Goal: Task Accomplishment & Management: Use online tool/utility

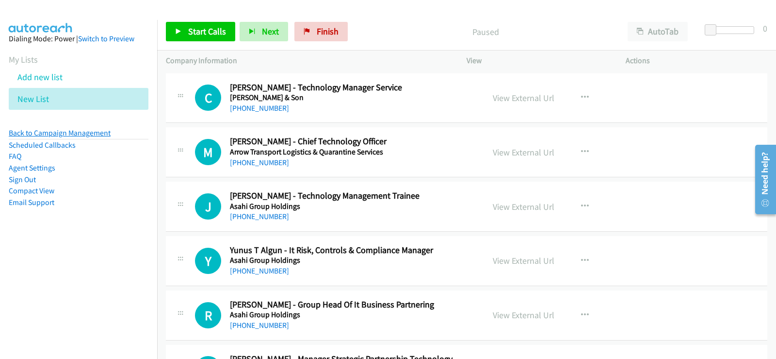
click at [81, 132] on link "Back to Campaign Management" at bounding box center [60, 132] width 102 height 9
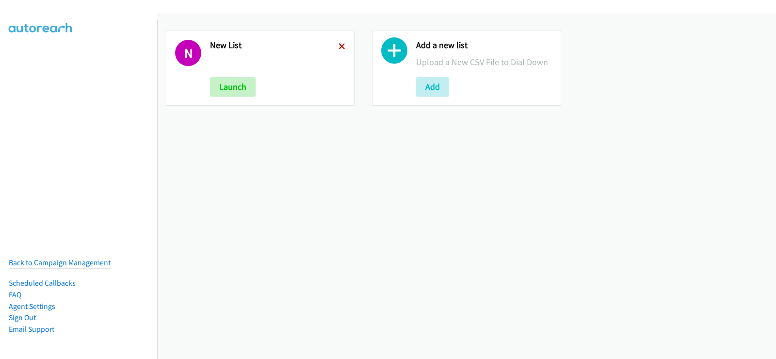
click at [343, 46] on icon at bounding box center [342, 47] width 7 height 7
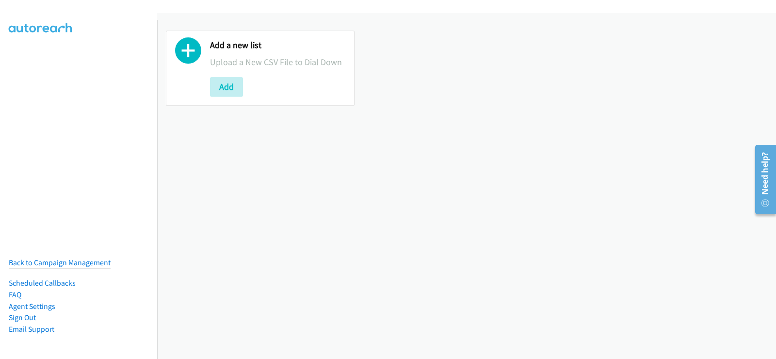
click at [192, 49] on icon at bounding box center [188, 53] width 26 height 26
click at [231, 85] on button "Add" at bounding box center [226, 86] width 33 height 19
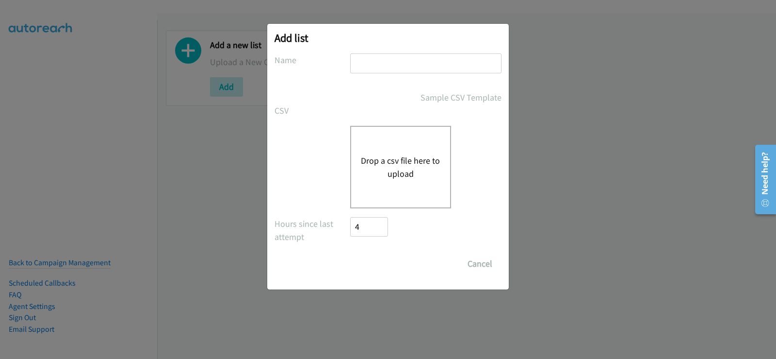
click at [383, 160] on button "Drop a csv file here to upload" at bounding box center [401, 167] width 80 height 26
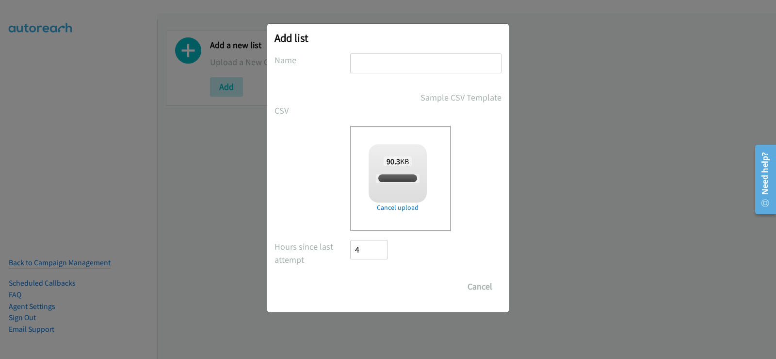
click at [420, 68] on input "text" at bounding box center [425, 63] width 151 height 20
checkbox input "true"
type input "new list"
click at [380, 283] on input "Save List" at bounding box center [375, 286] width 51 height 19
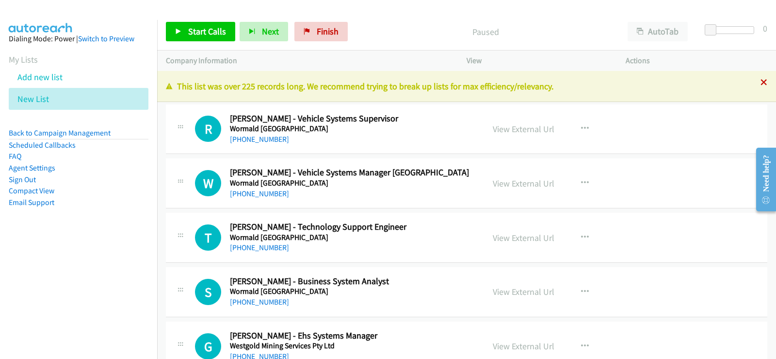
click at [761, 81] on icon at bounding box center [764, 83] width 7 height 7
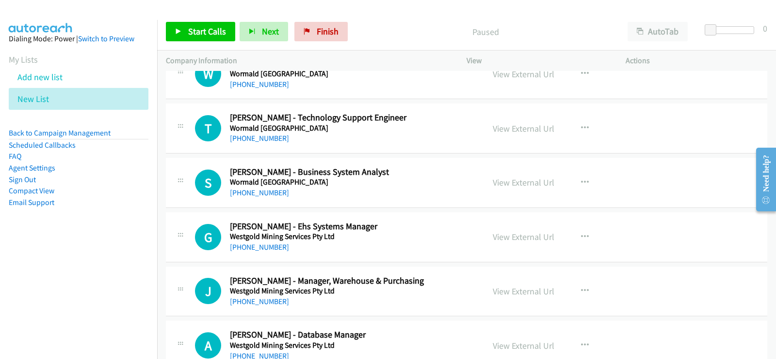
scroll to position [97, 0]
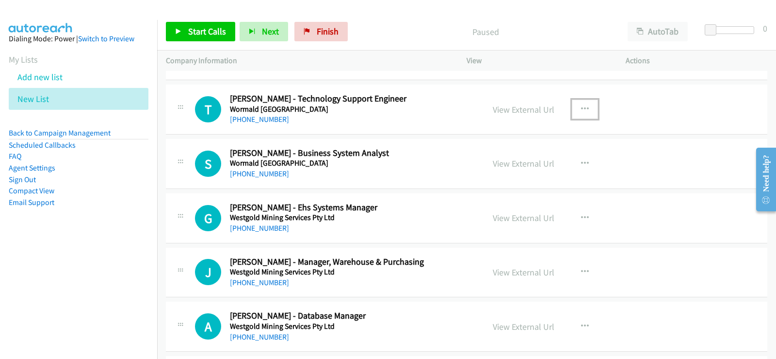
click at [583, 109] on icon "button" at bounding box center [585, 109] width 8 height 8
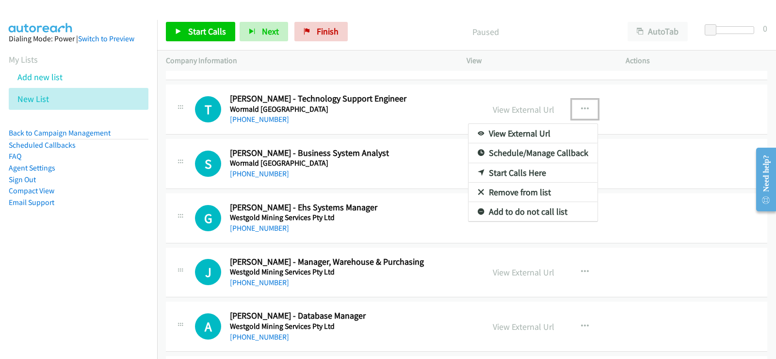
click at [514, 169] on link "Start Calls Here" at bounding box center [533, 172] width 129 height 19
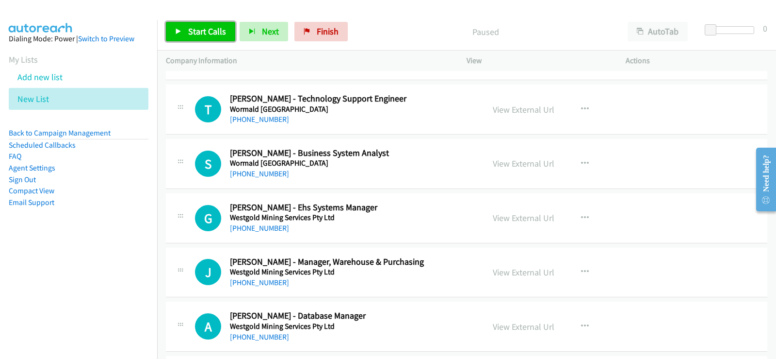
click at [212, 29] on span "Start Calls" at bounding box center [207, 31] width 38 height 11
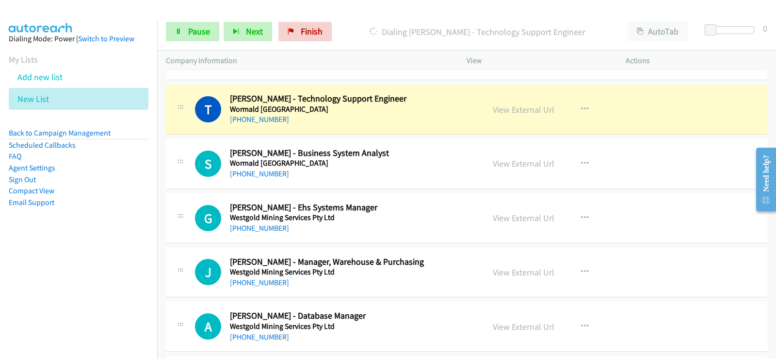
drag, startPoint x: 544, startPoint y: 110, endPoint x: 368, endPoint y: 81, distance: 179.0
click at [534, 111] on link "View External Url" at bounding box center [524, 109] width 62 height 11
click at [214, 29] on link "Pause" at bounding box center [192, 31] width 53 height 19
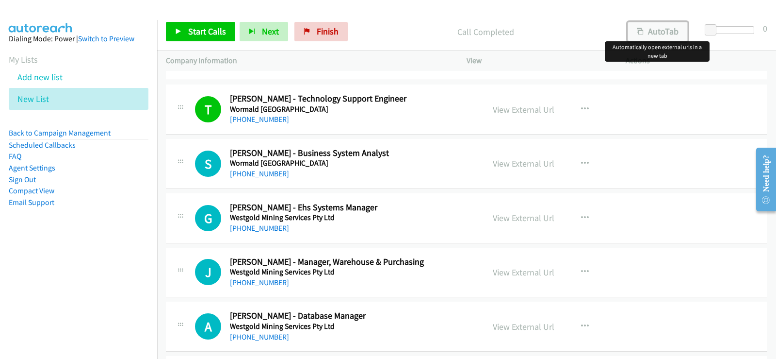
drag, startPoint x: 662, startPoint y: 29, endPoint x: 667, endPoint y: 30, distance: 4.9
click at [662, 29] on button "AutoTab" at bounding box center [658, 31] width 60 height 19
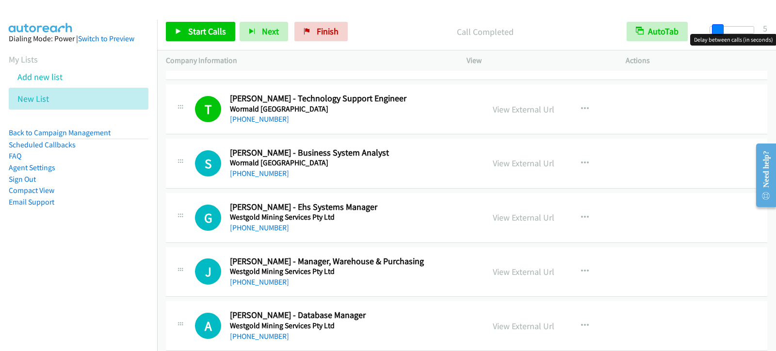
drag, startPoint x: 711, startPoint y: 32, endPoint x: 717, endPoint y: 31, distance: 6.3
click at [717, 31] on span at bounding box center [718, 30] width 12 height 12
click at [713, 34] on body "Start Calls Pause Next Finish Call Completed AutoTab AutoTab 4 Company Informat…" at bounding box center [388, 23] width 776 height 46
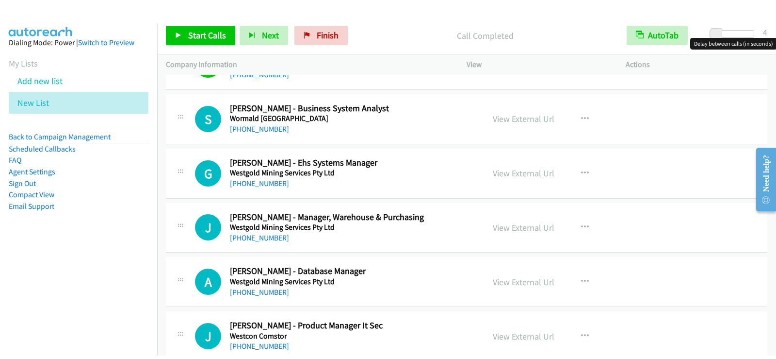
scroll to position [97, 0]
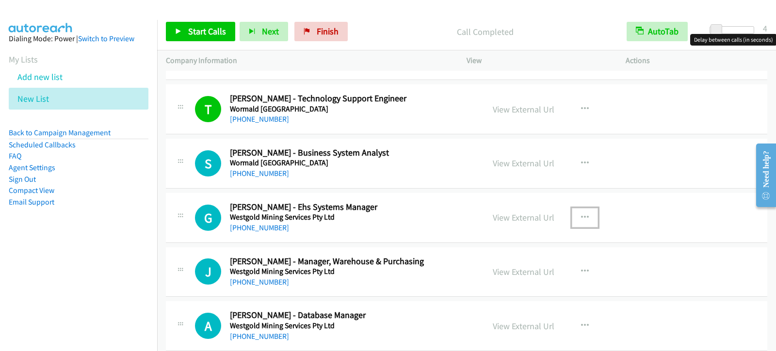
click at [581, 215] on icon "button" at bounding box center [585, 218] width 8 height 8
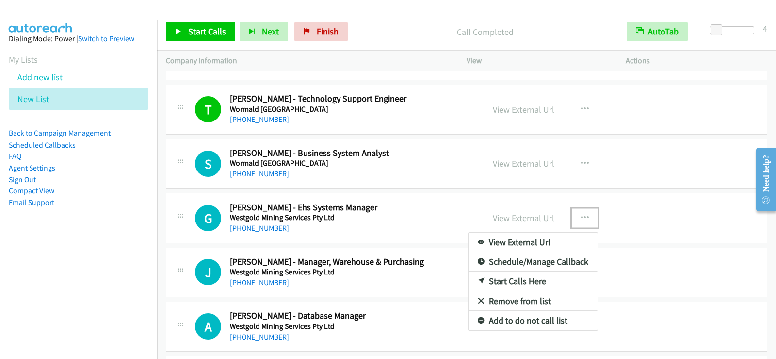
click at [519, 282] on link "Start Calls Here" at bounding box center [533, 280] width 129 height 19
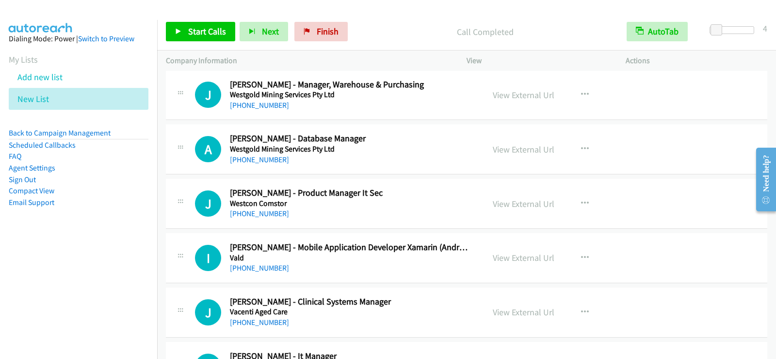
scroll to position [291, 0]
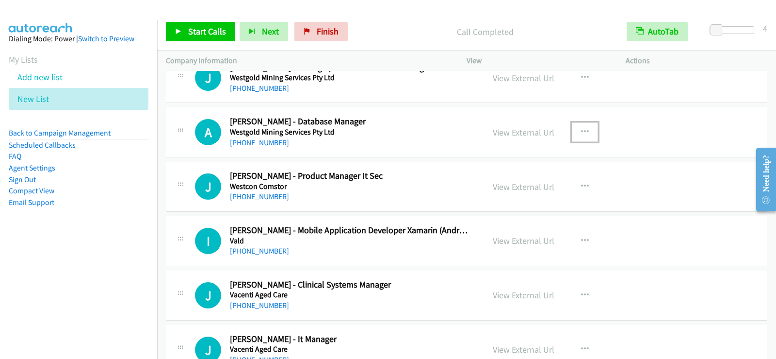
click at [581, 130] on icon "button" at bounding box center [585, 132] width 8 height 8
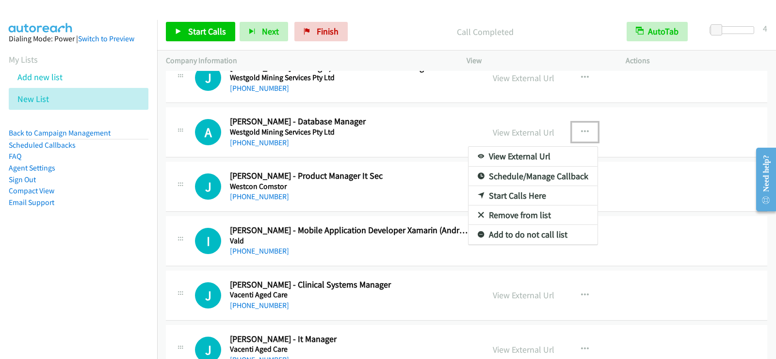
click at [530, 192] on link "Start Calls Here" at bounding box center [533, 195] width 129 height 19
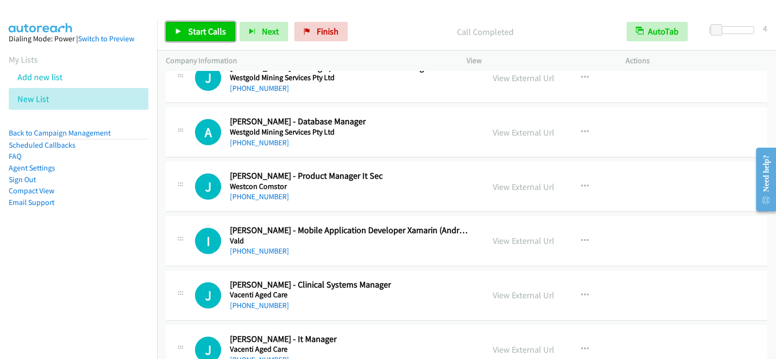
click at [180, 27] on link "Start Calls" at bounding box center [200, 31] width 69 height 19
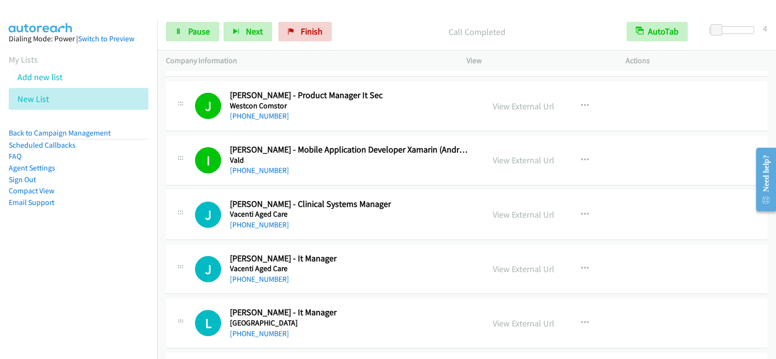
scroll to position [388, 0]
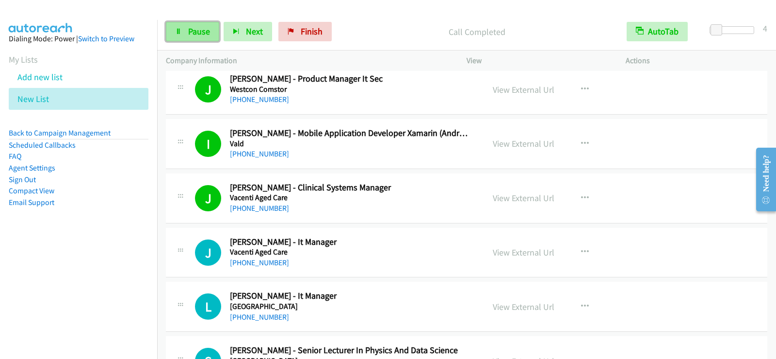
click at [197, 30] on span "Pause" at bounding box center [199, 31] width 22 height 11
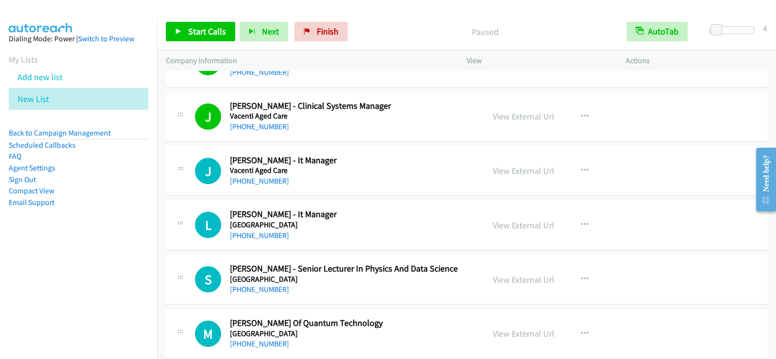
scroll to position [485, 0]
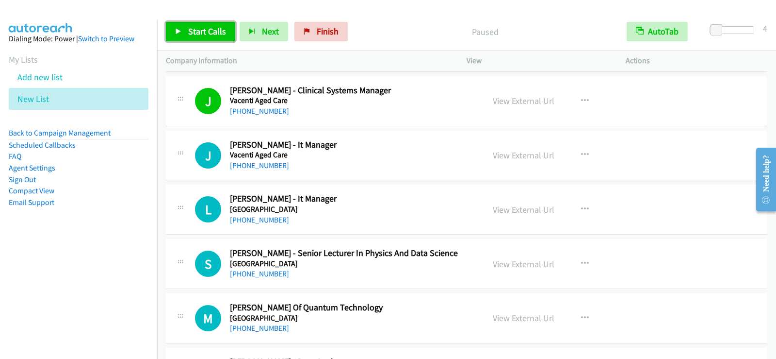
click at [215, 33] on span "Start Calls" at bounding box center [207, 31] width 38 height 11
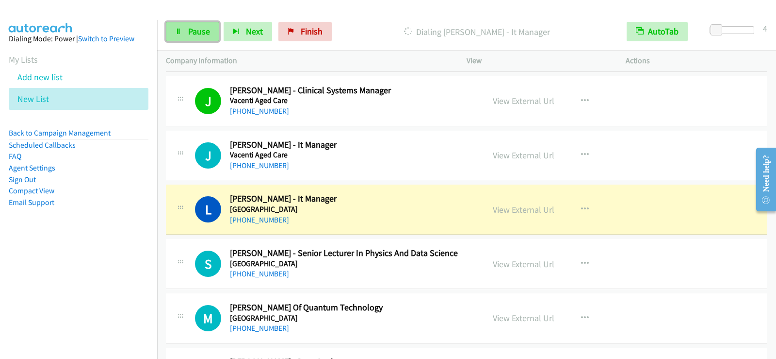
click at [200, 29] on span "Pause" at bounding box center [199, 31] width 22 height 11
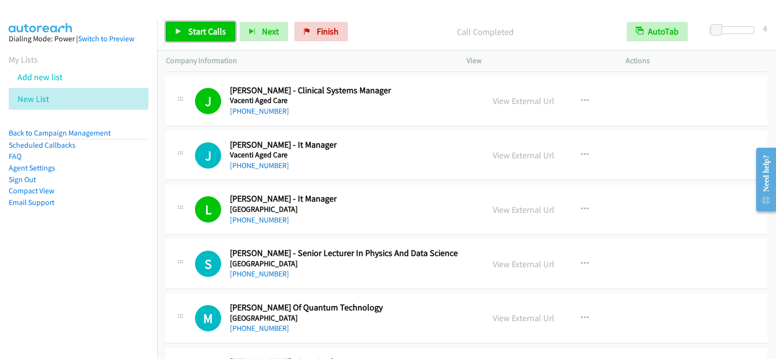
click at [198, 37] on link "Start Calls" at bounding box center [200, 31] width 69 height 19
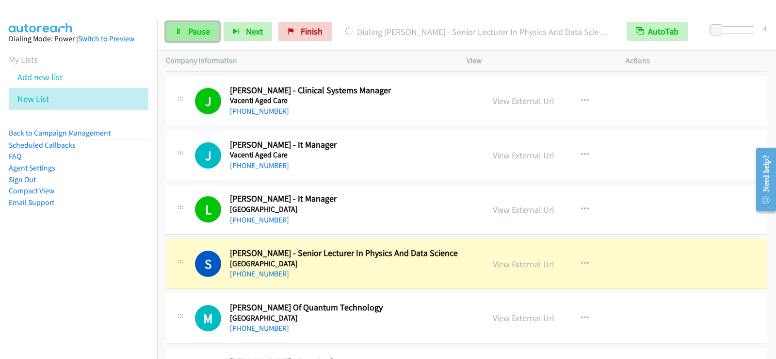
click at [198, 33] on span "Pause" at bounding box center [199, 31] width 22 height 11
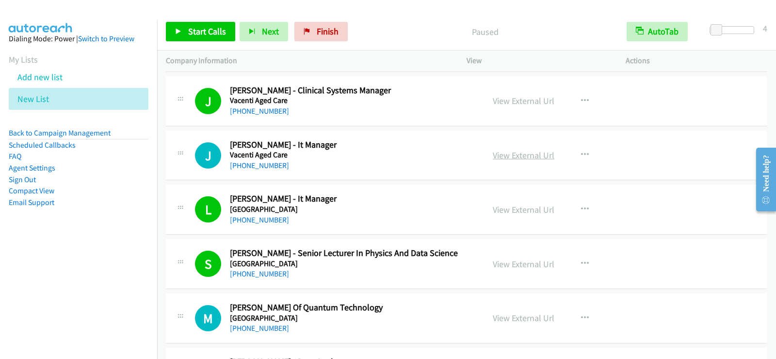
click at [526, 154] on link "View External Url" at bounding box center [524, 154] width 62 height 11
click at [186, 29] on link "Start Calls" at bounding box center [200, 31] width 69 height 19
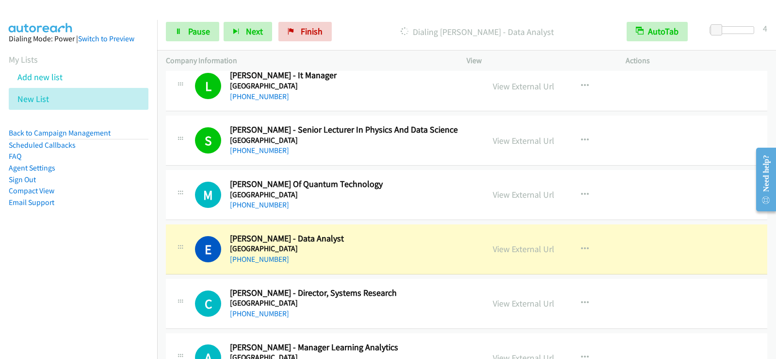
scroll to position [631, 0]
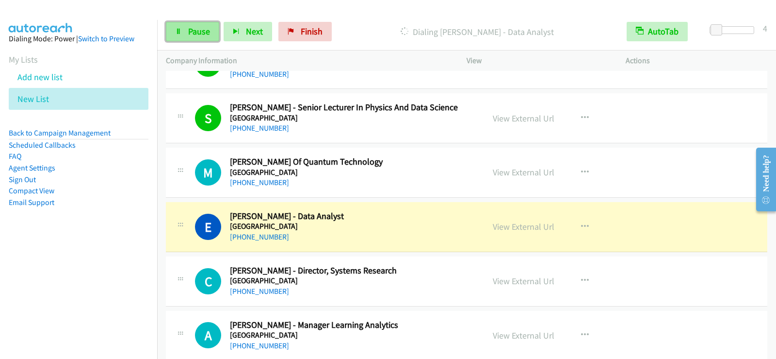
click at [201, 29] on span "Pause" at bounding box center [199, 31] width 22 height 11
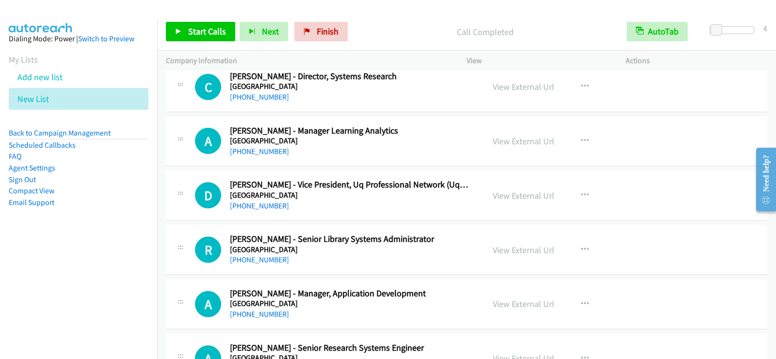
scroll to position [873, 0]
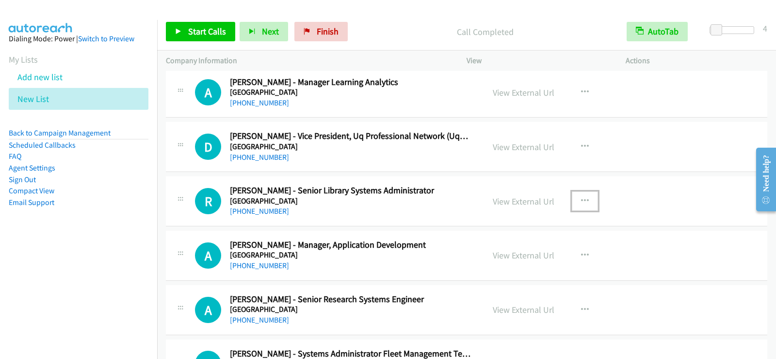
click at [581, 199] on icon "button" at bounding box center [585, 201] width 8 height 8
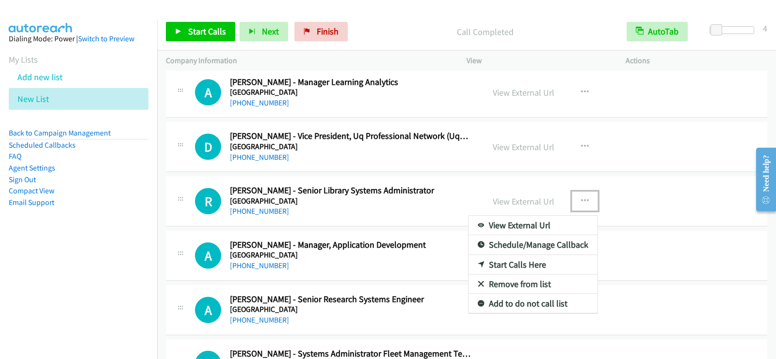
click at [529, 265] on link "Start Calls Here" at bounding box center [533, 264] width 129 height 19
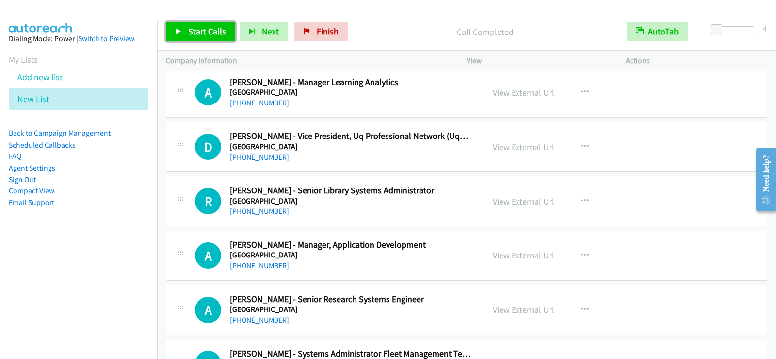
click at [186, 31] on link "Start Calls" at bounding box center [200, 31] width 69 height 19
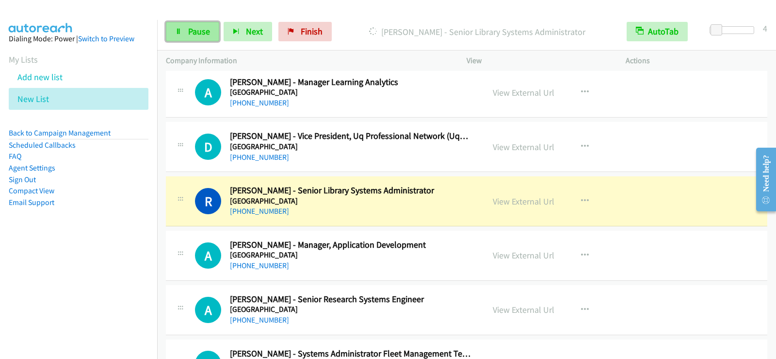
click at [205, 33] on span "Pause" at bounding box center [199, 31] width 22 height 11
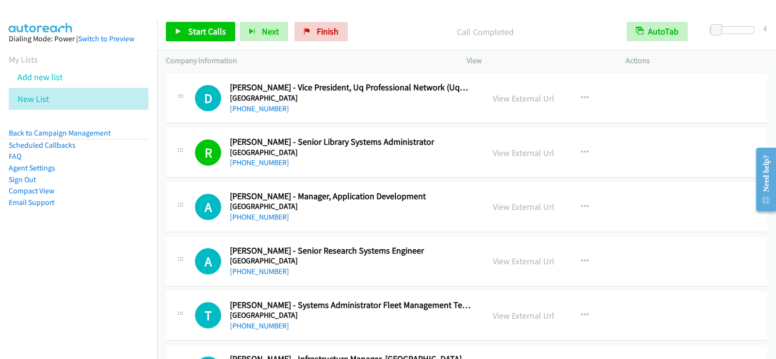
scroll to position [971, 0]
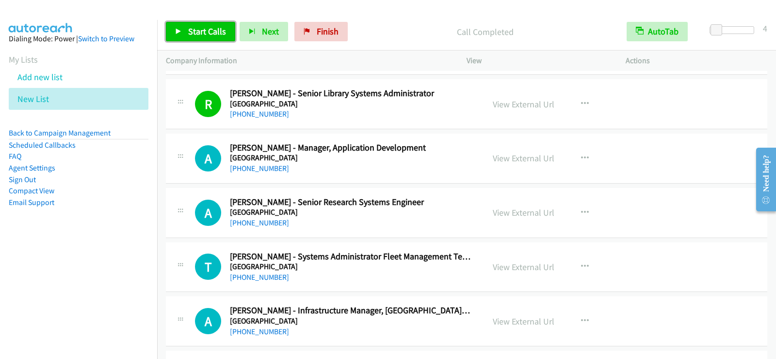
click at [210, 36] on span "Start Calls" at bounding box center [207, 31] width 38 height 11
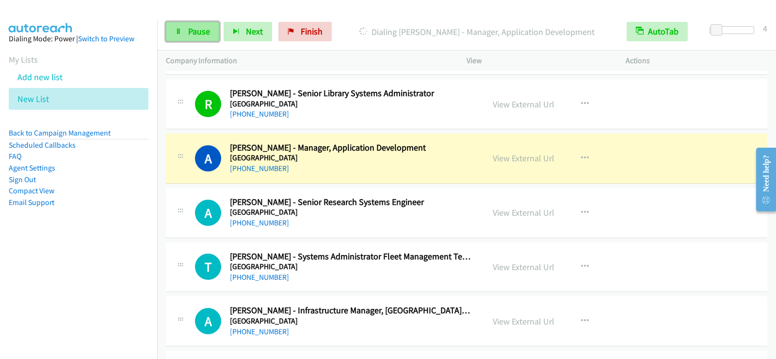
click at [183, 30] on link "Pause" at bounding box center [192, 31] width 53 height 19
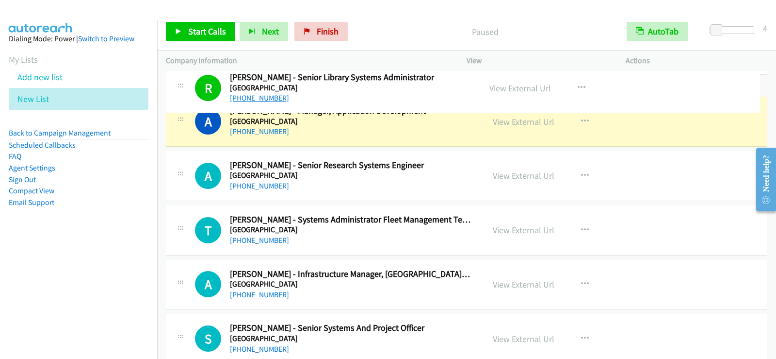
drag, startPoint x: 289, startPoint y: 114, endPoint x: 242, endPoint y: 98, distance: 49.3
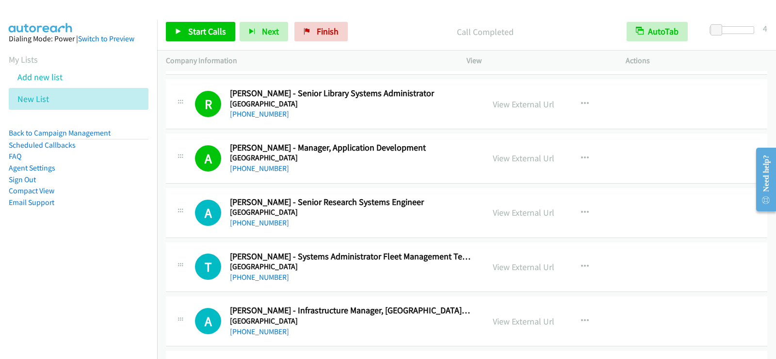
scroll to position [1019, 0]
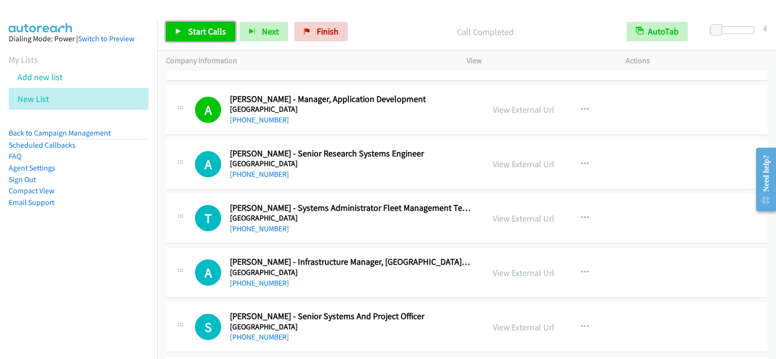
click at [201, 36] on span "Start Calls" at bounding box center [207, 31] width 38 height 11
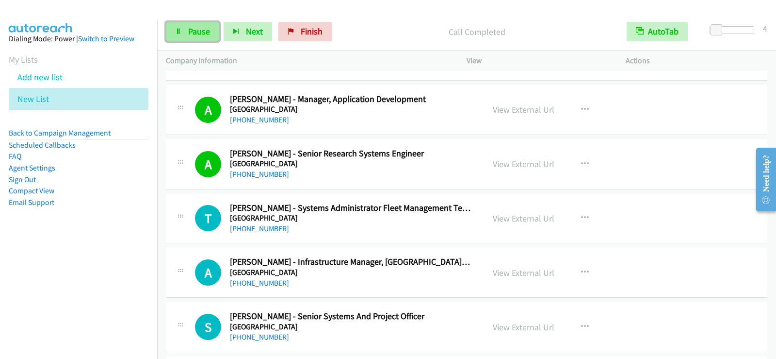
drag, startPoint x: 192, startPoint y: 32, endPoint x: 218, endPoint y: 36, distance: 27.1
click at [192, 32] on span "Pause" at bounding box center [199, 31] width 22 height 11
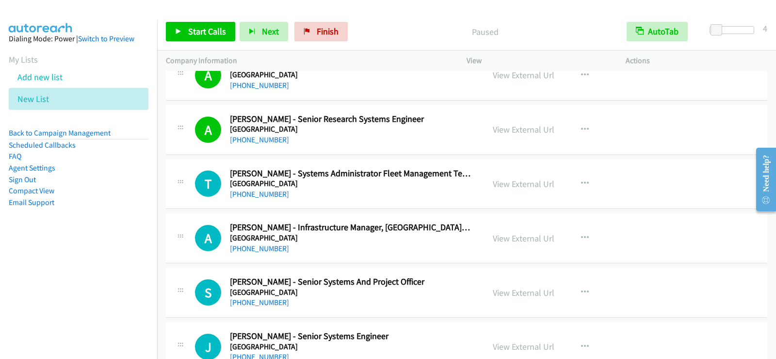
scroll to position [1068, 0]
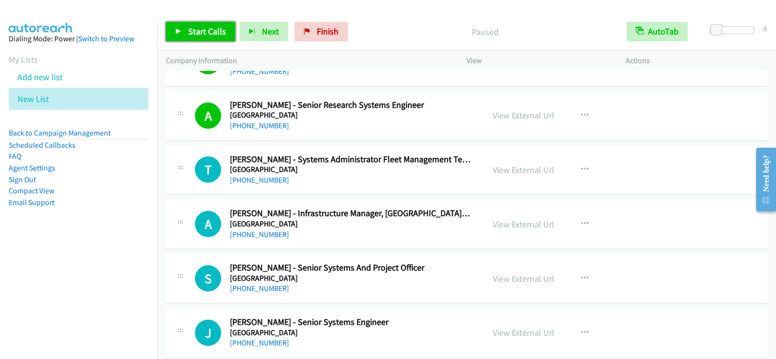
click at [203, 32] on span "Start Calls" at bounding box center [207, 31] width 38 height 11
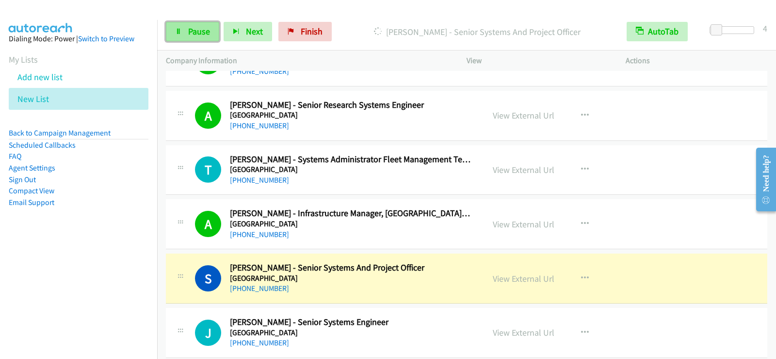
click at [199, 27] on span "Pause" at bounding box center [199, 31] width 22 height 11
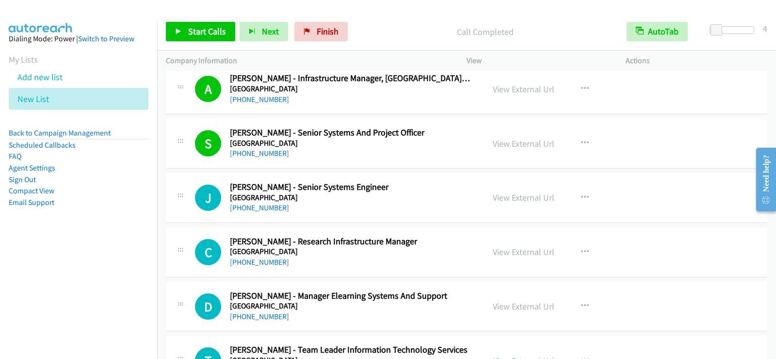
scroll to position [1213, 0]
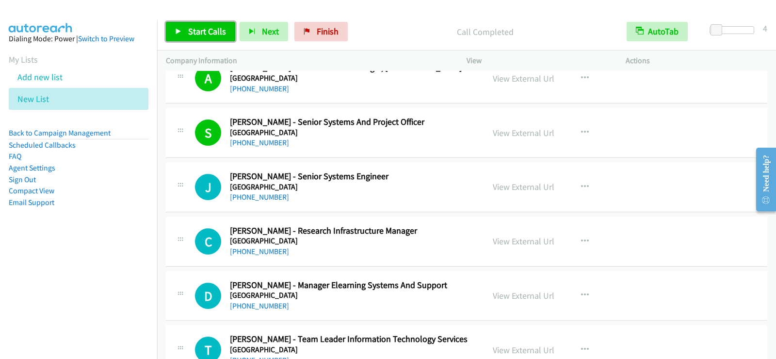
click at [206, 34] on span "Start Calls" at bounding box center [207, 31] width 38 height 11
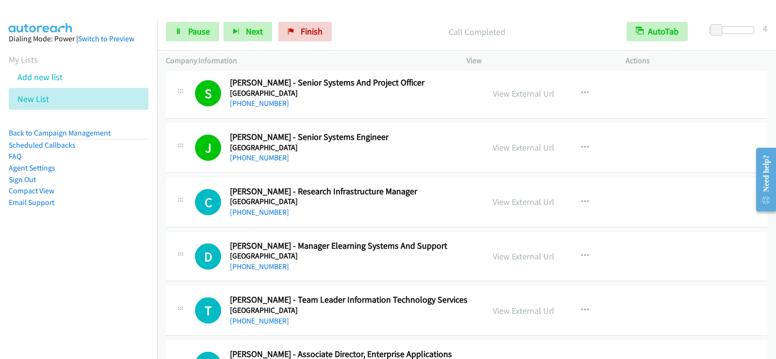
scroll to position [1262, 0]
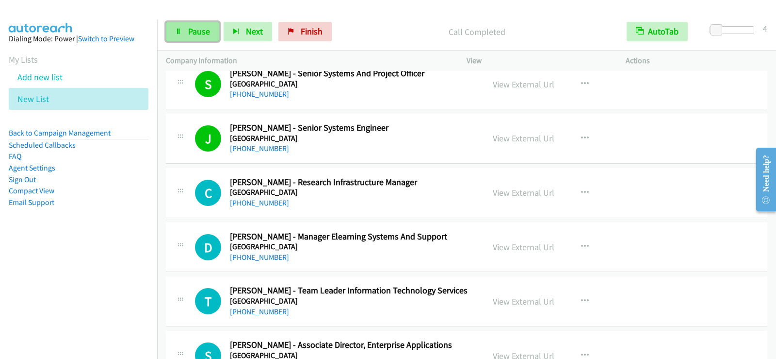
click at [186, 28] on link "Pause" at bounding box center [192, 31] width 53 height 19
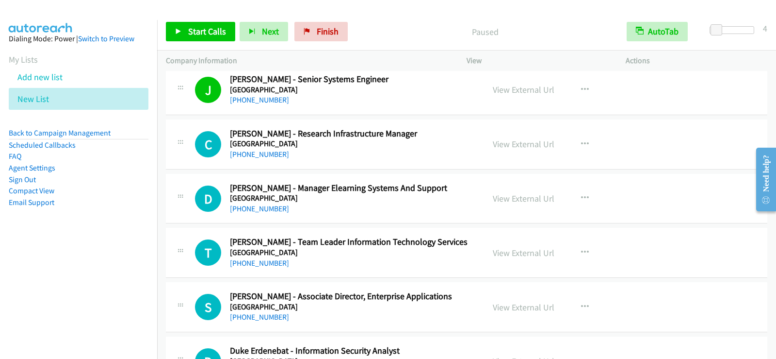
scroll to position [1359, 0]
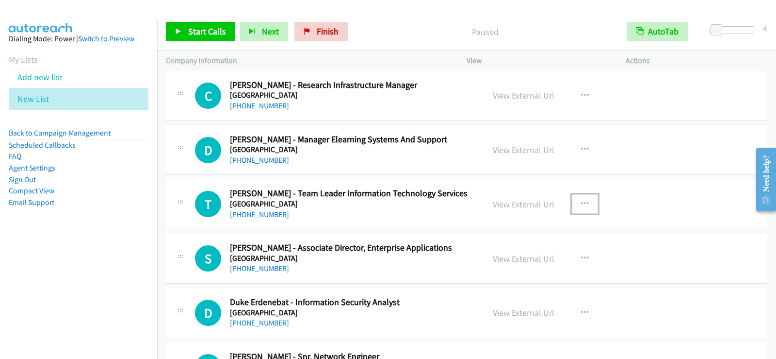
click at [582, 200] on icon "button" at bounding box center [585, 204] width 8 height 8
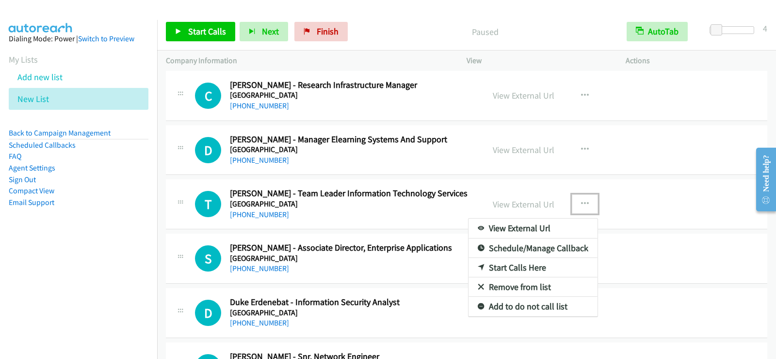
click at [519, 269] on link "Start Calls Here" at bounding box center [533, 267] width 129 height 19
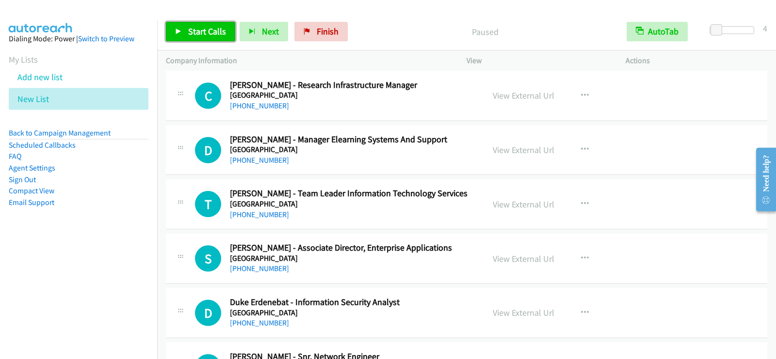
click at [200, 38] on link "Start Calls" at bounding box center [200, 31] width 69 height 19
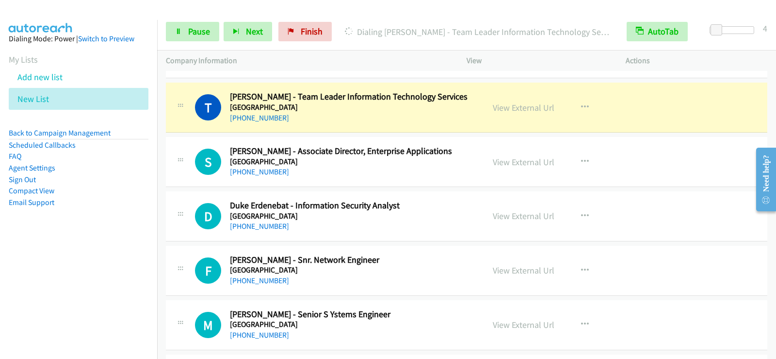
scroll to position [1456, 0]
click at [199, 28] on span "Pause" at bounding box center [199, 31] width 22 height 11
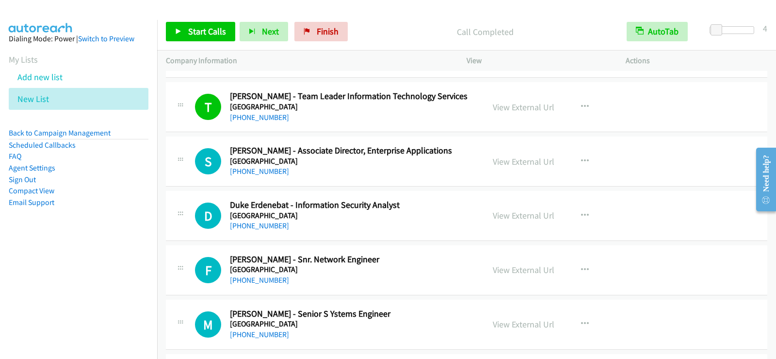
scroll to position [1504, 0]
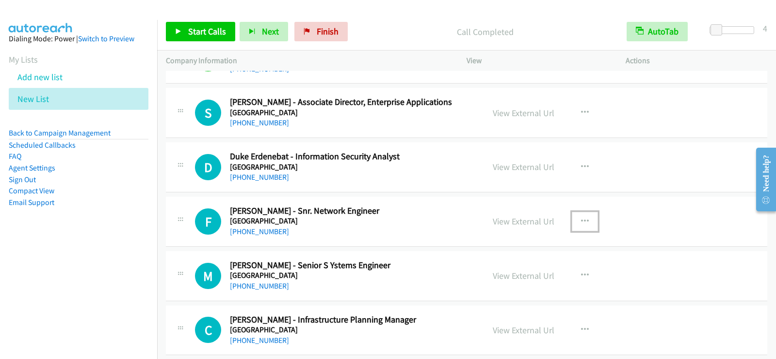
click at [583, 219] on icon "button" at bounding box center [585, 221] width 8 height 8
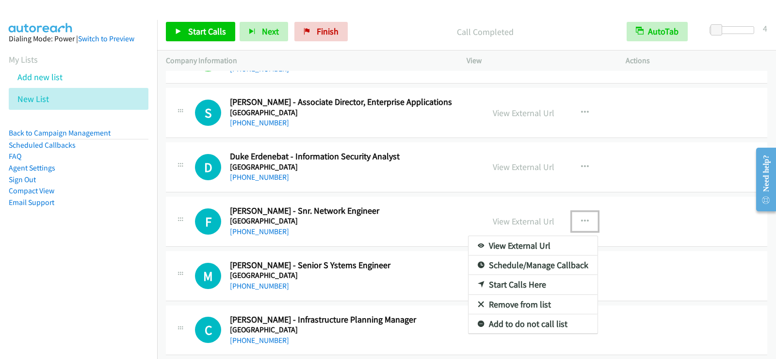
click at [500, 282] on link "Start Calls Here" at bounding box center [533, 284] width 129 height 19
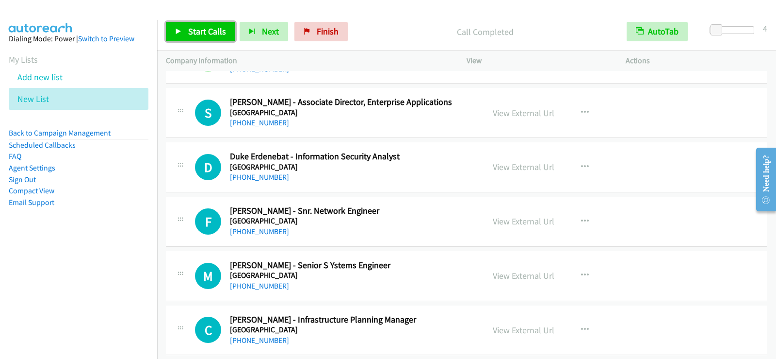
click at [197, 35] on span "Start Calls" at bounding box center [207, 31] width 38 height 11
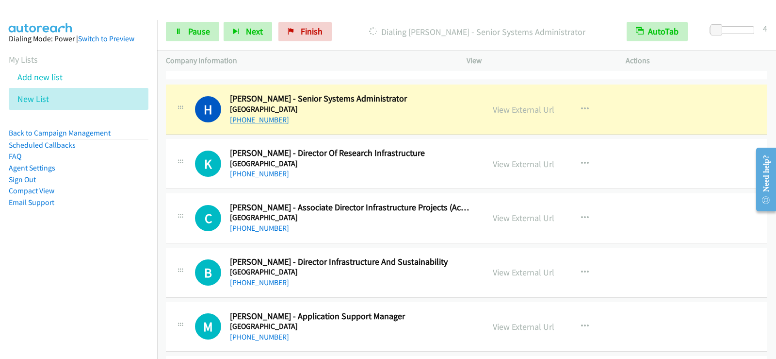
scroll to position [1796, 0]
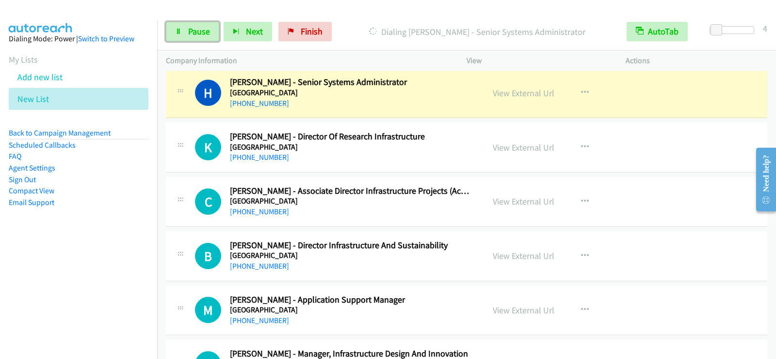
drag, startPoint x: 201, startPoint y: 35, endPoint x: 168, endPoint y: 202, distance: 170.1
click at [201, 35] on span "Pause" at bounding box center [199, 31] width 22 height 11
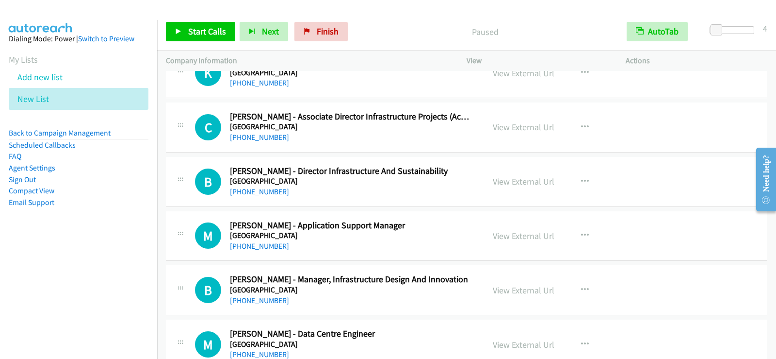
scroll to position [1893, 0]
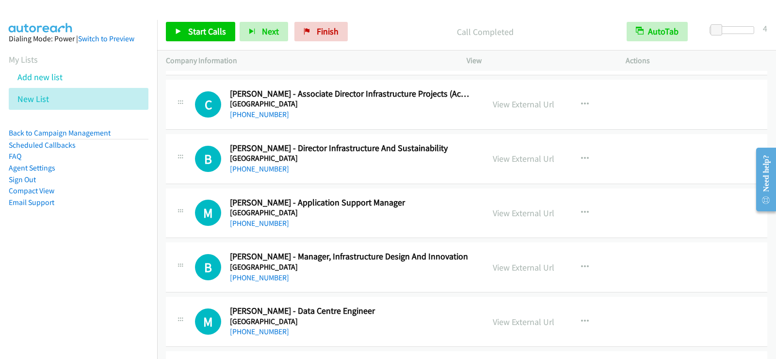
click at [420, 225] on div "+61 437 388 217" at bounding box center [351, 223] width 242 height 12
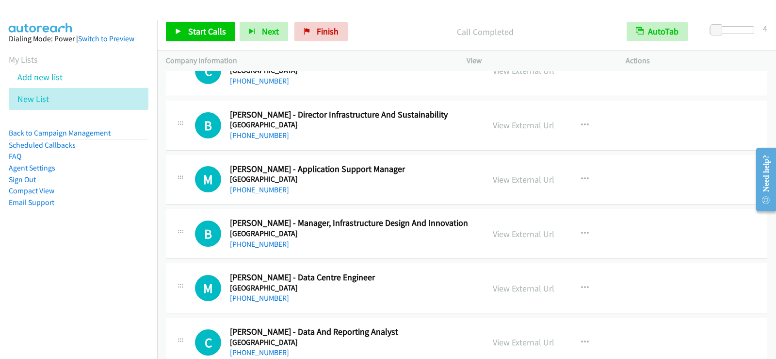
scroll to position [1941, 0]
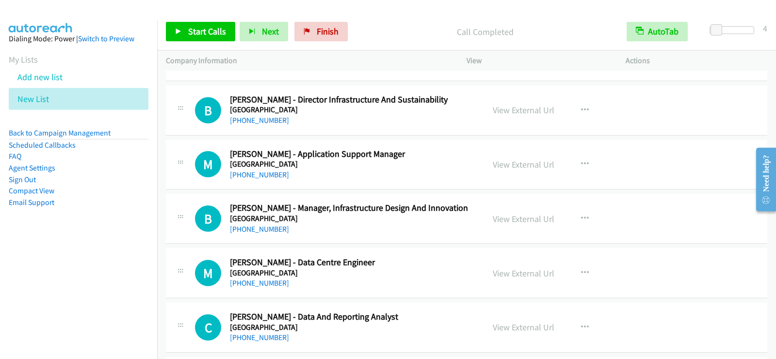
click at [389, 226] on div "+61 7 3365 1842" at bounding box center [351, 229] width 242 height 12
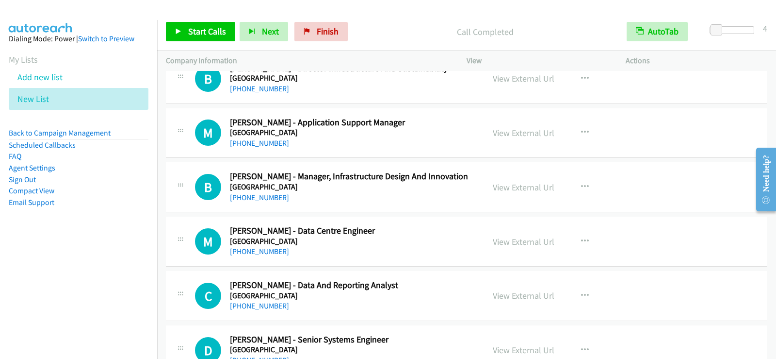
scroll to position [1990, 0]
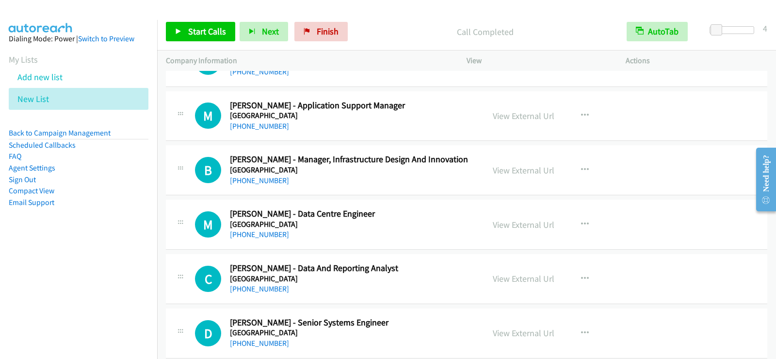
drag, startPoint x: 363, startPoint y: 231, endPoint x: 549, endPoint y: 236, distance: 185.9
click at [581, 223] on icon "button" at bounding box center [585, 224] width 8 height 8
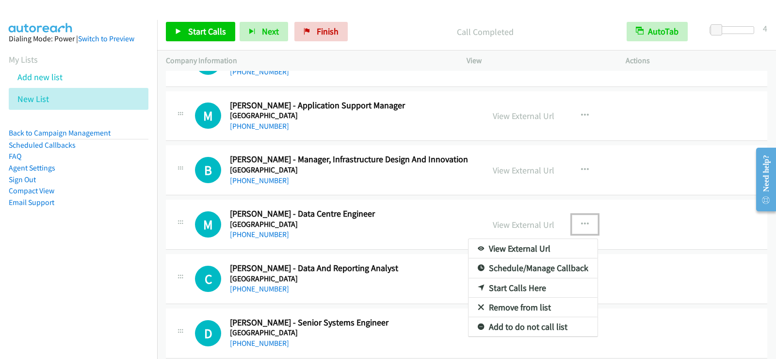
click at [512, 285] on link "Start Calls Here" at bounding box center [533, 287] width 129 height 19
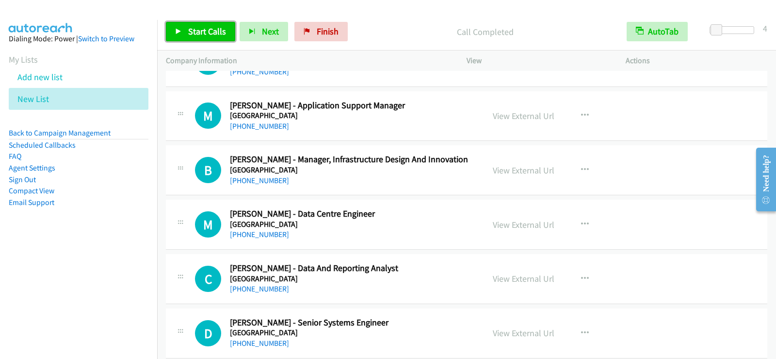
click at [213, 33] on span "Start Calls" at bounding box center [207, 31] width 38 height 11
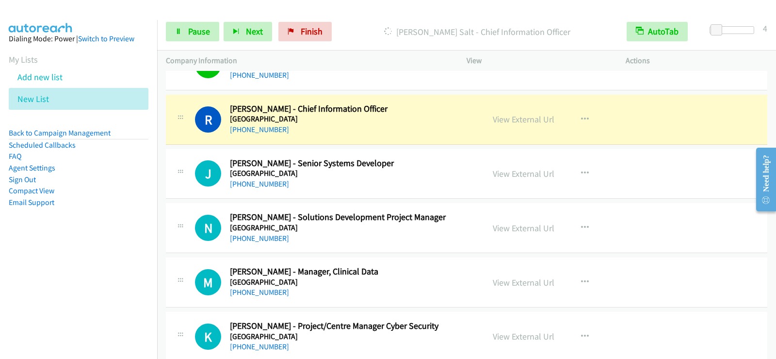
scroll to position [2815, 0]
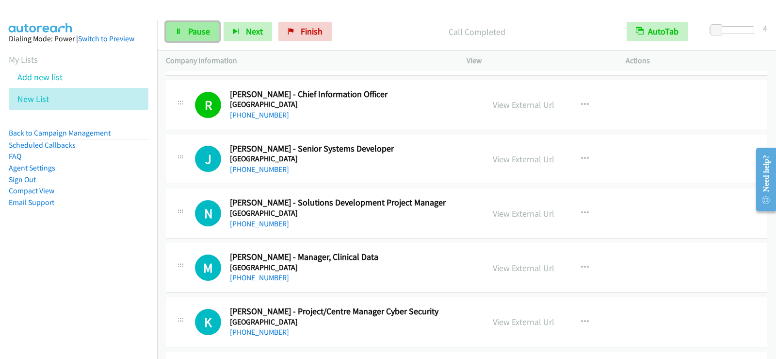
click at [195, 30] on span "Pause" at bounding box center [199, 31] width 22 height 11
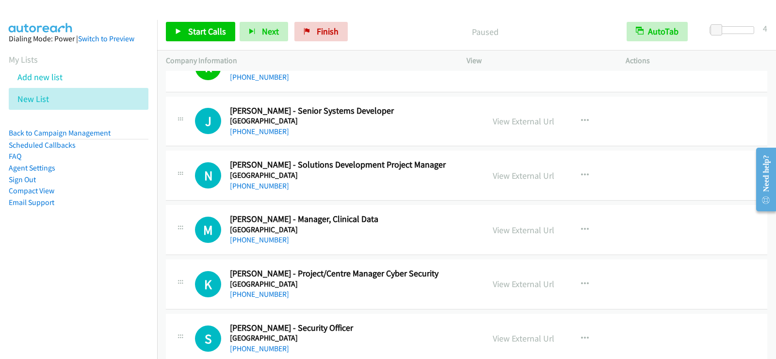
scroll to position [2863, 0]
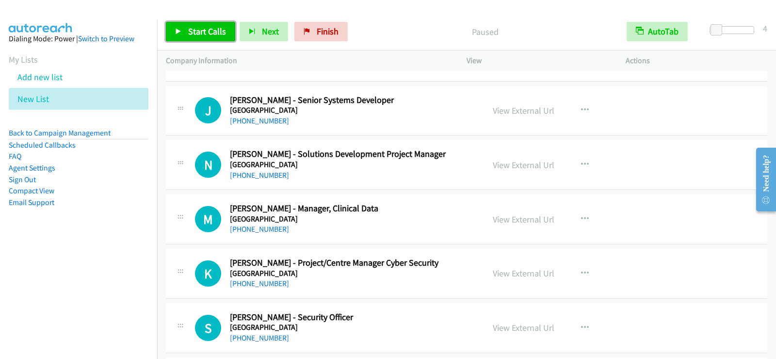
click at [222, 35] on span "Start Calls" at bounding box center [207, 31] width 38 height 11
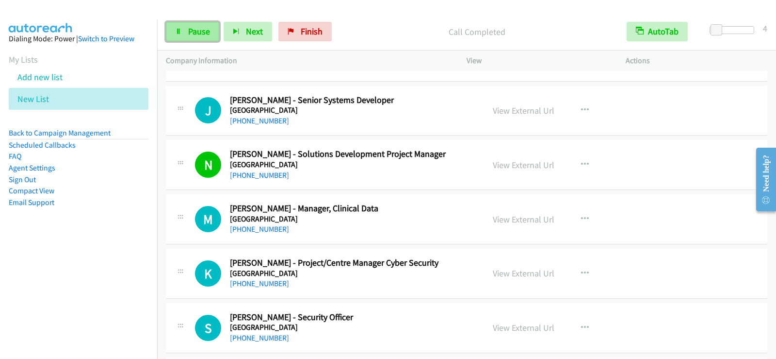
click at [195, 25] on link "Pause" at bounding box center [192, 31] width 53 height 19
click at [501, 112] on link "View External Url" at bounding box center [524, 110] width 62 height 11
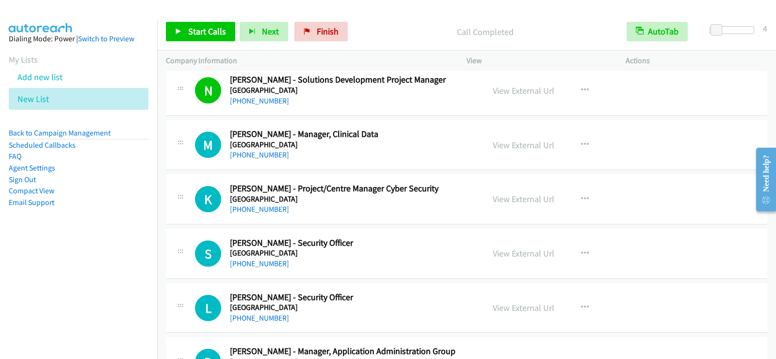
scroll to position [2960, 0]
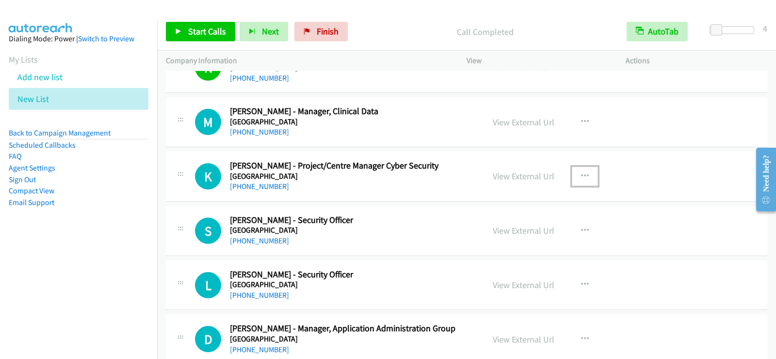
click at [585, 175] on button "button" at bounding box center [585, 175] width 26 height 19
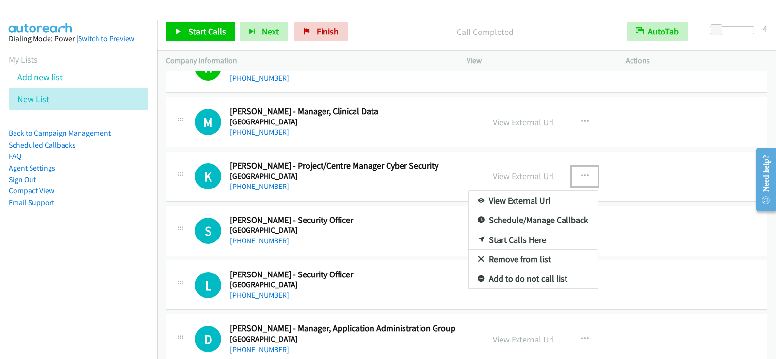
click at [529, 241] on link "Start Calls Here" at bounding box center [533, 239] width 129 height 19
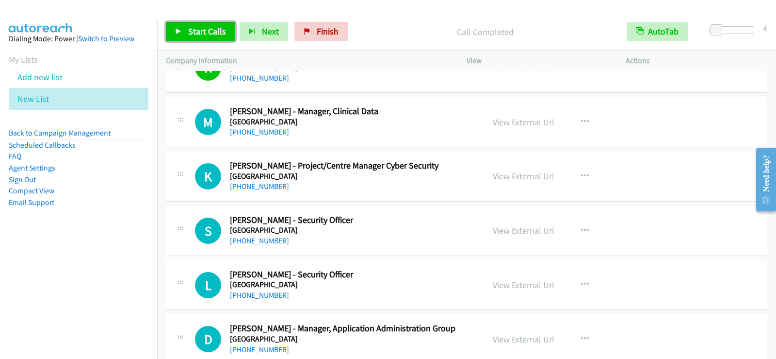
click at [195, 31] on span "Start Calls" at bounding box center [207, 31] width 38 height 11
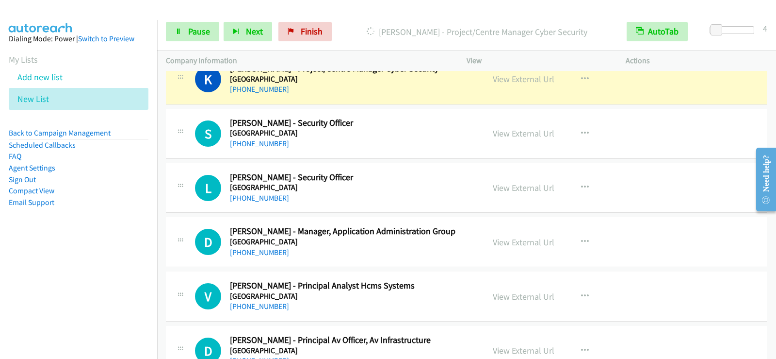
scroll to position [3009, 0]
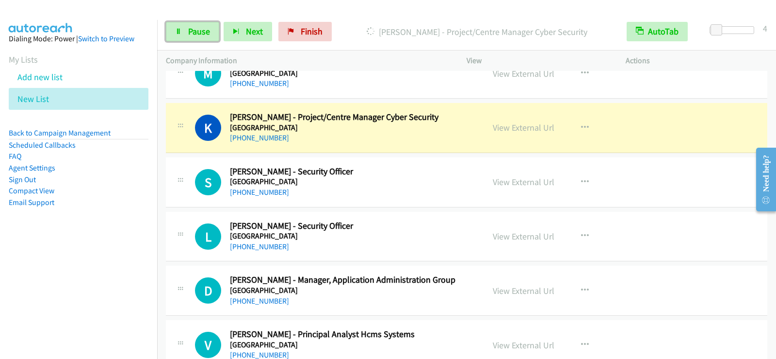
drag, startPoint x: 196, startPoint y: 26, endPoint x: 247, endPoint y: 104, distance: 92.9
click at [196, 26] on span "Pause" at bounding box center [199, 31] width 22 height 11
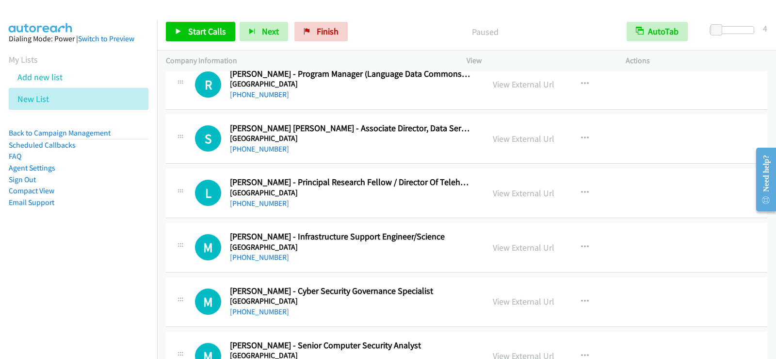
scroll to position [3445, 0]
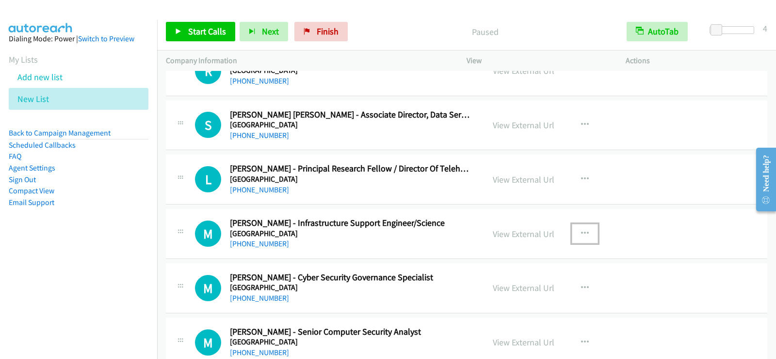
click at [581, 234] on icon "button" at bounding box center [585, 234] width 8 height 8
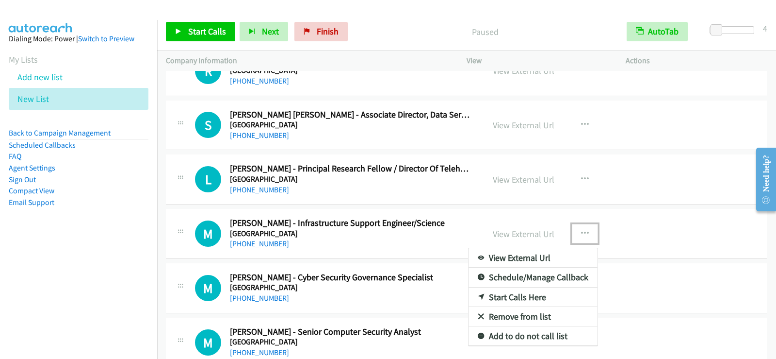
click at [515, 299] on link "Start Calls Here" at bounding box center [533, 296] width 129 height 19
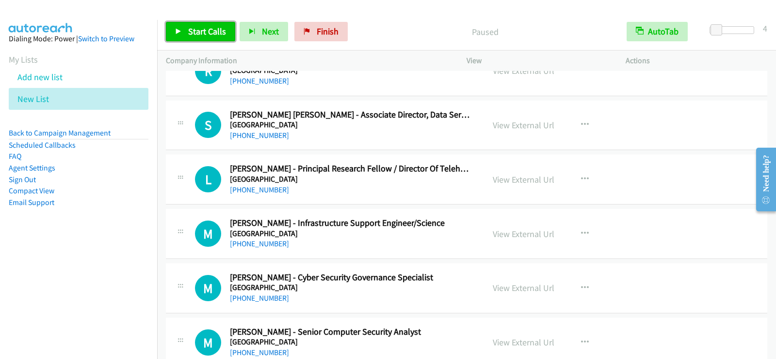
click at [196, 32] on span "Start Calls" at bounding box center [207, 31] width 38 height 11
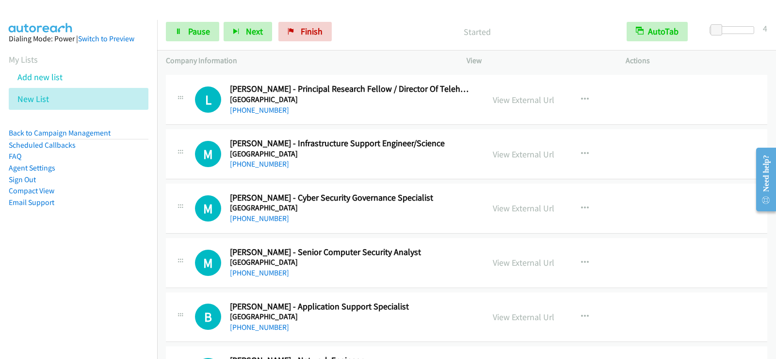
scroll to position [3542, 0]
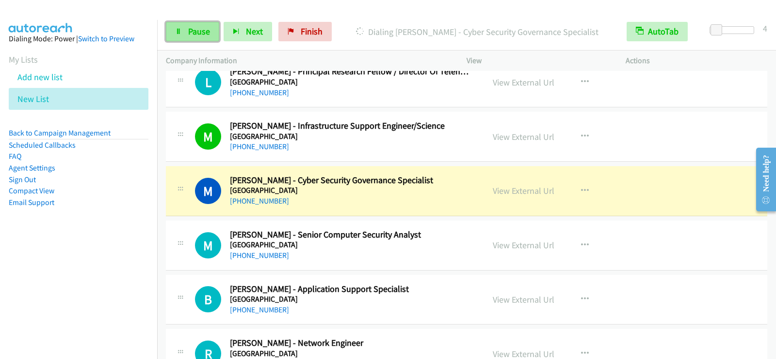
click at [196, 25] on link "Pause" at bounding box center [192, 31] width 53 height 19
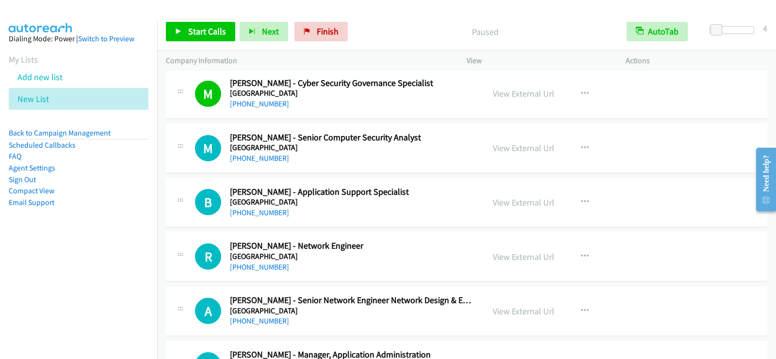
scroll to position [3688, 0]
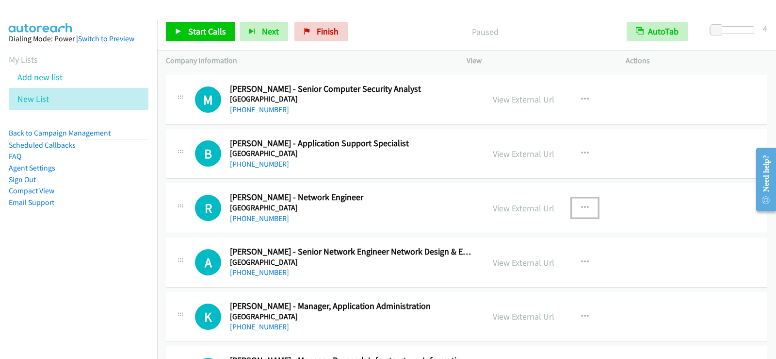
click at [586, 203] on button "button" at bounding box center [585, 207] width 26 height 19
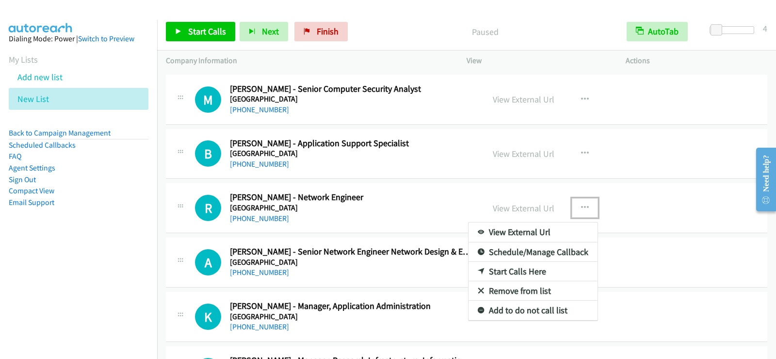
click at [498, 270] on link "Start Calls Here" at bounding box center [533, 271] width 129 height 19
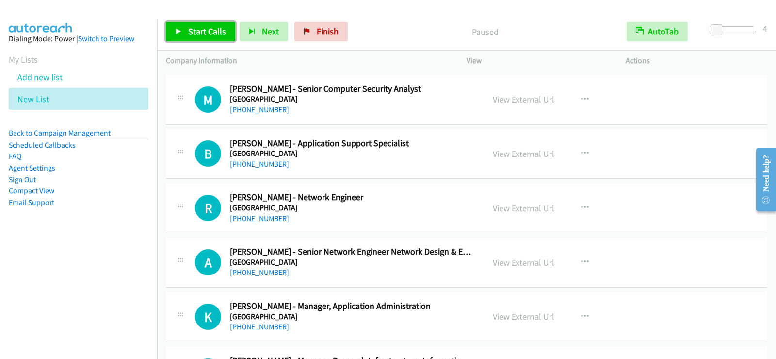
click at [221, 30] on span "Start Calls" at bounding box center [207, 31] width 38 height 11
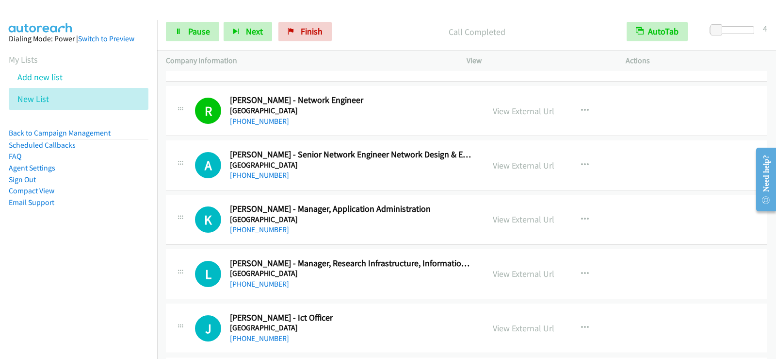
scroll to position [3834, 0]
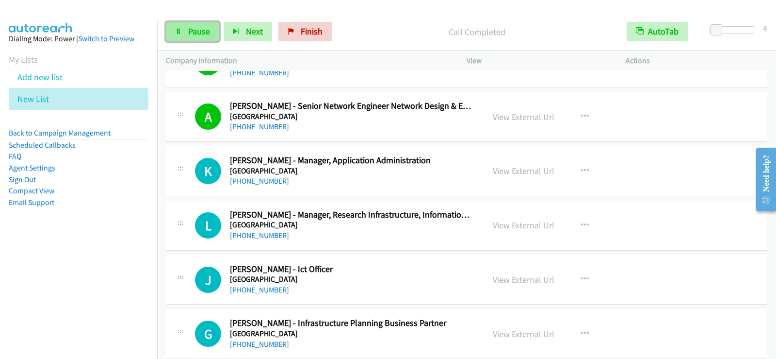
click at [189, 33] on span "Pause" at bounding box center [199, 31] width 22 height 11
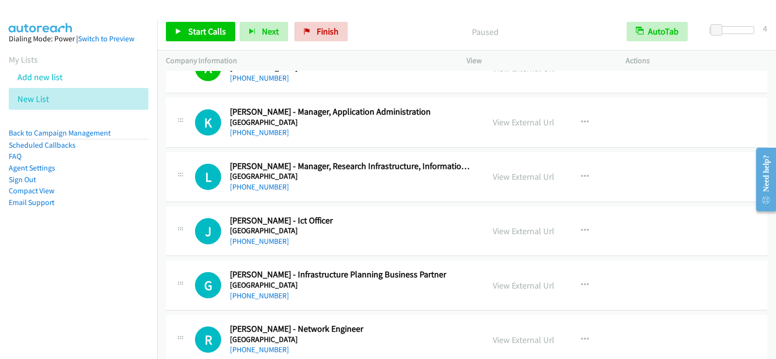
scroll to position [3931, 0]
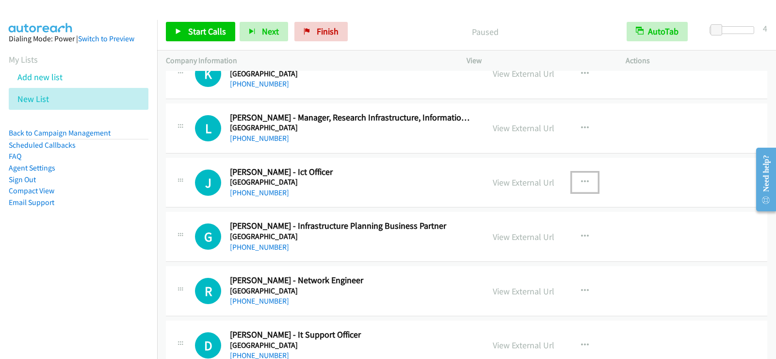
click at [585, 181] on icon "button" at bounding box center [585, 182] width 8 height 8
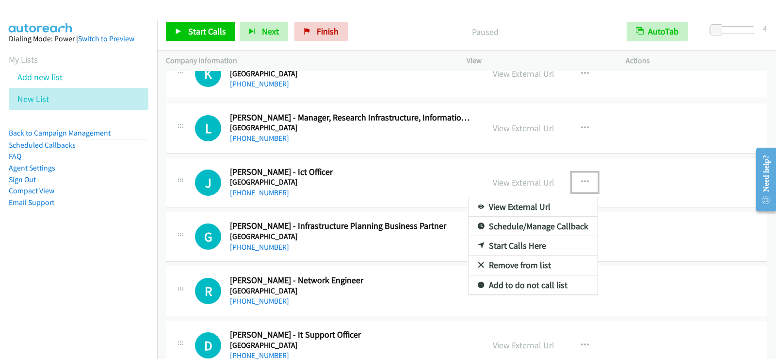
click at [498, 242] on link "Start Calls Here" at bounding box center [533, 245] width 129 height 19
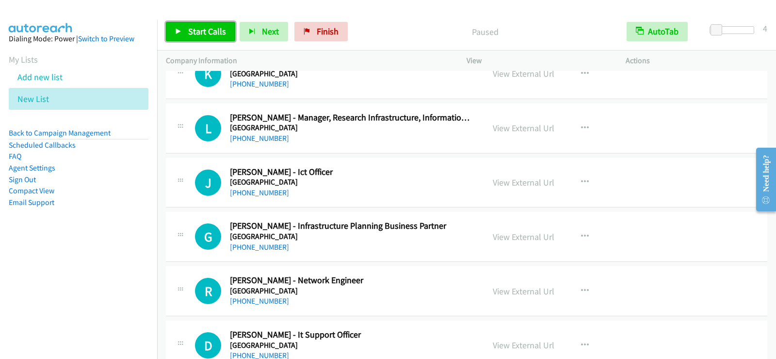
click at [178, 29] on icon at bounding box center [178, 32] width 7 height 7
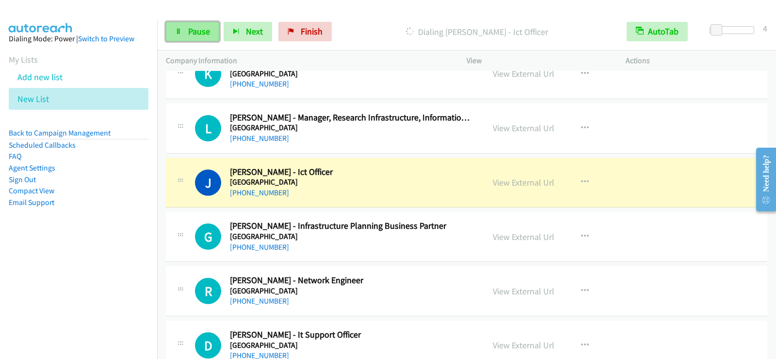
click at [208, 30] on span "Pause" at bounding box center [199, 31] width 22 height 11
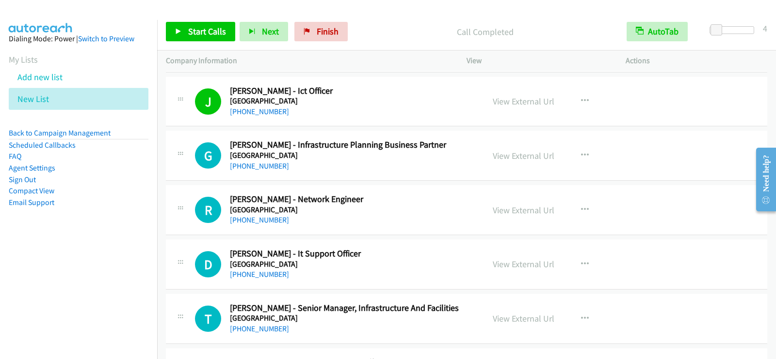
scroll to position [4028, 0]
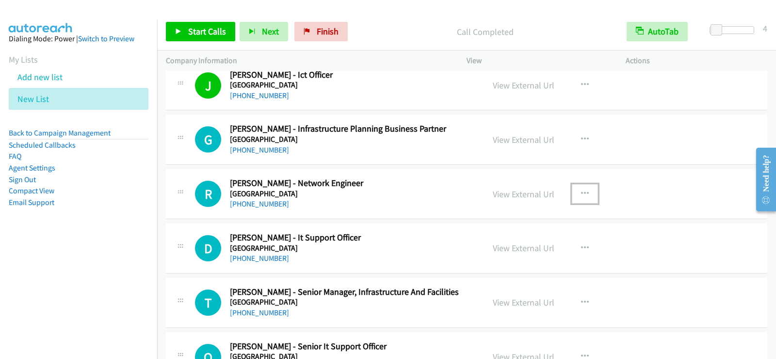
click at [581, 193] on icon "button" at bounding box center [585, 194] width 8 height 8
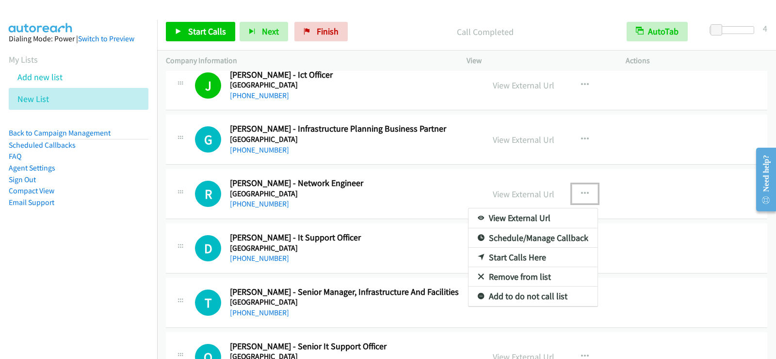
click at [514, 260] on link "Start Calls Here" at bounding box center [533, 256] width 129 height 19
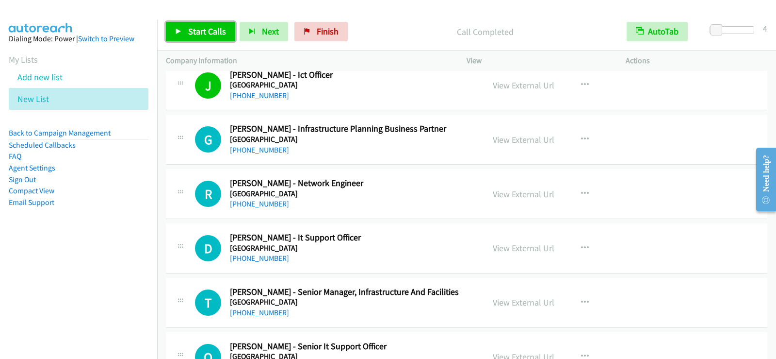
click at [214, 25] on link "Start Calls" at bounding box center [200, 31] width 69 height 19
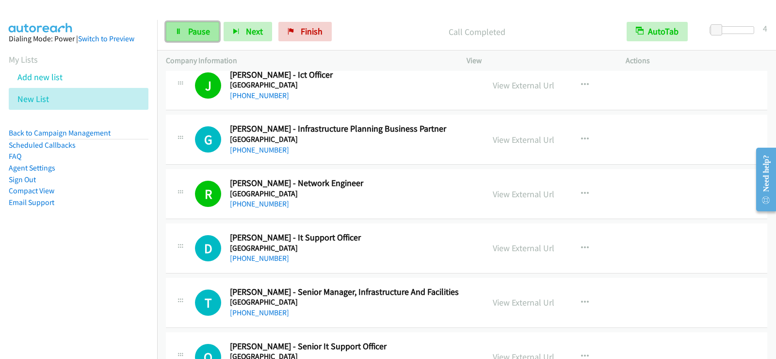
click at [204, 31] on span "Pause" at bounding box center [199, 31] width 22 height 11
click at [207, 23] on link "Start Calls" at bounding box center [200, 31] width 69 height 19
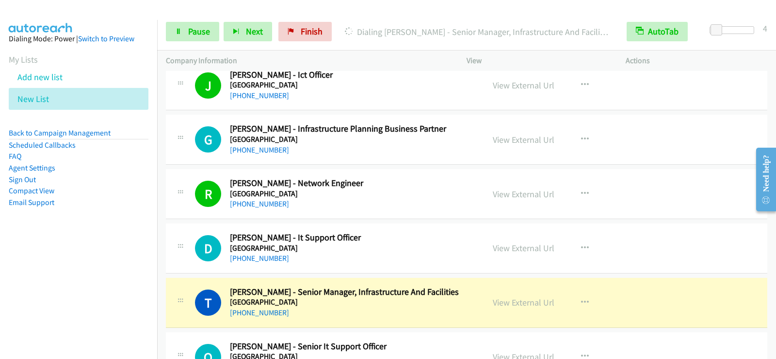
click at [394, 307] on div "+61 409 587 093" at bounding box center [351, 313] width 242 height 12
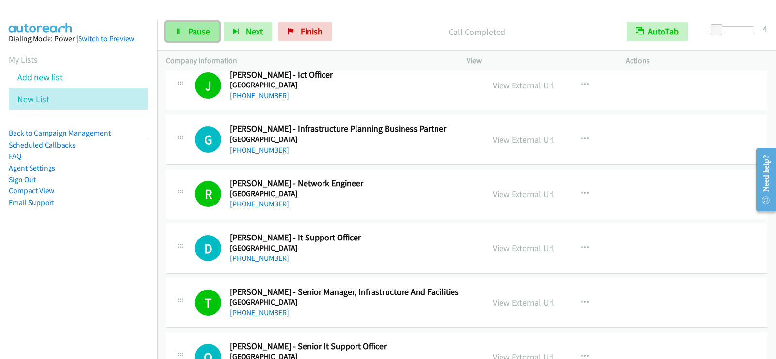
click at [201, 40] on link "Pause" at bounding box center [192, 31] width 53 height 19
click at [581, 247] on icon "button" at bounding box center [585, 248] width 8 height 8
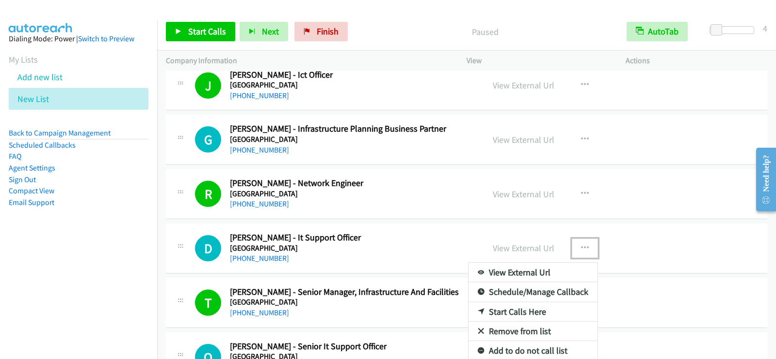
click at [514, 272] on link "View External Url" at bounding box center [533, 272] width 129 height 19
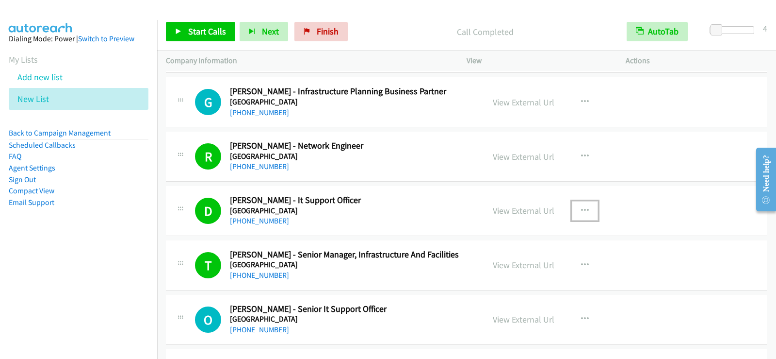
scroll to position [4076, 0]
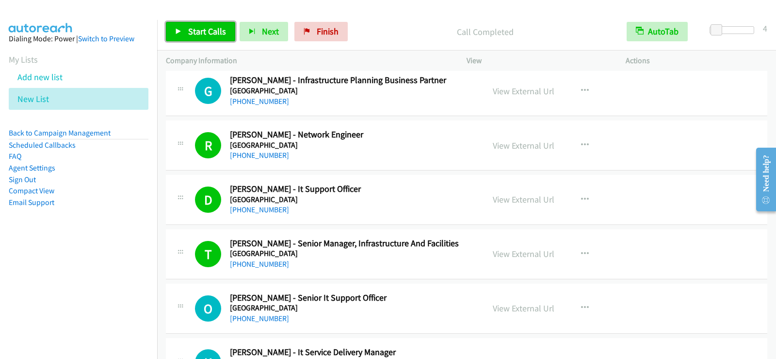
click at [207, 31] on span "Start Calls" at bounding box center [207, 31] width 38 height 11
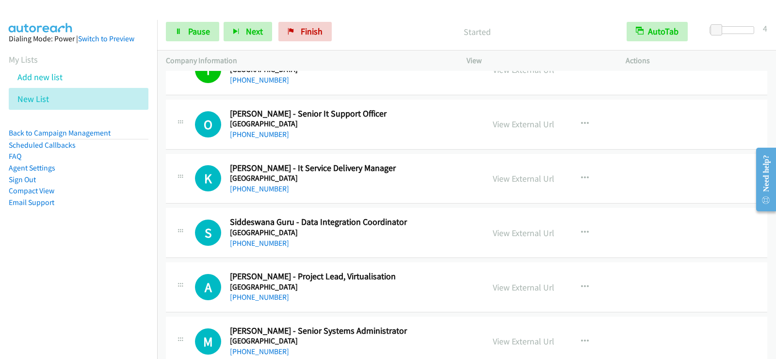
scroll to position [4270, 0]
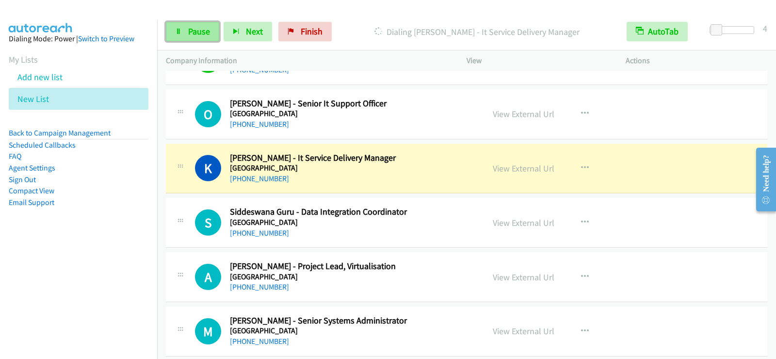
click at [199, 29] on span "Pause" at bounding box center [199, 31] width 22 height 11
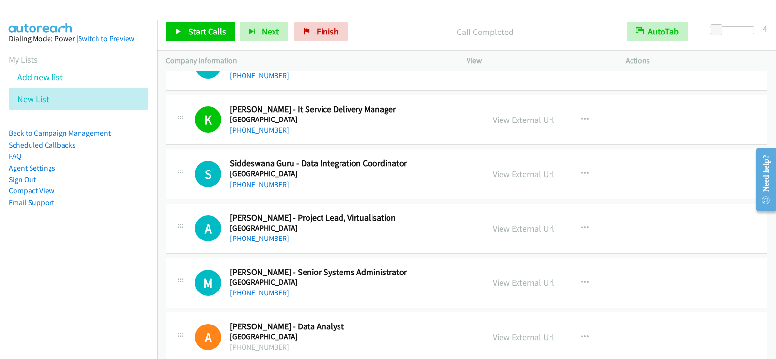
scroll to position [4367, 0]
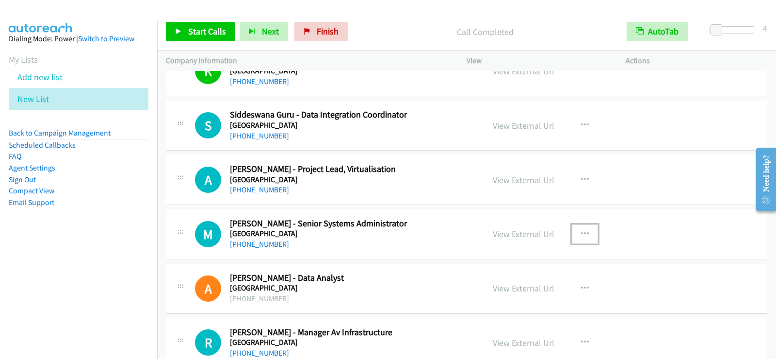
click at [583, 232] on icon "button" at bounding box center [585, 234] width 8 height 8
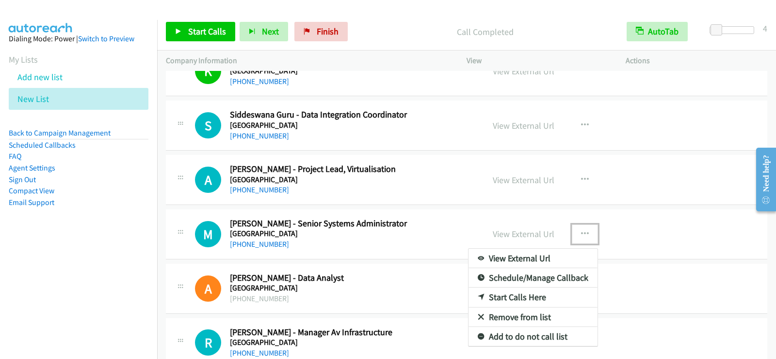
click at [533, 295] on link "Start Calls Here" at bounding box center [533, 296] width 129 height 19
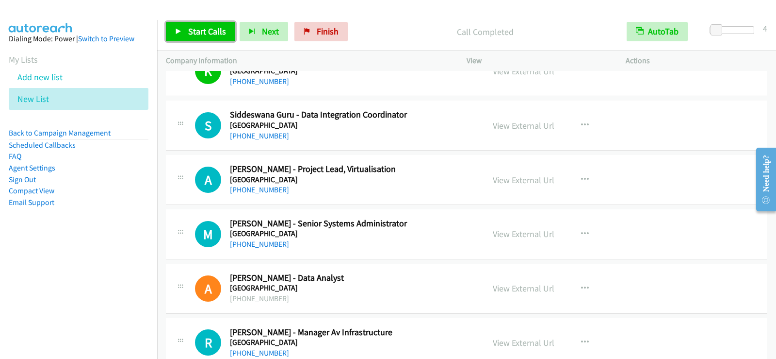
click at [221, 31] on span "Start Calls" at bounding box center [207, 31] width 38 height 11
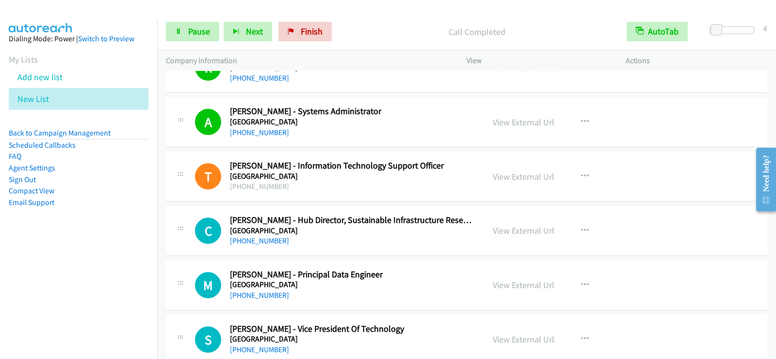
scroll to position [4659, 0]
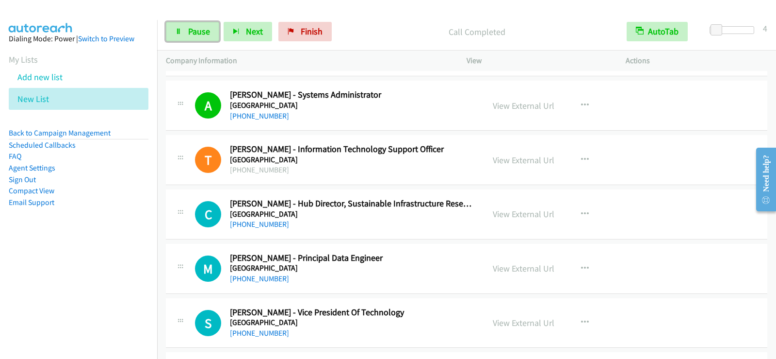
drag, startPoint x: 181, startPoint y: 30, endPoint x: 198, endPoint y: 52, distance: 27.5
click at [181, 30] on icon at bounding box center [178, 32] width 7 height 7
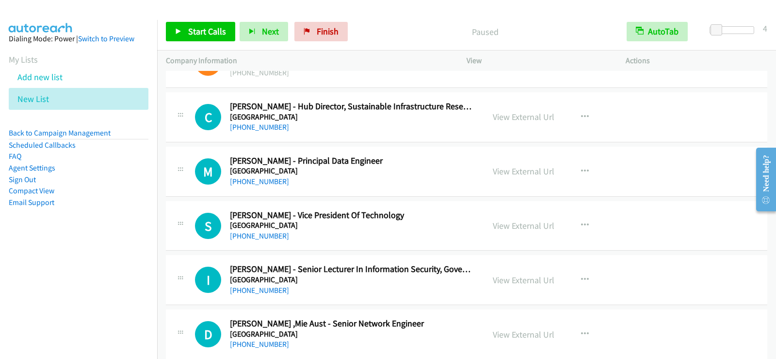
scroll to position [4804, 0]
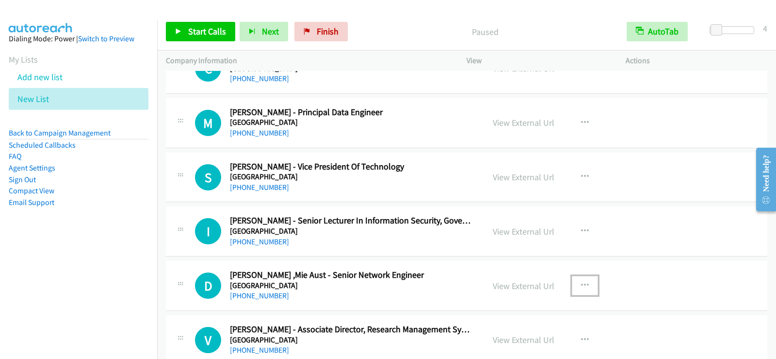
click at [585, 284] on button "button" at bounding box center [585, 285] width 26 height 19
click at [508, 346] on link "Start Calls Here" at bounding box center [533, 348] width 129 height 19
click at [581, 286] on icon "button" at bounding box center [585, 285] width 8 height 8
click at [521, 345] on link "Start Calls Here" at bounding box center [533, 348] width 129 height 19
click at [218, 31] on span "Start Calls" at bounding box center [207, 31] width 38 height 11
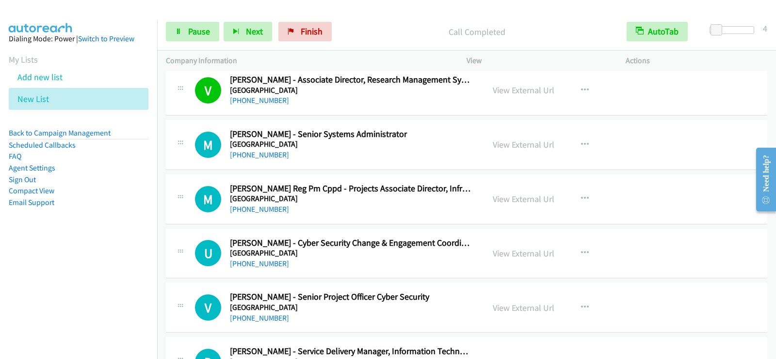
scroll to position [5095, 0]
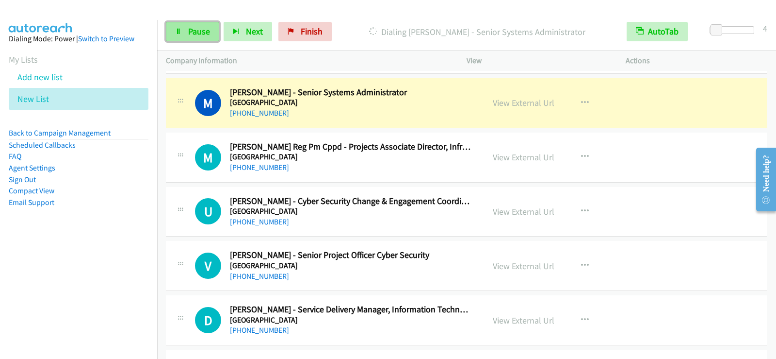
click at [193, 28] on span "Pause" at bounding box center [199, 31] width 22 height 11
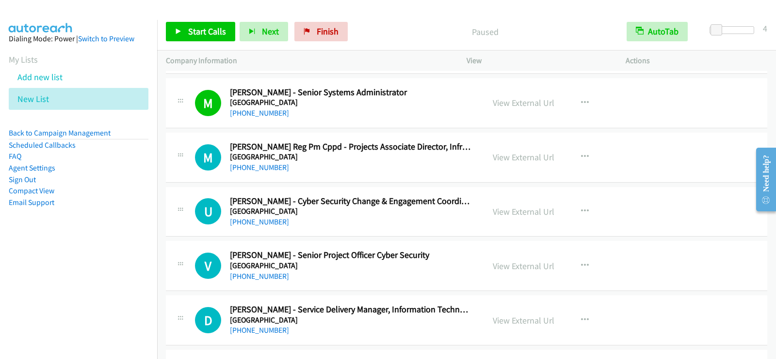
scroll to position [5144, 0]
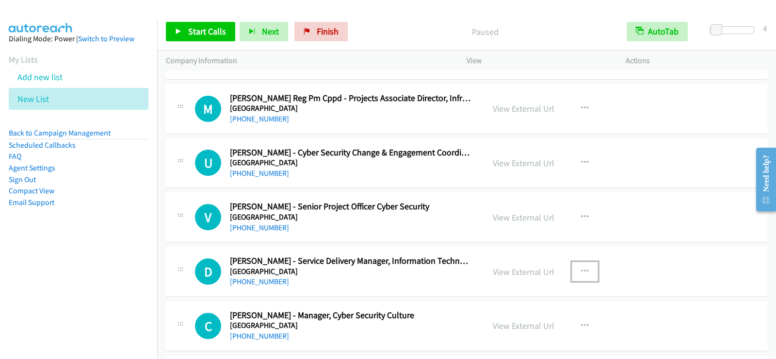
click at [585, 268] on button "button" at bounding box center [585, 271] width 26 height 19
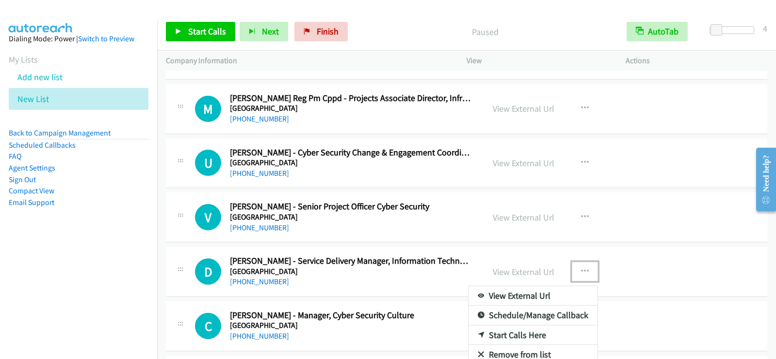
click at [516, 332] on link "Start Calls Here" at bounding box center [533, 334] width 129 height 19
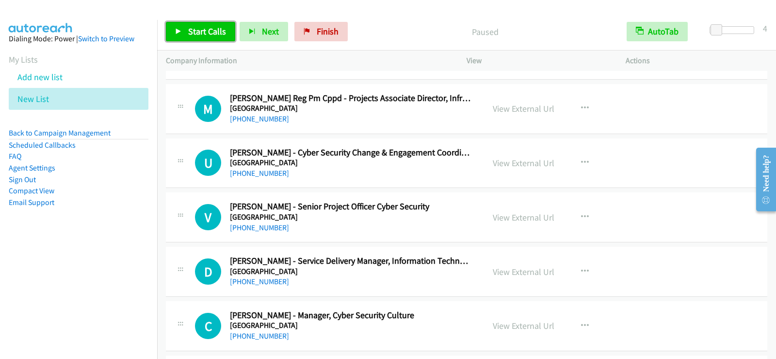
click at [197, 33] on span "Start Calls" at bounding box center [207, 31] width 38 height 11
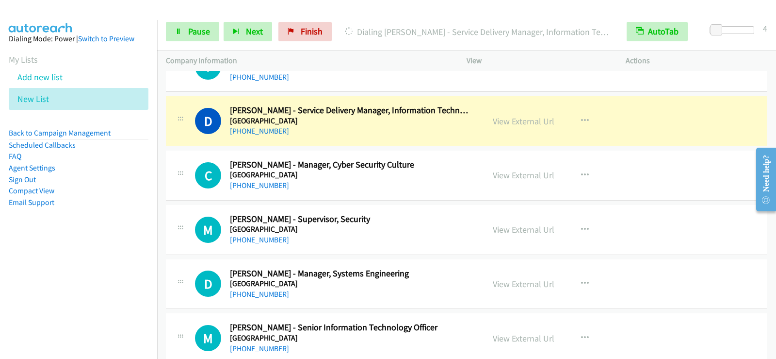
scroll to position [5289, 0]
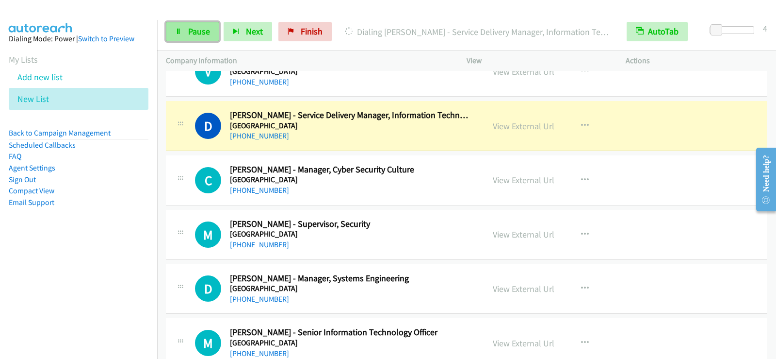
click at [194, 33] on span "Pause" at bounding box center [199, 31] width 22 height 11
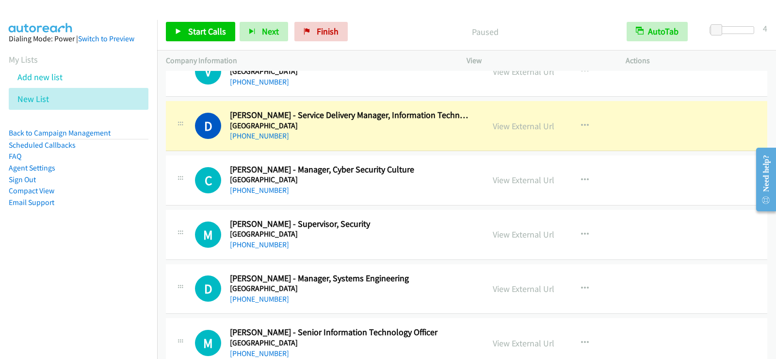
click at [445, 274] on h2 "Donald Maillet - Manager, Systems Engineering" at bounding box center [351, 278] width 242 height 11
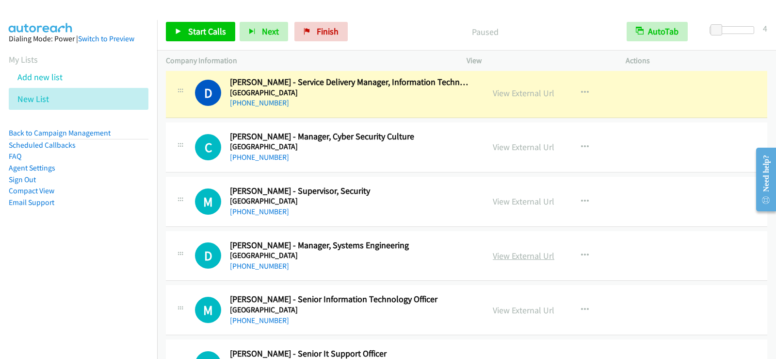
scroll to position [5338, 0]
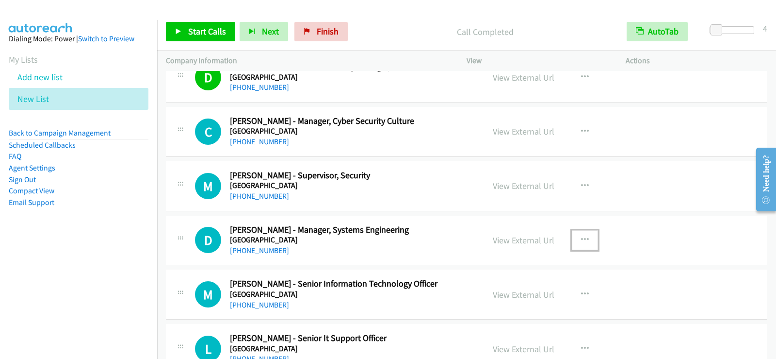
click at [585, 237] on icon "button" at bounding box center [585, 240] width 8 height 8
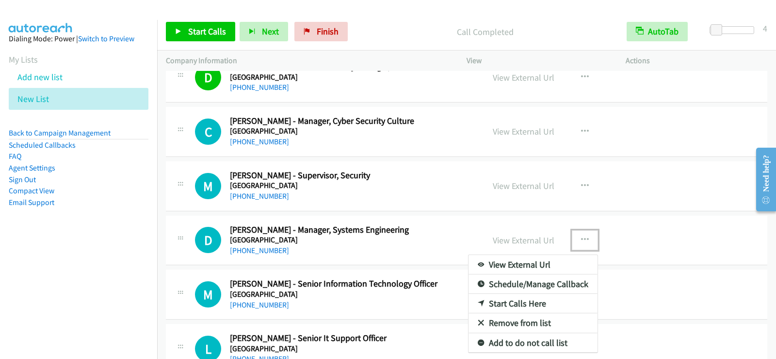
click at [534, 304] on link "Start Calls Here" at bounding box center [533, 303] width 129 height 19
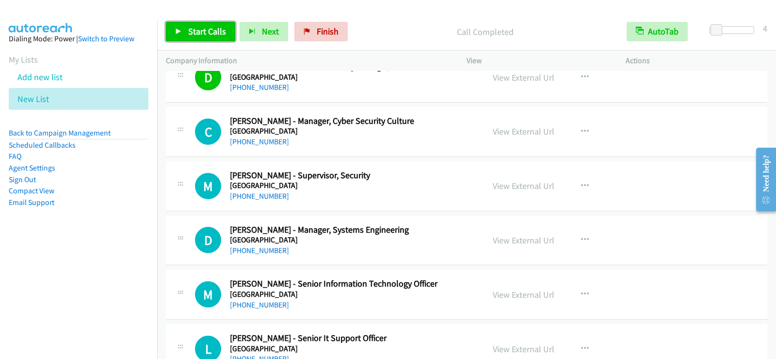
click at [214, 31] on span "Start Calls" at bounding box center [207, 31] width 38 height 11
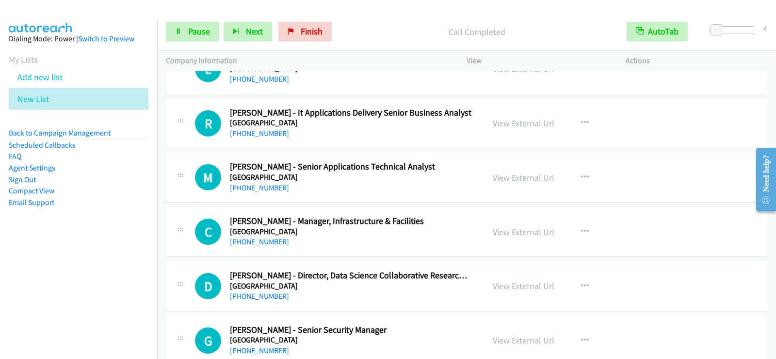
scroll to position [5678, 0]
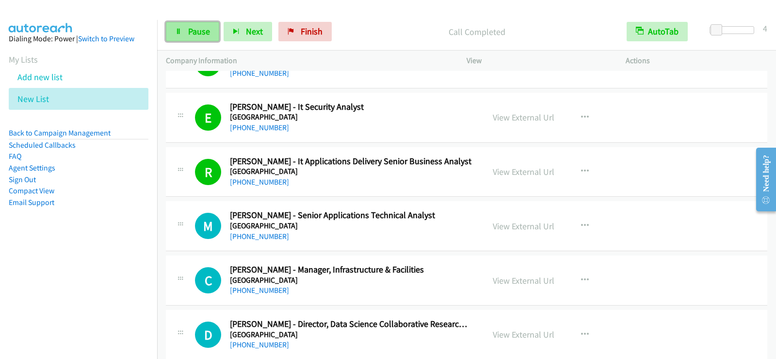
click at [193, 35] on span "Pause" at bounding box center [199, 31] width 22 height 11
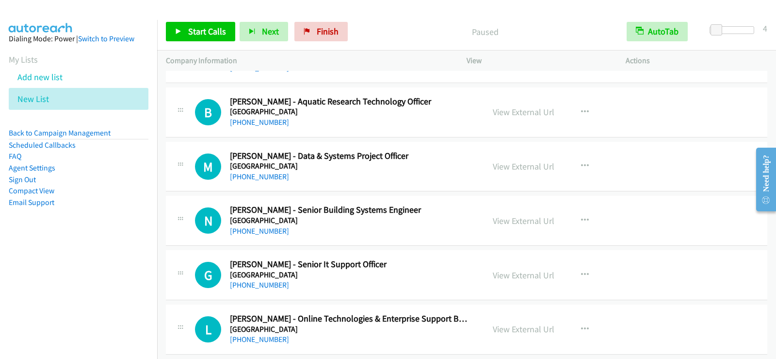
scroll to position [6600, 0]
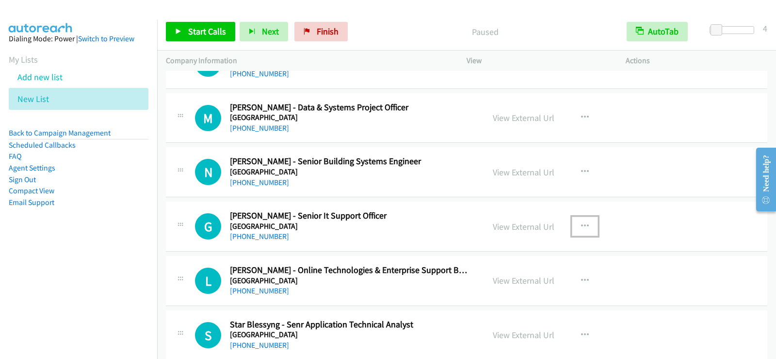
click at [581, 222] on icon "button" at bounding box center [585, 226] width 8 height 8
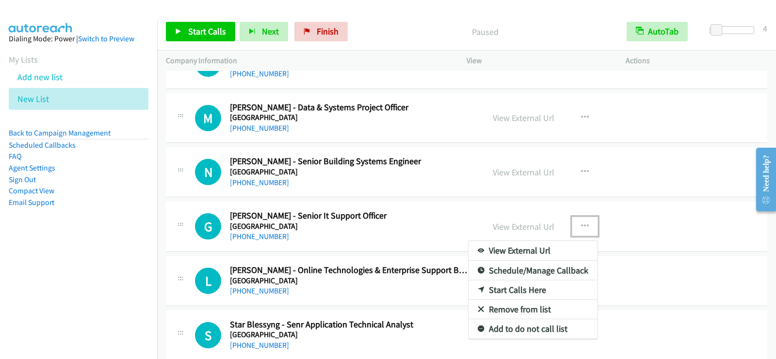
click at [548, 287] on link "Start Calls Here" at bounding box center [533, 289] width 129 height 19
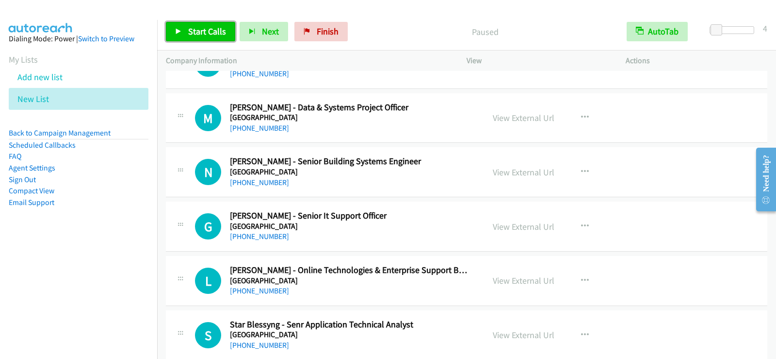
click at [200, 32] on span "Start Calls" at bounding box center [207, 31] width 38 height 11
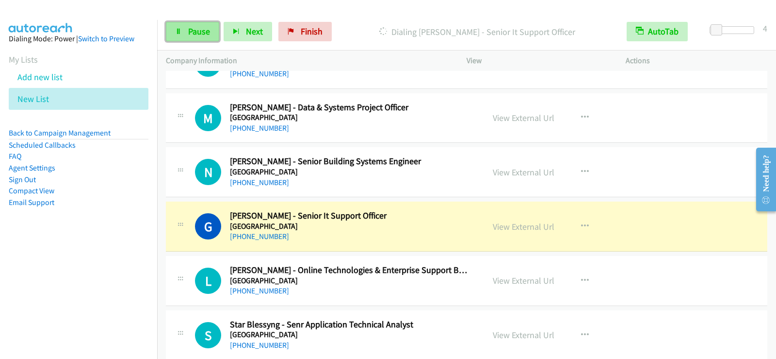
click at [201, 32] on span "Pause" at bounding box center [199, 31] width 22 height 11
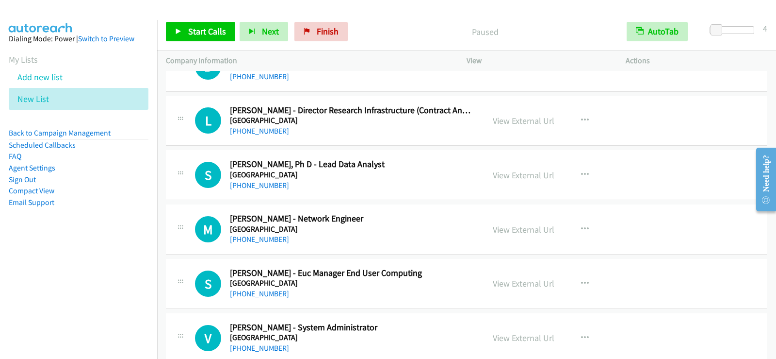
scroll to position [6939, 0]
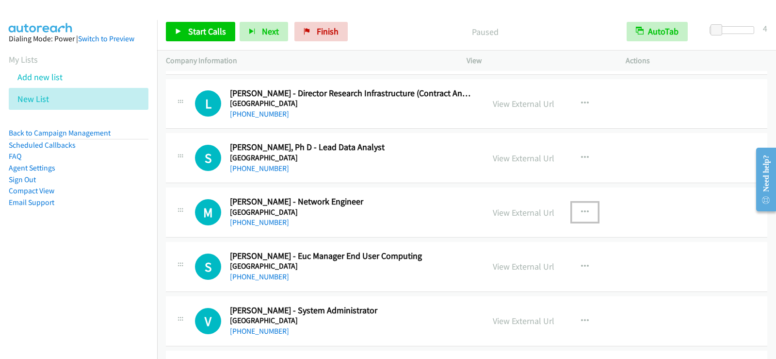
click at [581, 206] on button "button" at bounding box center [585, 211] width 26 height 19
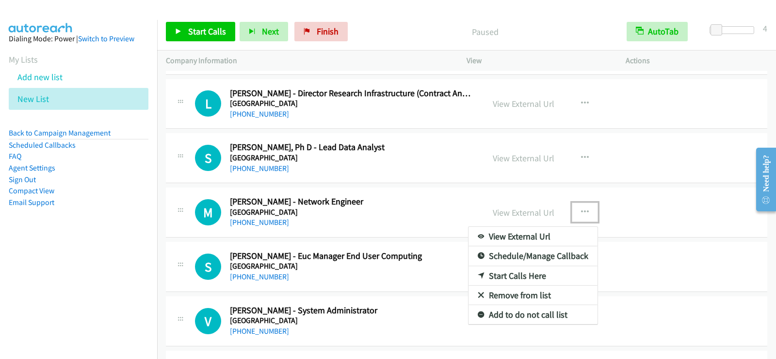
click at [529, 274] on link "Start Calls Here" at bounding box center [533, 275] width 129 height 19
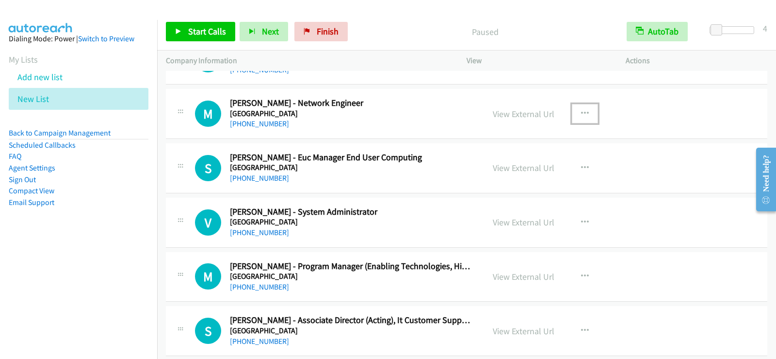
scroll to position [7036, 0]
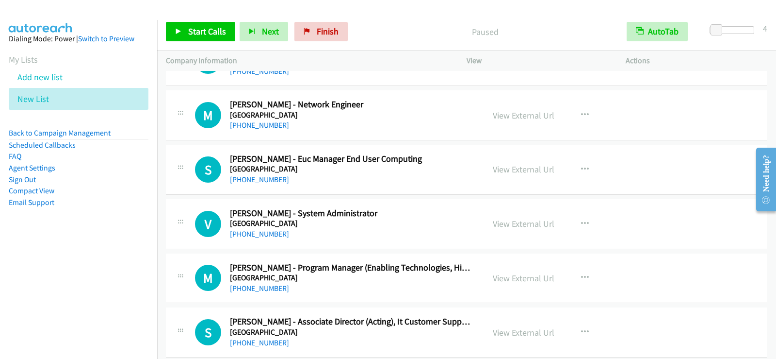
drag, startPoint x: 205, startPoint y: 35, endPoint x: 406, endPoint y: 20, distance: 201.5
click at [406, 20] on div "Start Calls Pause Next Finish Paused AutoTab AutoTab 4" at bounding box center [466, 31] width 619 height 37
click at [223, 34] on span "Start Calls" at bounding box center [207, 31] width 38 height 11
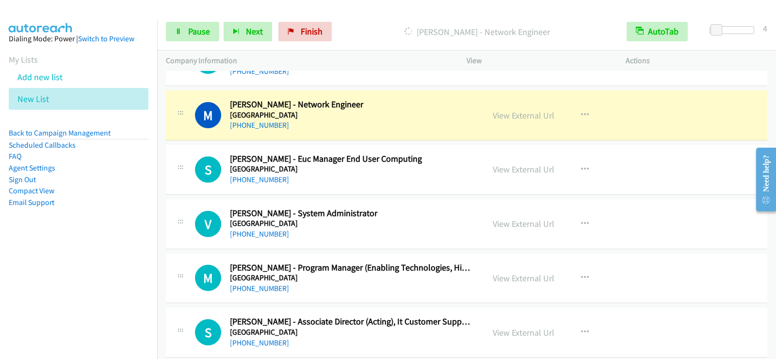
click at [63, 245] on aside "Dialing Mode: Power | Switch to Preview My Lists Add new list New List Back to …" at bounding box center [78, 136] width 157 height 232
click at [208, 31] on span "Pause" at bounding box center [199, 31] width 22 height 11
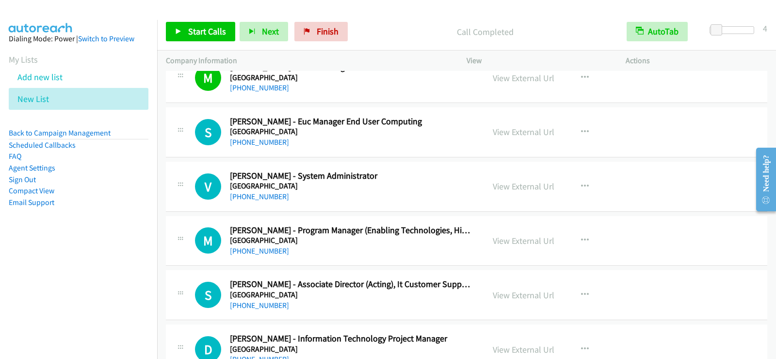
scroll to position [7085, 0]
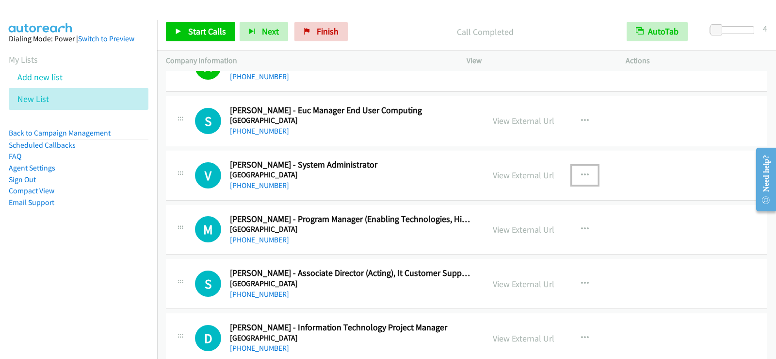
click at [586, 171] on button "button" at bounding box center [585, 174] width 26 height 19
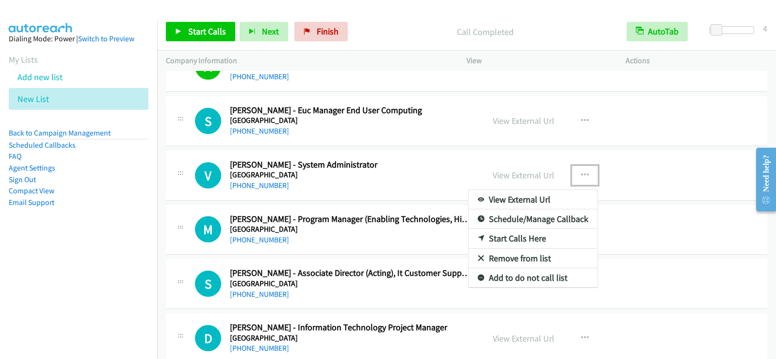
click at [529, 236] on link "Start Calls Here" at bounding box center [533, 238] width 129 height 19
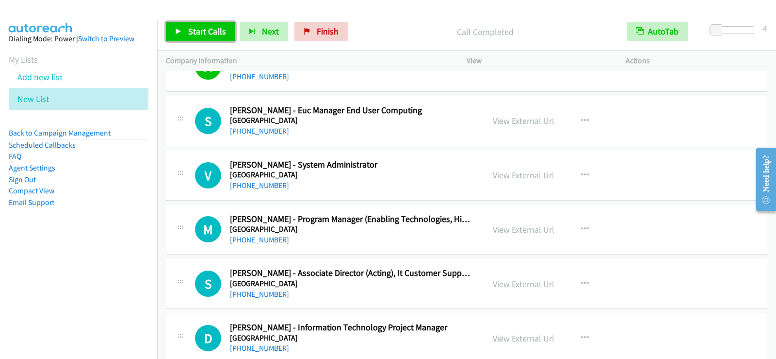
click at [224, 32] on span "Start Calls" at bounding box center [207, 31] width 38 height 11
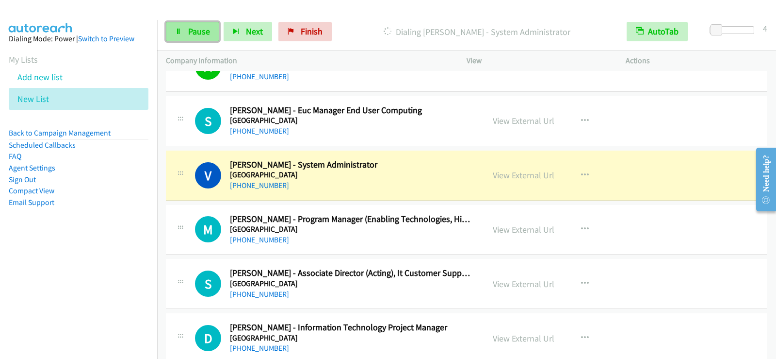
click at [191, 37] on link "Pause" at bounding box center [192, 31] width 53 height 19
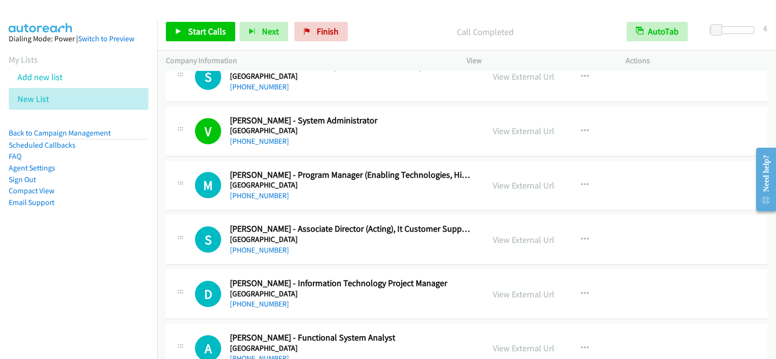
scroll to position [7182, 0]
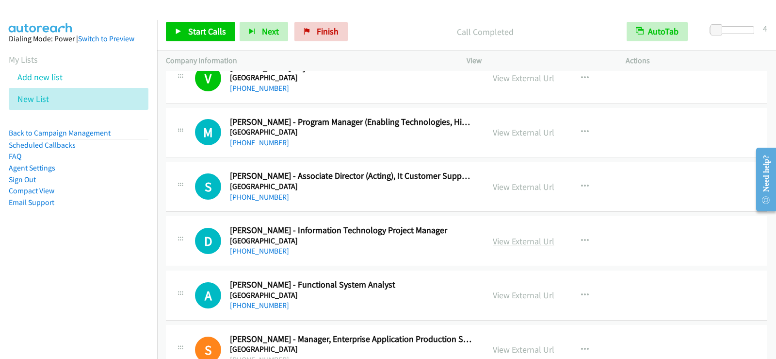
drag, startPoint x: 453, startPoint y: 243, endPoint x: 492, endPoint y: 243, distance: 39.3
click at [453, 243] on h5 "University Of Queensland" at bounding box center [351, 241] width 242 height 10
click at [585, 238] on icon "button" at bounding box center [585, 241] width 8 height 8
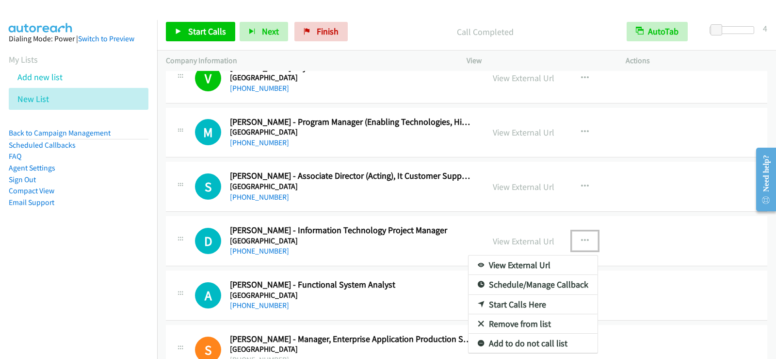
click at [392, 196] on div at bounding box center [388, 179] width 776 height 359
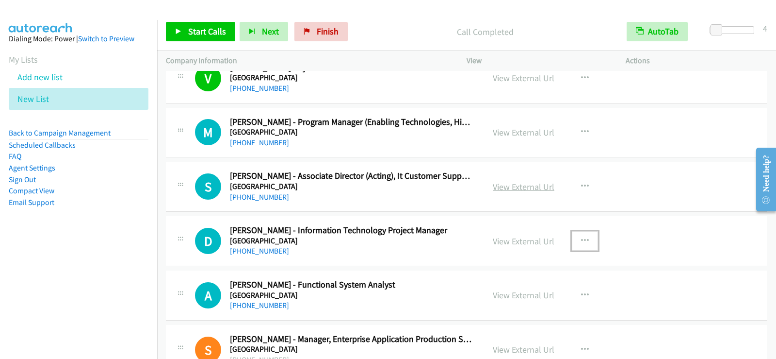
click at [521, 184] on link "View External Url" at bounding box center [524, 186] width 62 height 11
click at [208, 35] on span "Start Calls" at bounding box center [207, 31] width 38 height 11
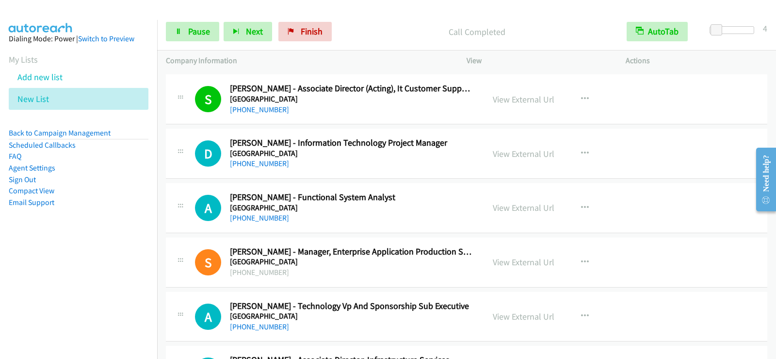
scroll to position [7279, 0]
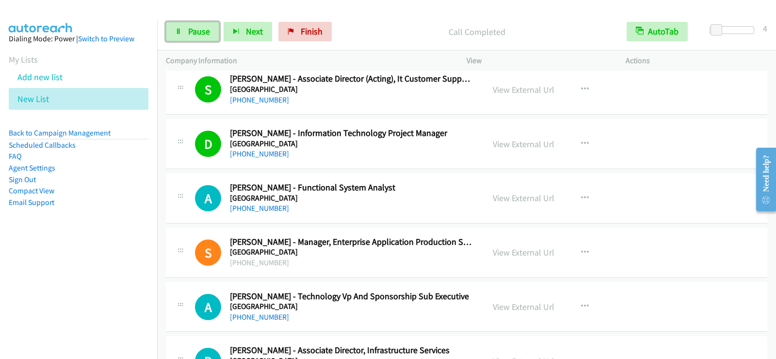
click at [177, 35] on link "Pause" at bounding box center [192, 31] width 53 height 19
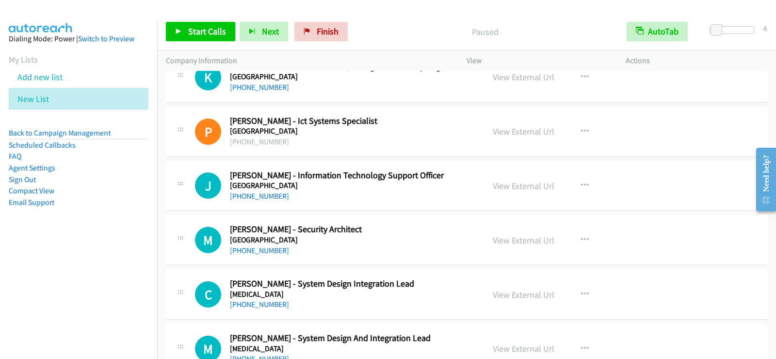
scroll to position [8007, 0]
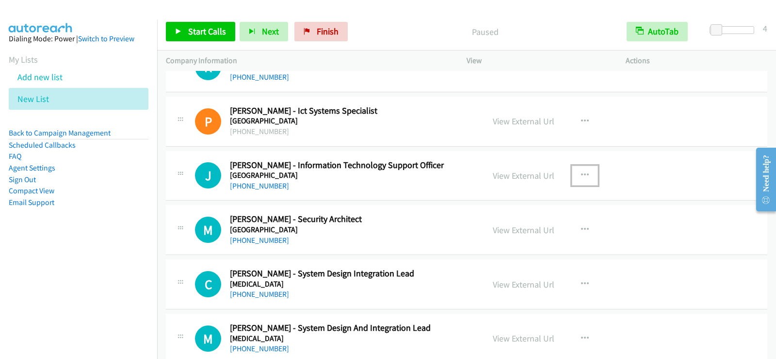
click at [581, 176] on icon "button" at bounding box center [585, 175] width 8 height 8
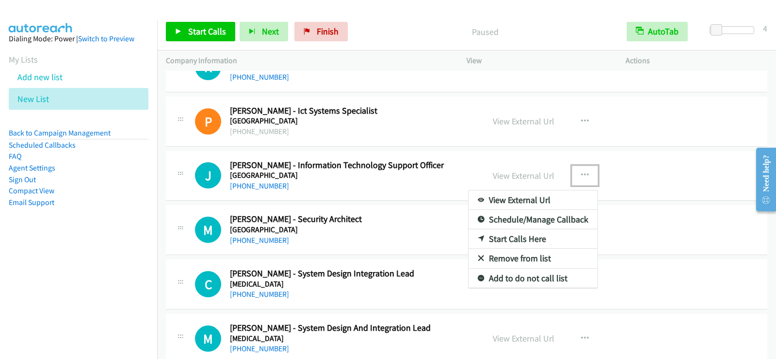
click at [516, 242] on link "Start Calls Here" at bounding box center [533, 238] width 129 height 19
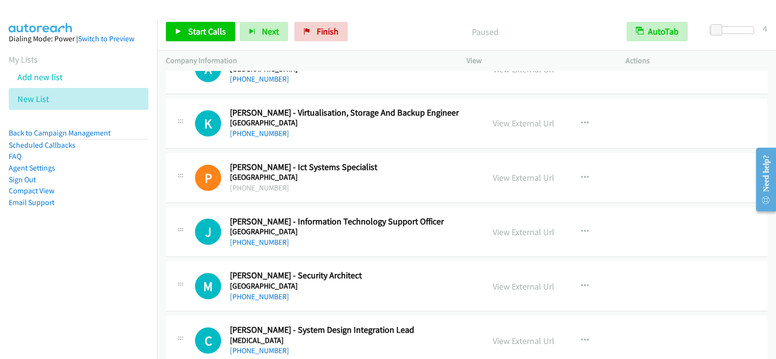
scroll to position [7958, 0]
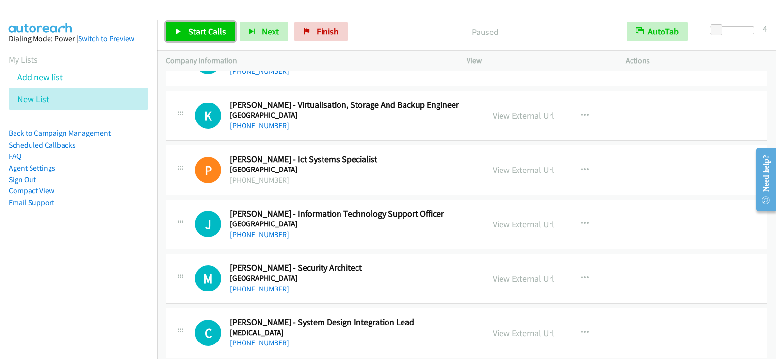
click at [219, 39] on link "Start Calls" at bounding box center [200, 31] width 69 height 19
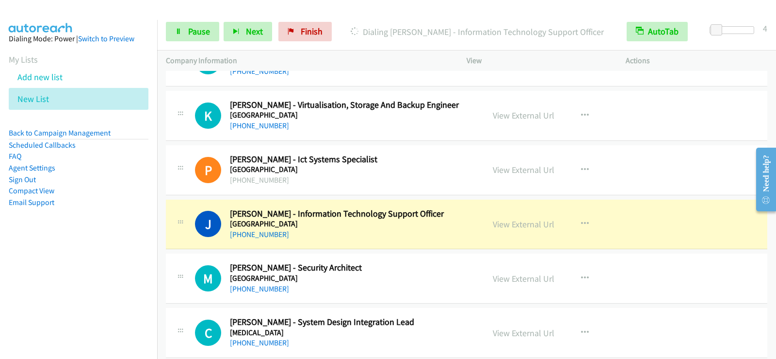
click at [65, 237] on aside "Dialing Mode: Power | Switch to Preview My Lists Add new list New List Back to …" at bounding box center [78, 136] width 157 height 232
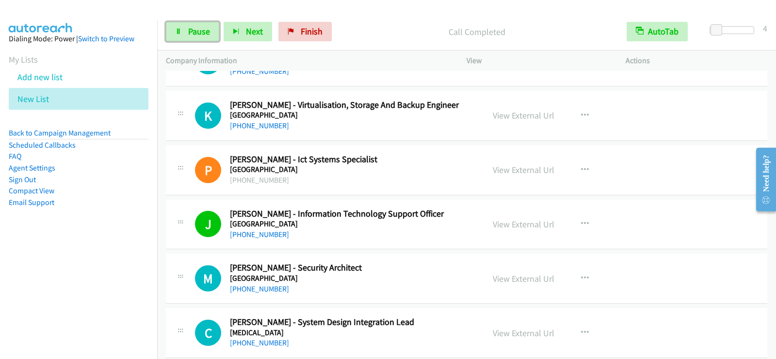
drag, startPoint x: 177, startPoint y: 31, endPoint x: 187, endPoint y: 49, distance: 20.8
click at [177, 31] on icon at bounding box center [178, 32] width 7 height 7
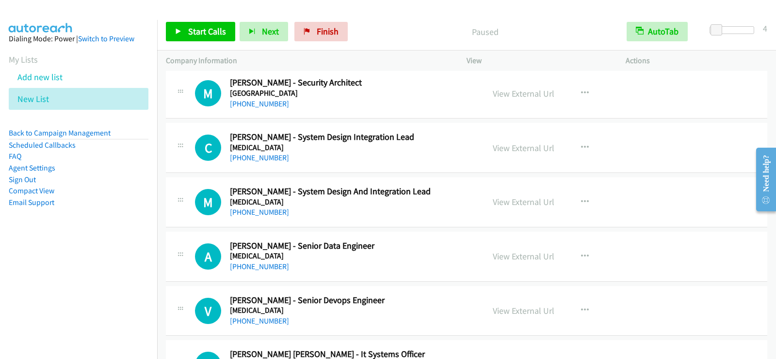
scroll to position [8153, 0]
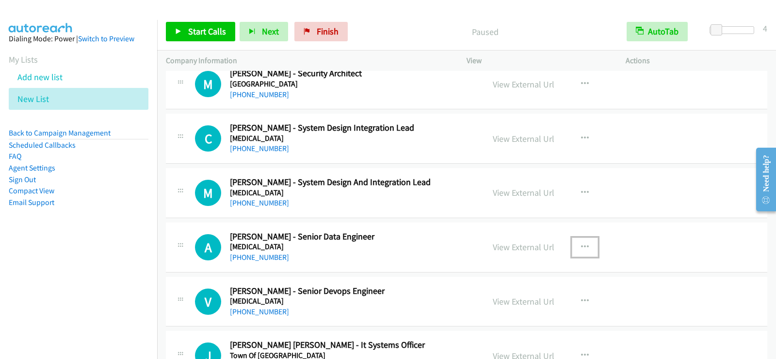
click at [577, 247] on button "button" at bounding box center [585, 246] width 26 height 19
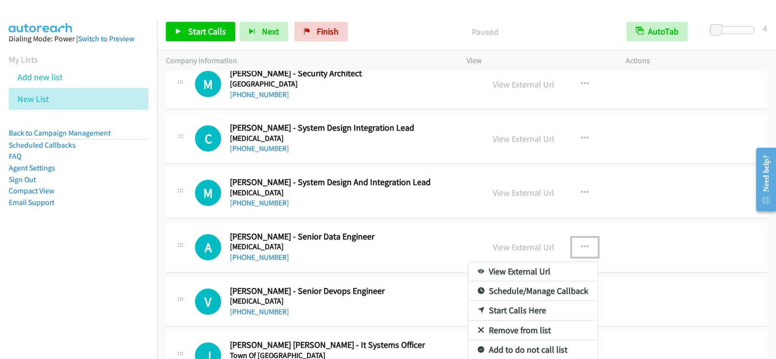
click at [524, 308] on link "Start Calls Here" at bounding box center [533, 309] width 129 height 19
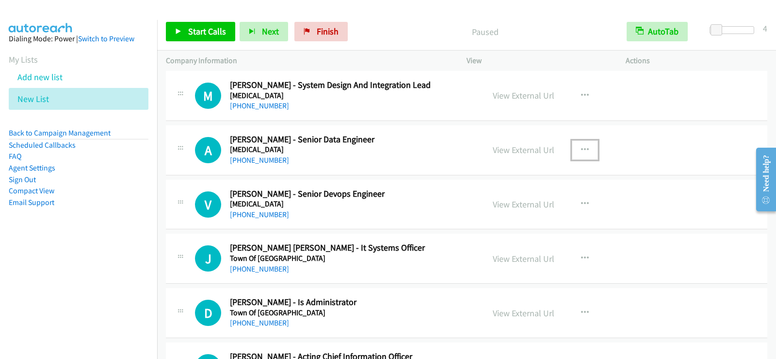
scroll to position [8298, 0]
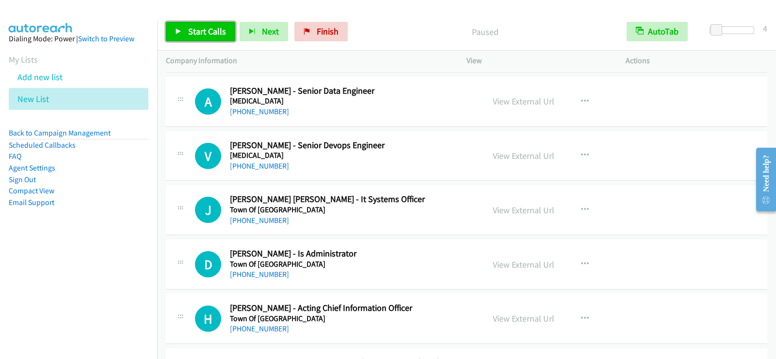
click at [227, 37] on link "Start Calls" at bounding box center [200, 31] width 69 height 19
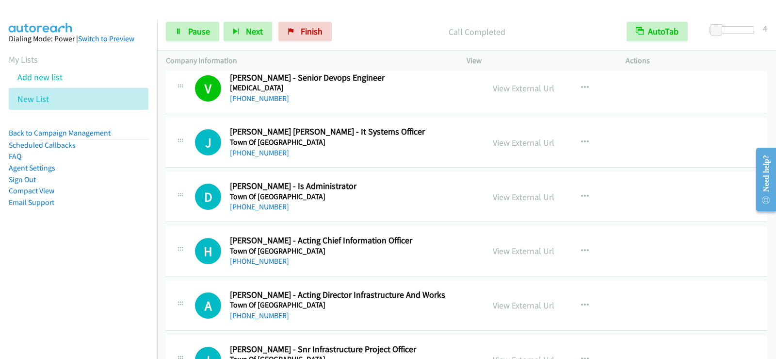
scroll to position [8395, 0]
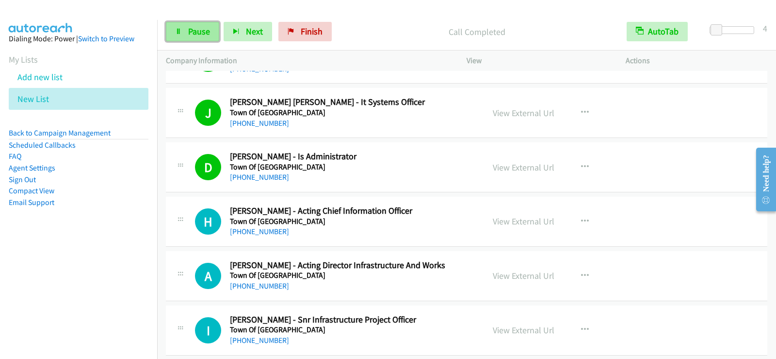
click at [182, 33] on link "Pause" at bounding box center [192, 31] width 53 height 19
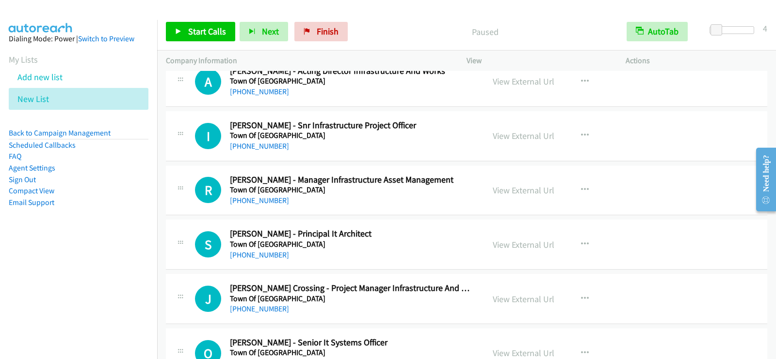
scroll to position [8638, 0]
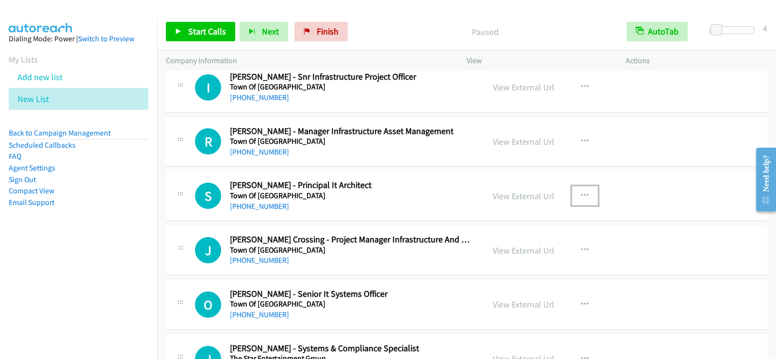
click at [583, 195] on icon "button" at bounding box center [585, 196] width 8 height 8
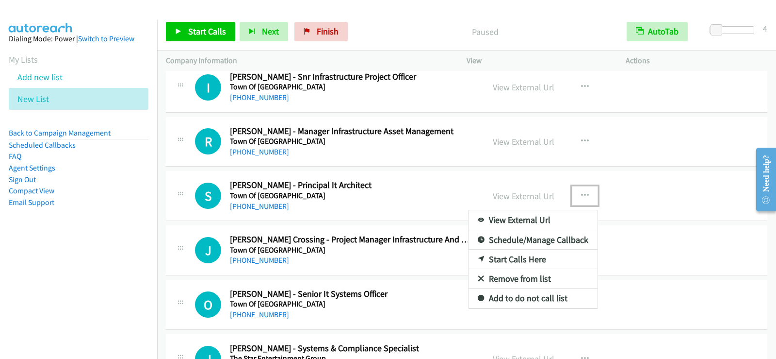
click at [511, 257] on link "Start Calls Here" at bounding box center [533, 258] width 129 height 19
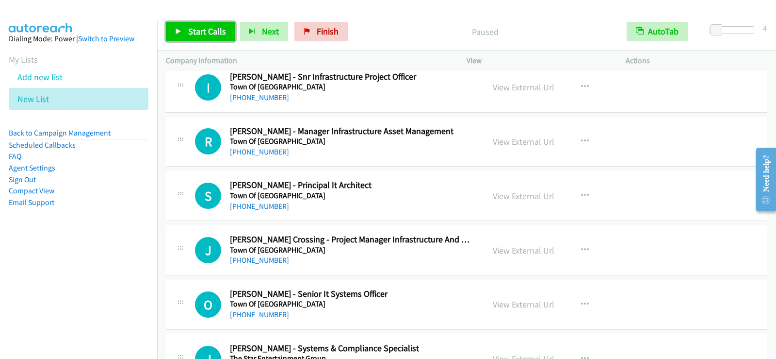
click at [223, 32] on span "Start Calls" at bounding box center [207, 31] width 38 height 11
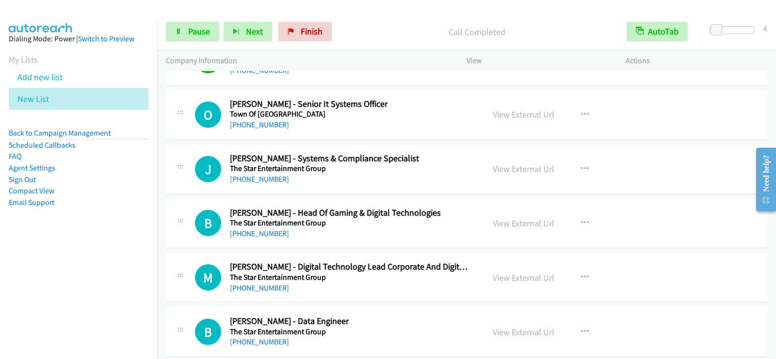
scroll to position [8832, 0]
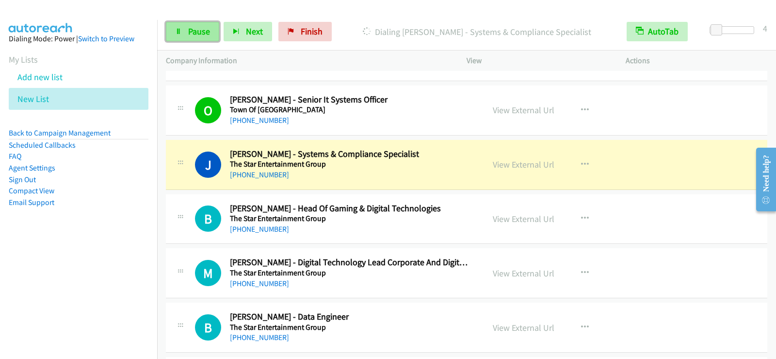
click at [188, 34] on span "Pause" at bounding box center [199, 31] width 22 height 11
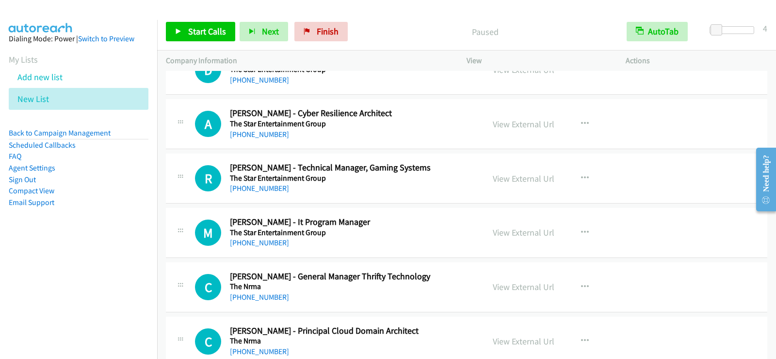
scroll to position [9269, 0]
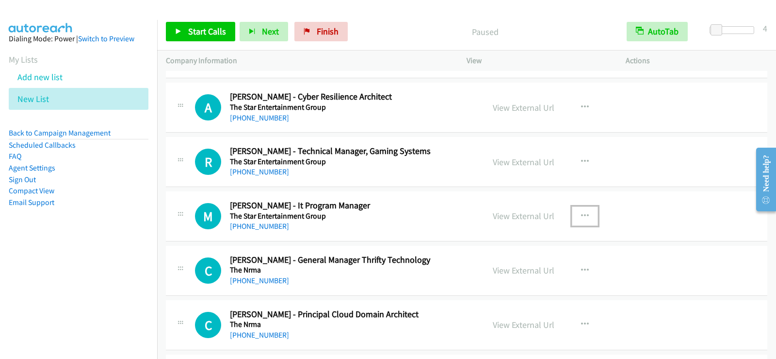
click at [586, 215] on button "button" at bounding box center [585, 215] width 26 height 19
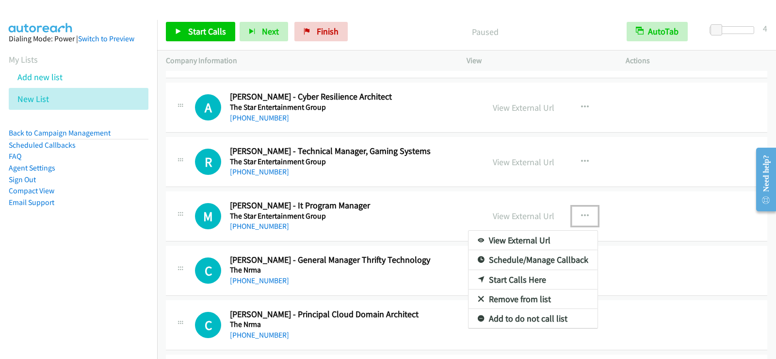
click at [533, 285] on link "Start Calls Here" at bounding box center [533, 279] width 129 height 19
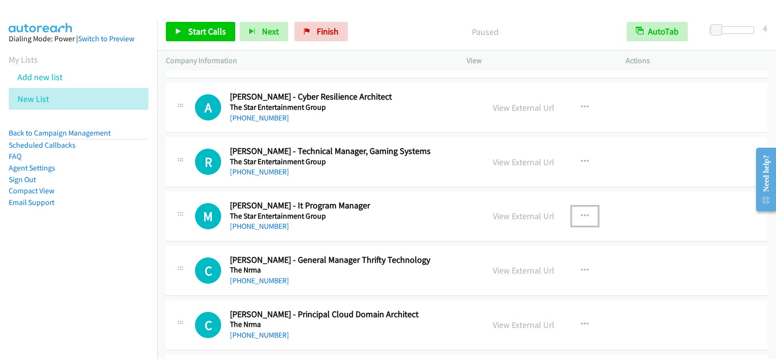
click at [572, 206] on button "button" at bounding box center [585, 215] width 26 height 19
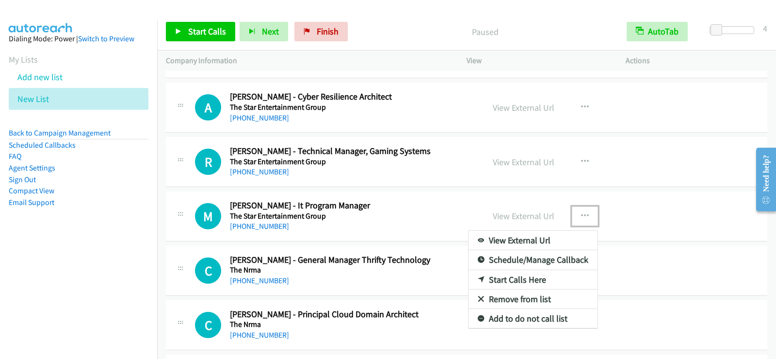
click at [159, 263] on div at bounding box center [388, 179] width 776 height 359
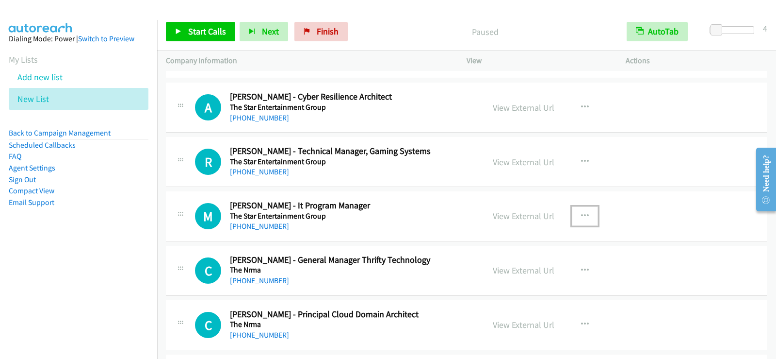
click at [581, 214] on icon "button" at bounding box center [585, 216] width 8 height 8
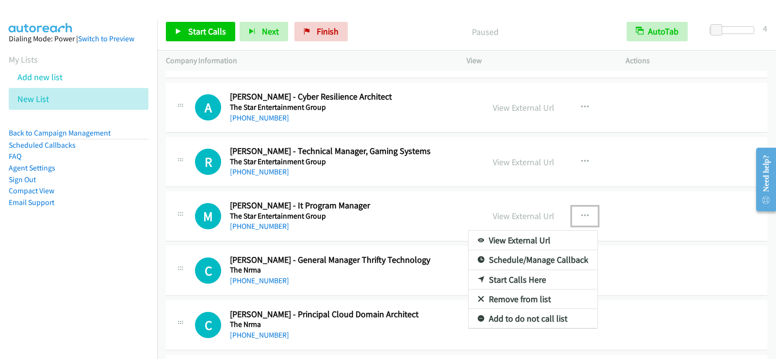
click at [533, 279] on link "Start Calls Here" at bounding box center [533, 279] width 129 height 19
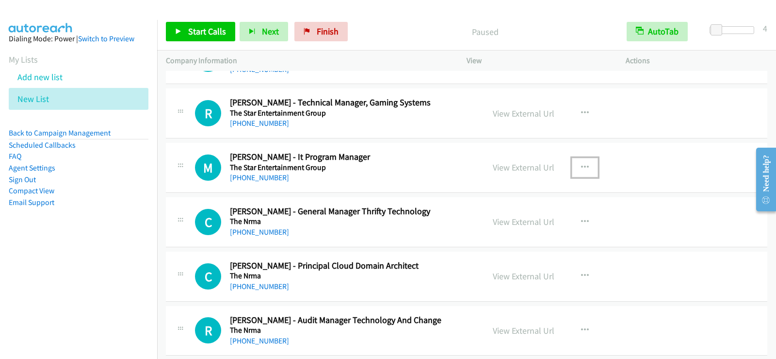
scroll to position [9366, 0]
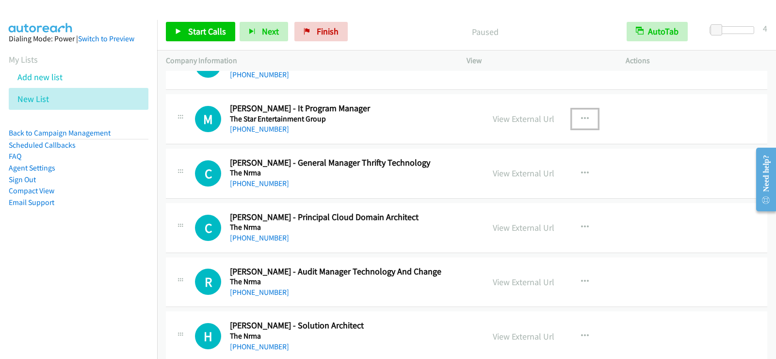
click at [572, 109] on button "button" at bounding box center [585, 118] width 26 height 19
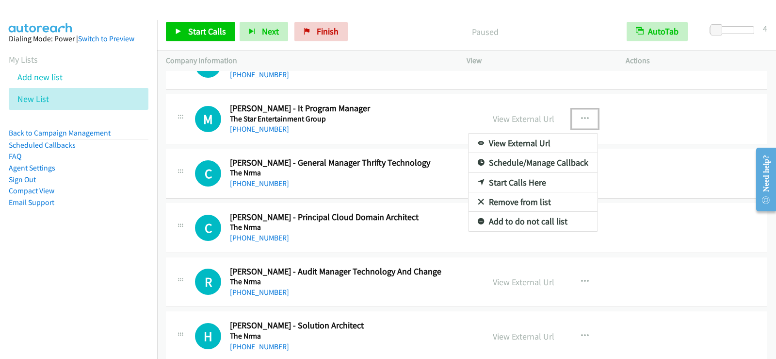
click at [194, 28] on div at bounding box center [388, 179] width 776 height 359
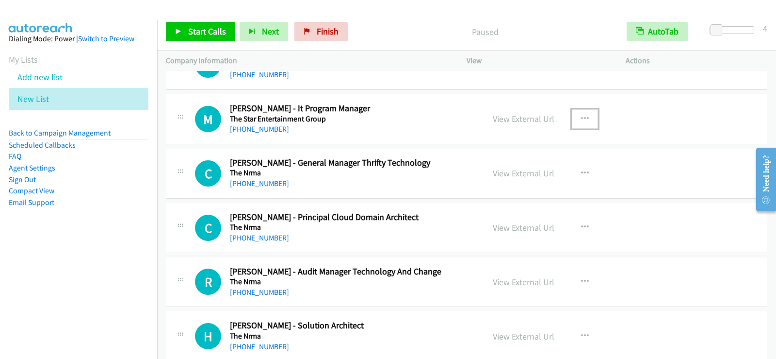
click at [584, 119] on icon "button" at bounding box center [585, 119] width 8 height 8
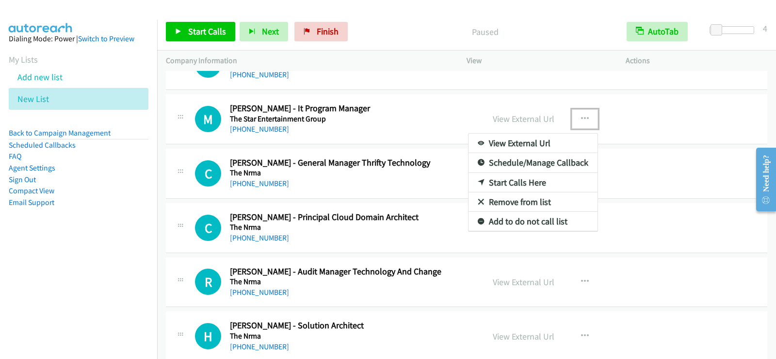
click at [502, 180] on link "Start Calls Here" at bounding box center [533, 182] width 129 height 19
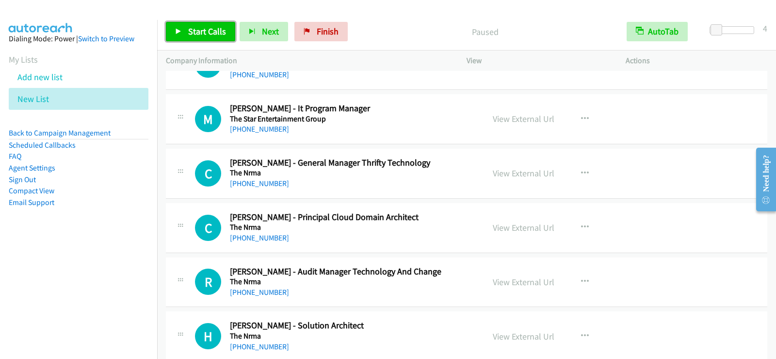
click at [200, 31] on span "Start Calls" at bounding box center [207, 31] width 38 height 11
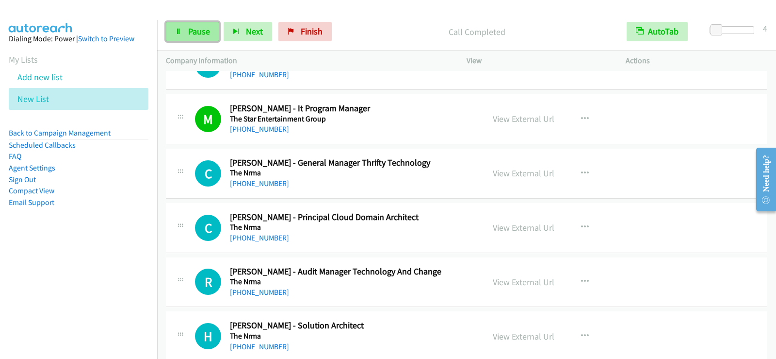
click at [187, 27] on link "Pause" at bounding box center [192, 31] width 53 height 19
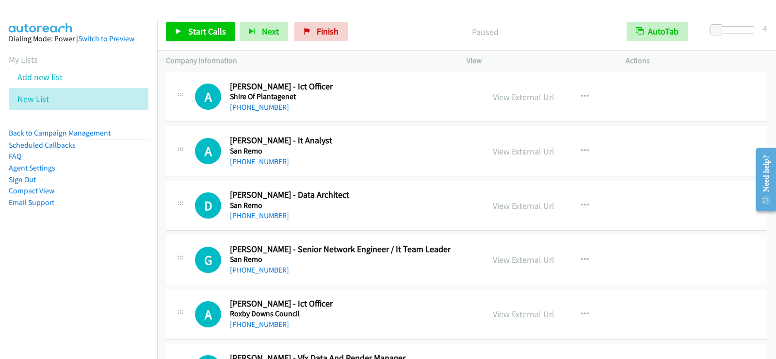
scroll to position [10433, 0]
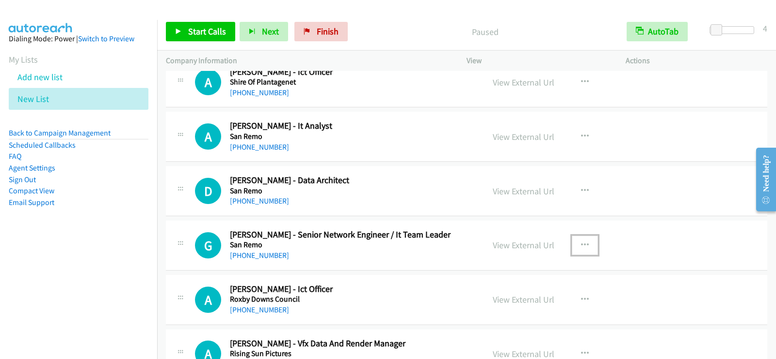
click at [582, 244] on icon "button" at bounding box center [585, 245] width 8 height 8
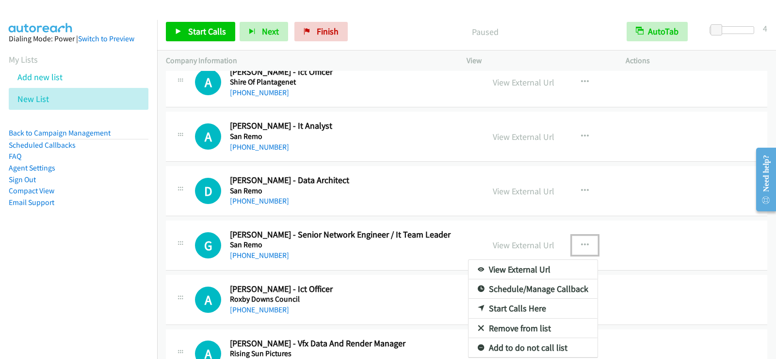
click at [505, 304] on link "Start Calls Here" at bounding box center [533, 307] width 129 height 19
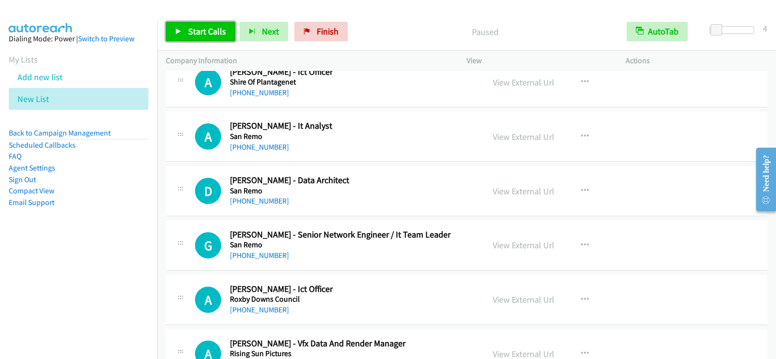
click at [198, 31] on span "Start Calls" at bounding box center [207, 31] width 38 height 11
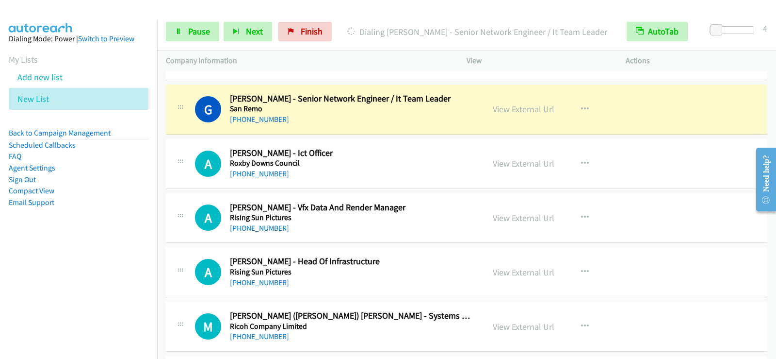
scroll to position [10579, 0]
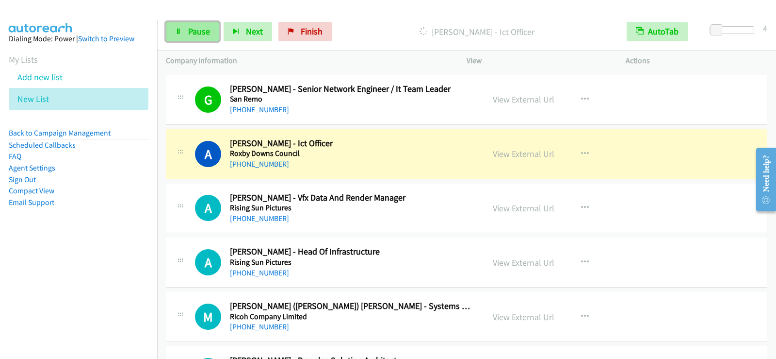
click at [204, 32] on span "Pause" at bounding box center [199, 31] width 22 height 11
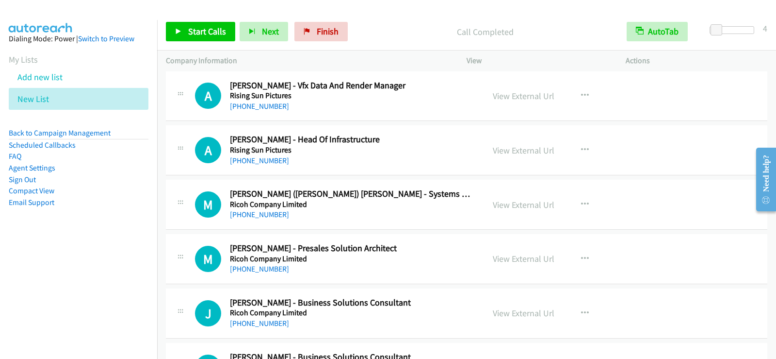
scroll to position [10724, 0]
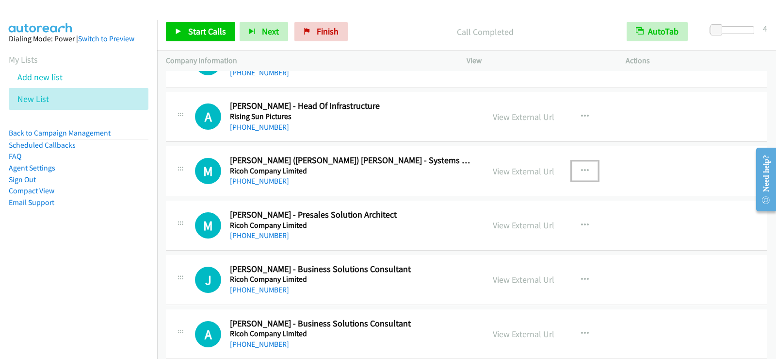
click at [585, 172] on icon "button" at bounding box center [585, 171] width 8 height 8
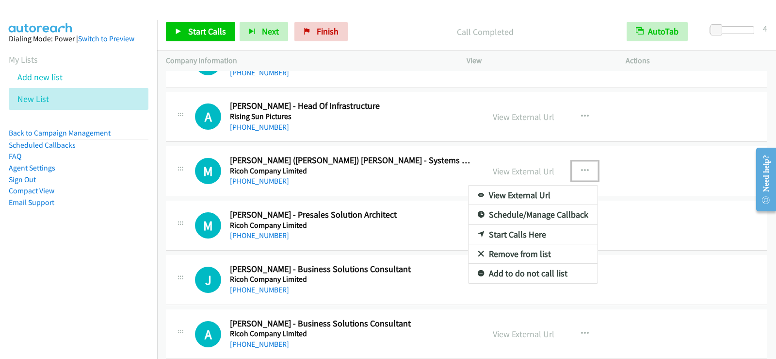
click at [538, 238] on link "Start Calls Here" at bounding box center [533, 234] width 129 height 19
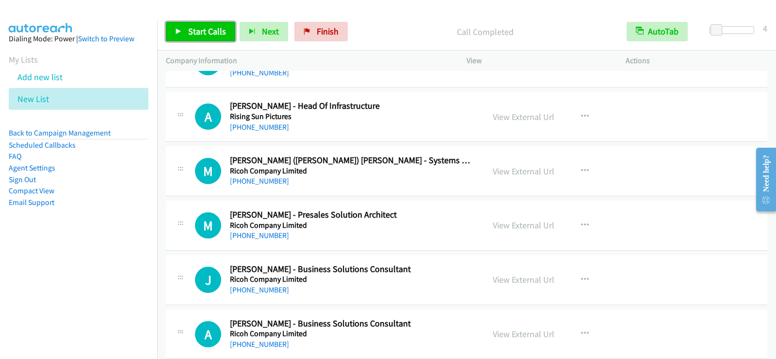
click at [214, 33] on span "Start Calls" at bounding box center [207, 31] width 38 height 11
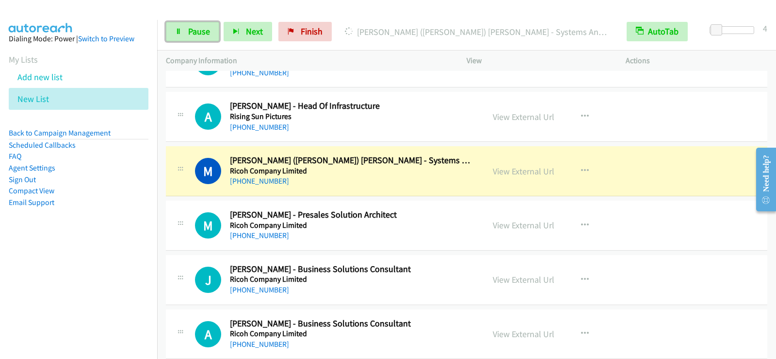
drag, startPoint x: 197, startPoint y: 35, endPoint x: 207, endPoint y: 51, distance: 19.0
click at [197, 35] on span "Pause" at bounding box center [199, 31] width 22 height 11
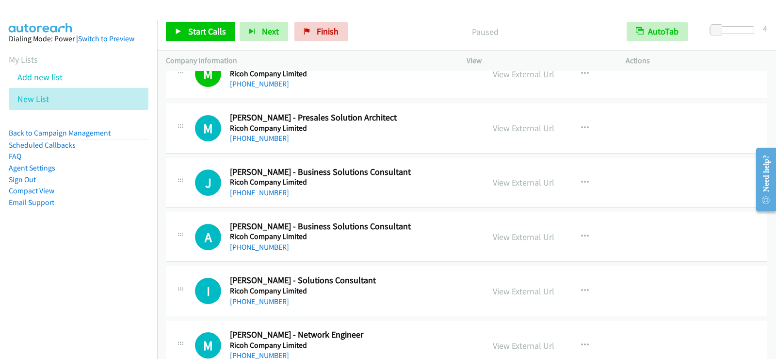
scroll to position [10870, 0]
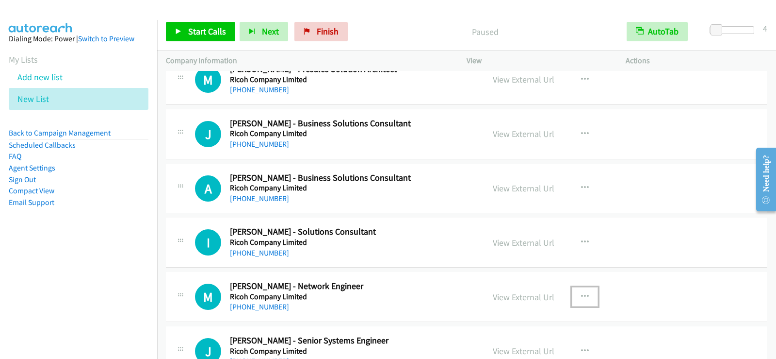
click at [575, 293] on button "button" at bounding box center [585, 296] width 26 height 19
click at [464, 294] on div at bounding box center [388, 179] width 776 height 359
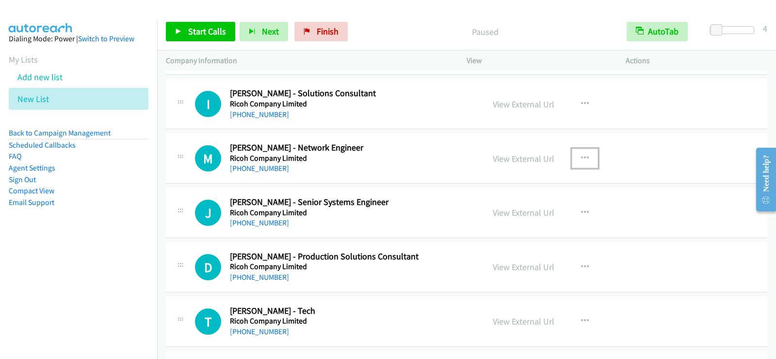
scroll to position [11016, 0]
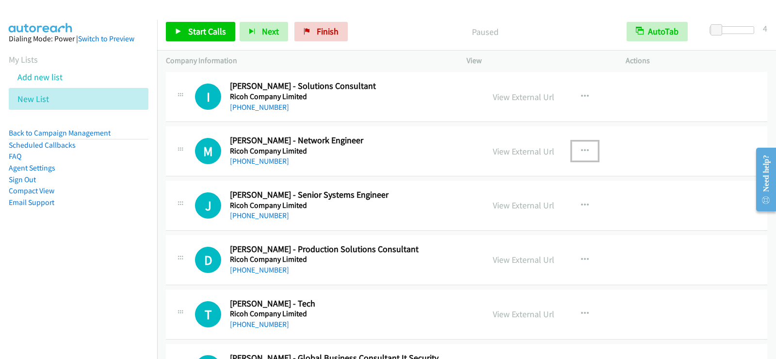
click at [581, 147] on icon "button" at bounding box center [585, 151] width 8 height 8
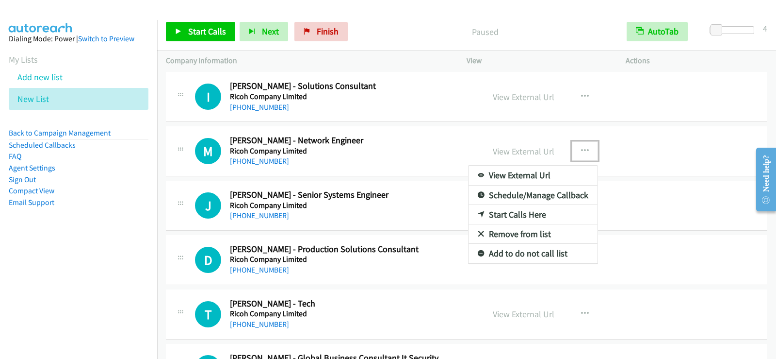
click at [540, 214] on link "Start Calls Here" at bounding box center [533, 214] width 129 height 19
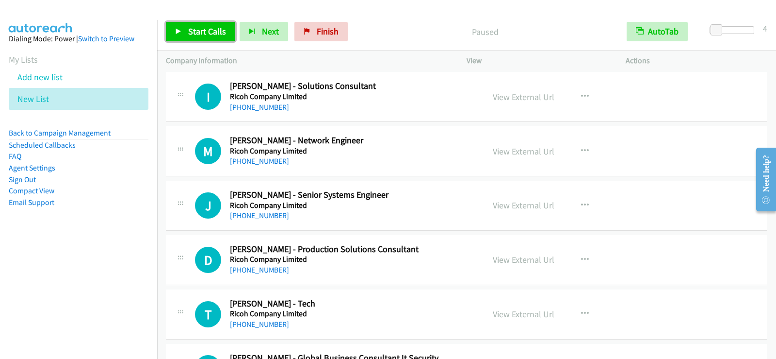
click at [200, 23] on link "Start Calls" at bounding box center [200, 31] width 69 height 19
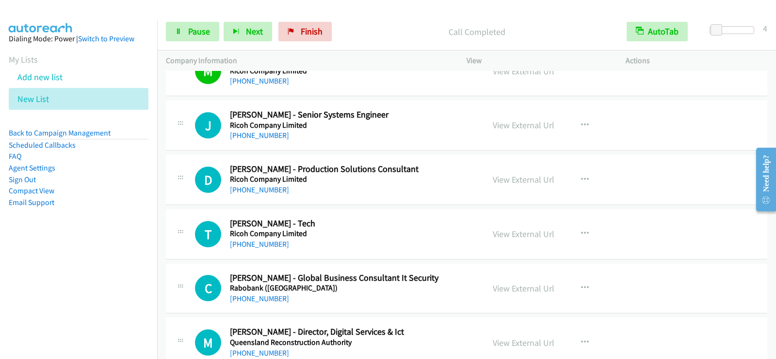
scroll to position [11113, 0]
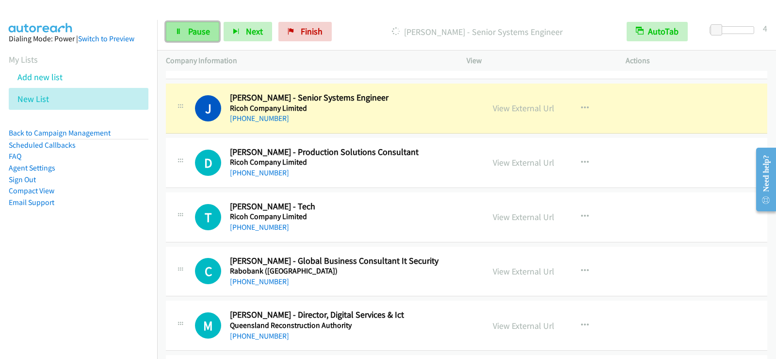
click at [189, 35] on span "Pause" at bounding box center [199, 31] width 22 height 11
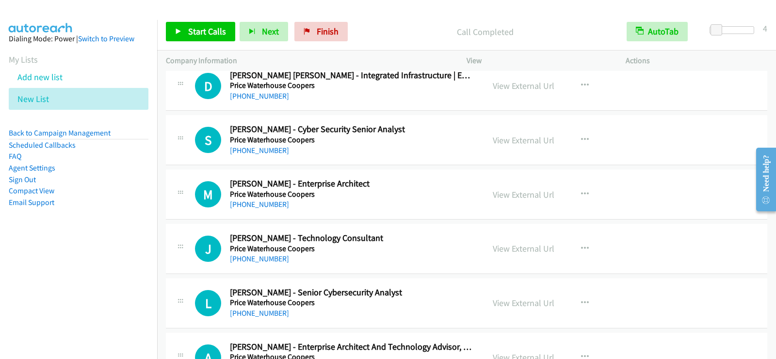
scroll to position [11889, 0]
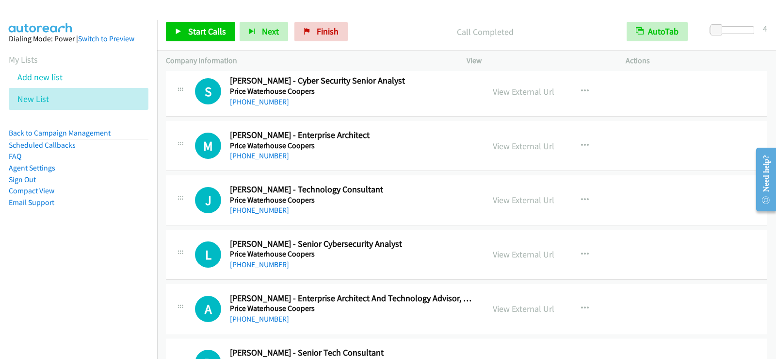
click at [353, 214] on div "+61 430 177 504" at bounding box center [351, 210] width 242 height 12
click at [585, 196] on button "button" at bounding box center [585, 199] width 26 height 19
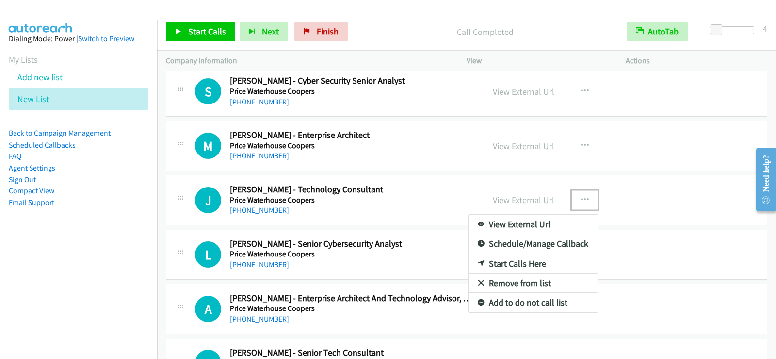
click at [504, 260] on link "Start Calls Here" at bounding box center [533, 263] width 129 height 19
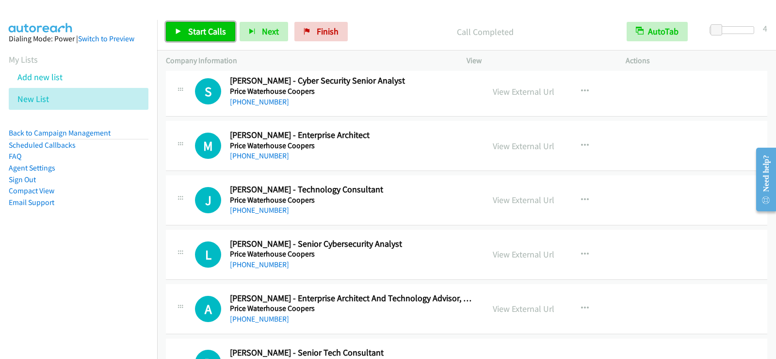
click at [214, 35] on span "Start Calls" at bounding box center [207, 31] width 38 height 11
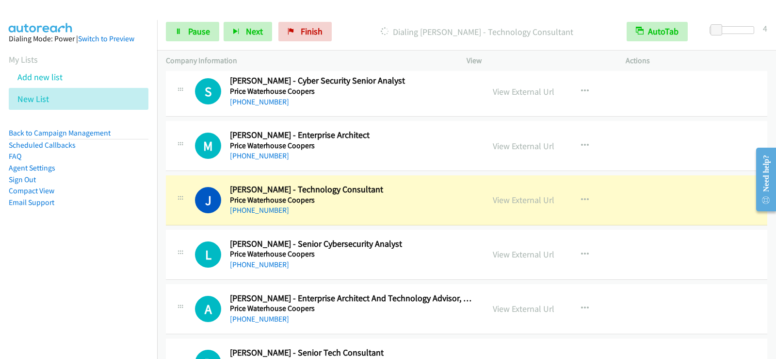
click at [442, 209] on div "+61 430 177 504" at bounding box center [351, 210] width 242 height 12
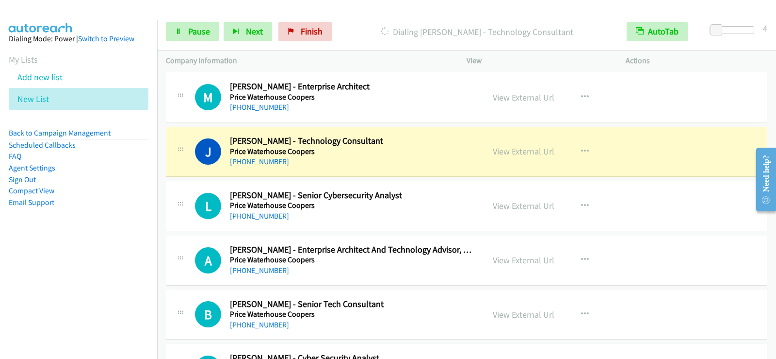
scroll to position [11986, 0]
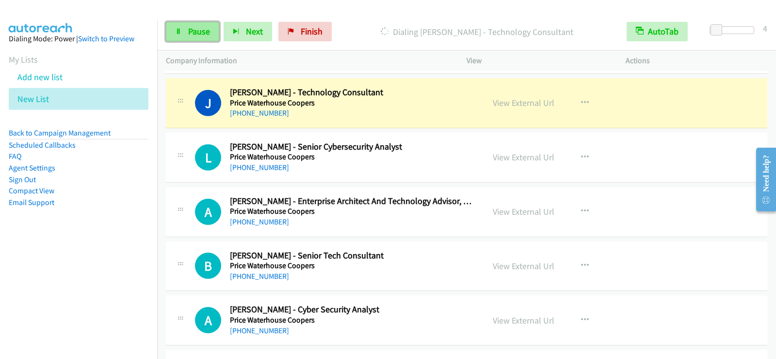
click at [183, 32] on link "Pause" at bounding box center [192, 31] width 53 height 19
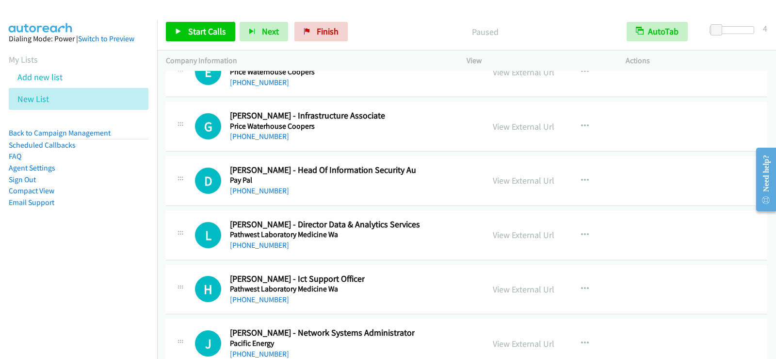
scroll to position [13151, 0]
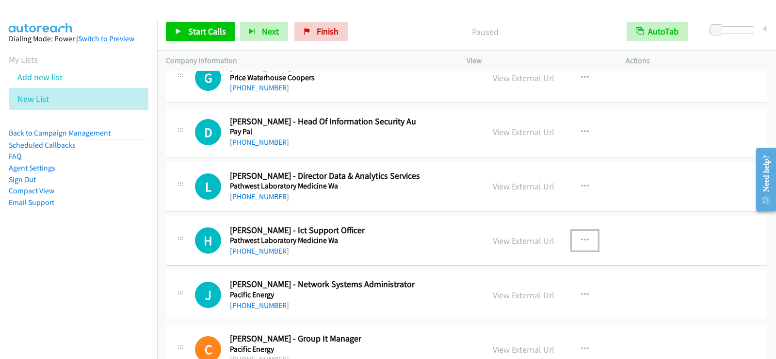
click at [588, 240] on button "button" at bounding box center [585, 240] width 26 height 19
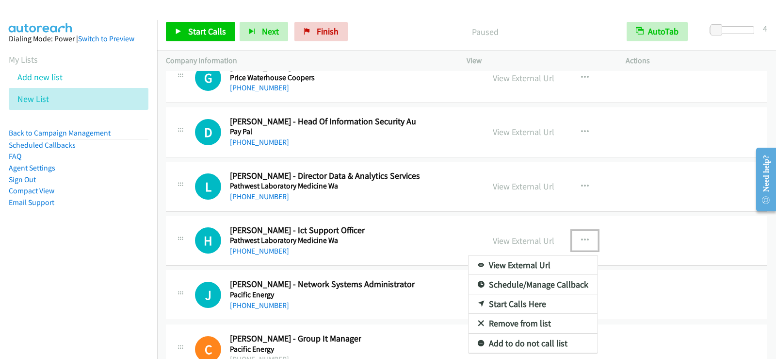
click at [523, 308] on link "Start Calls Here" at bounding box center [533, 303] width 129 height 19
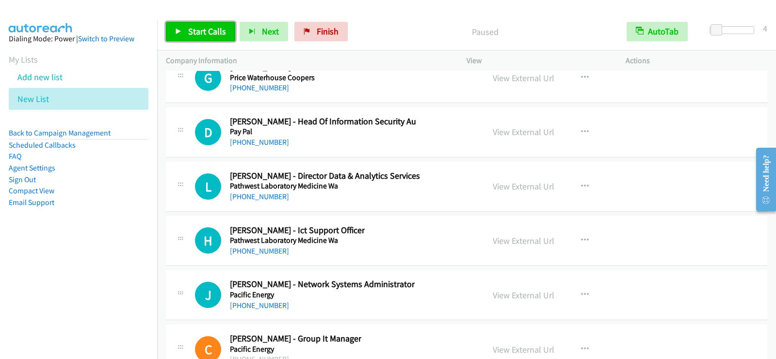
click at [219, 32] on span "Start Calls" at bounding box center [207, 31] width 38 height 11
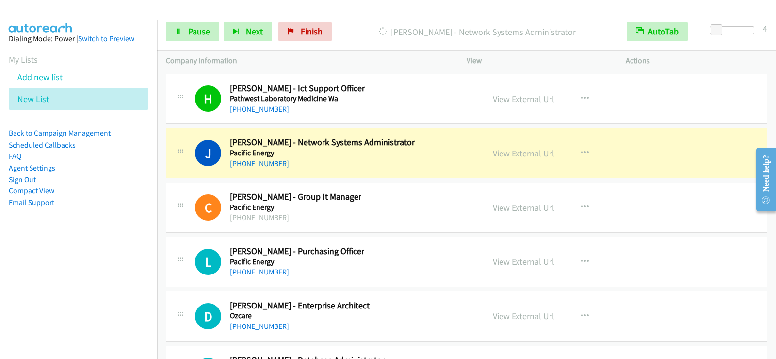
scroll to position [13296, 0]
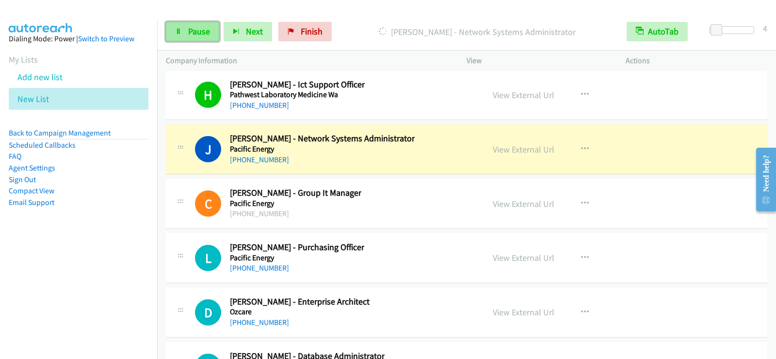
click at [188, 33] on span "Pause" at bounding box center [199, 31] width 22 height 11
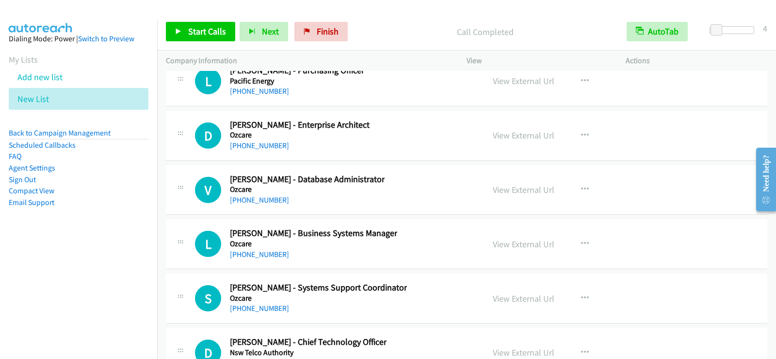
scroll to position [13491, 0]
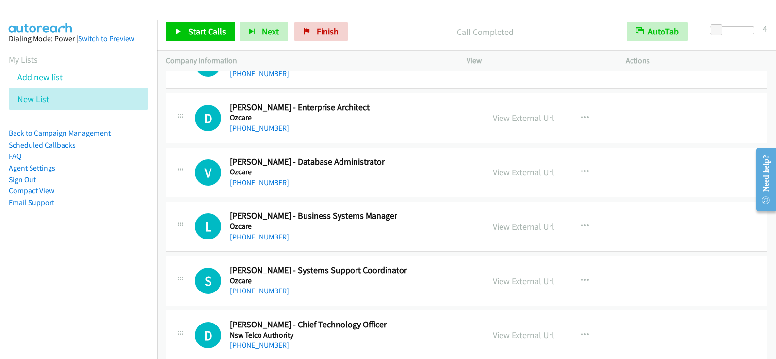
click at [423, 190] on div "V Callback Scheduled Verner Rob - Database Administrator Ozcare Australia/Sydne…" at bounding box center [467, 173] width 602 height 50
click at [583, 171] on icon "button" at bounding box center [585, 172] width 8 height 8
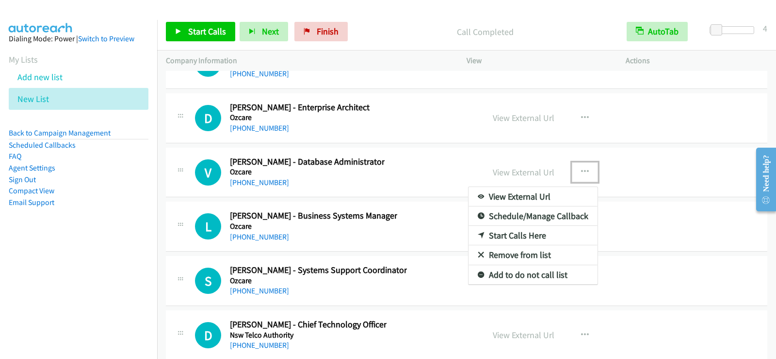
click at [517, 237] on link "Start Calls Here" at bounding box center [533, 235] width 129 height 19
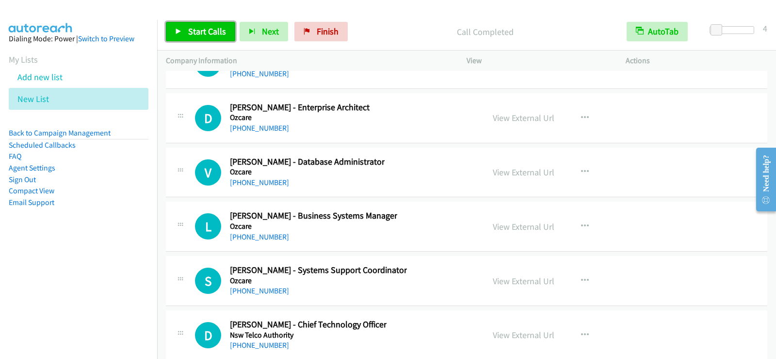
click at [199, 32] on span "Start Calls" at bounding box center [207, 31] width 38 height 11
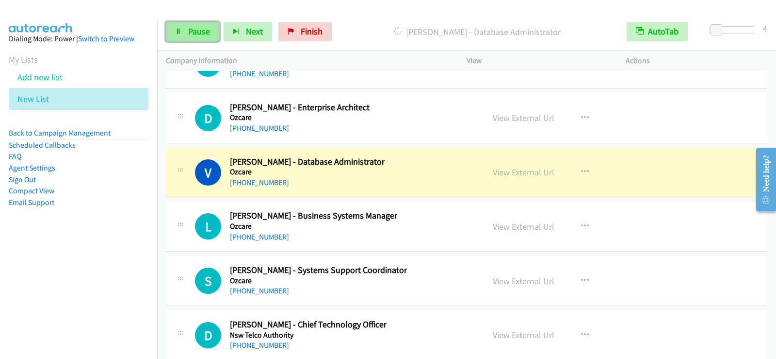
click at [201, 33] on span "Pause" at bounding box center [199, 31] width 22 height 11
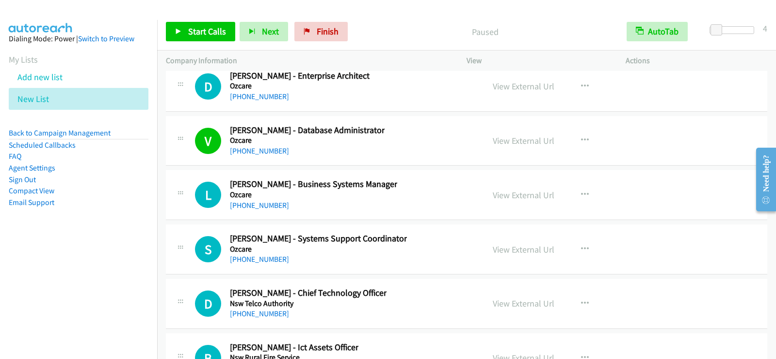
scroll to position [13539, 0]
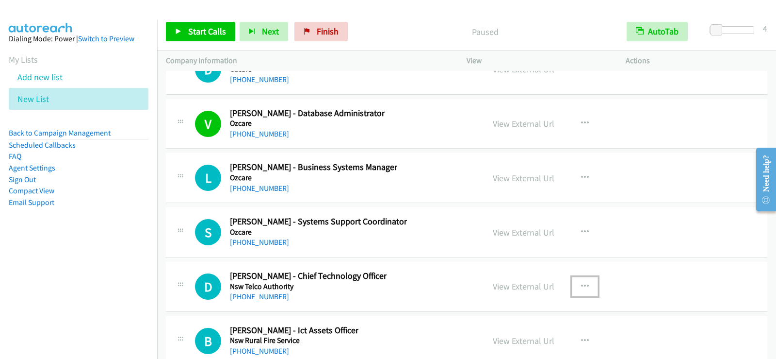
click at [583, 284] on icon "button" at bounding box center [585, 286] width 8 height 8
click at [515, 346] on link "Start Calls Here" at bounding box center [533, 349] width 129 height 19
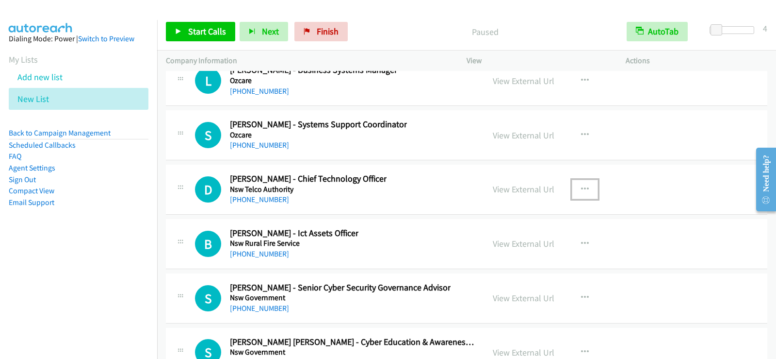
scroll to position [13685, 0]
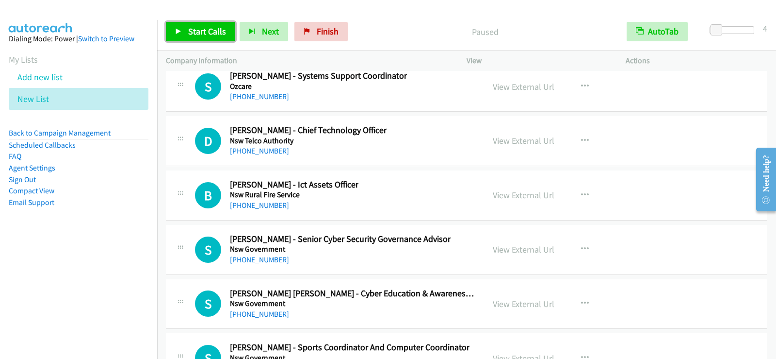
click at [191, 28] on span "Start Calls" at bounding box center [207, 31] width 38 height 11
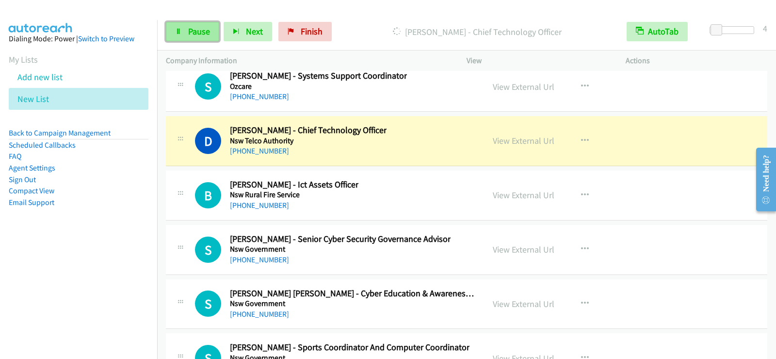
click at [200, 39] on link "Pause" at bounding box center [192, 31] width 53 height 19
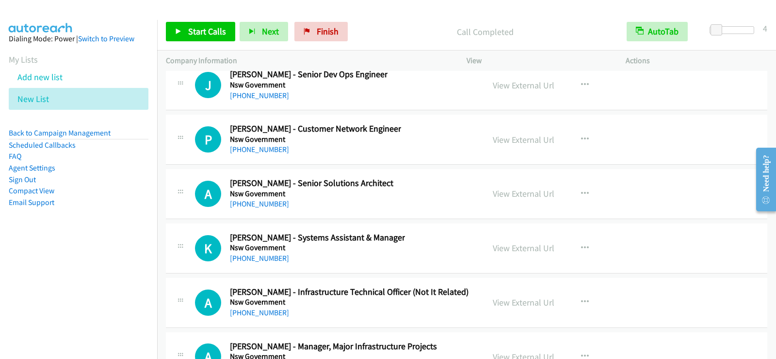
scroll to position [14510, 0]
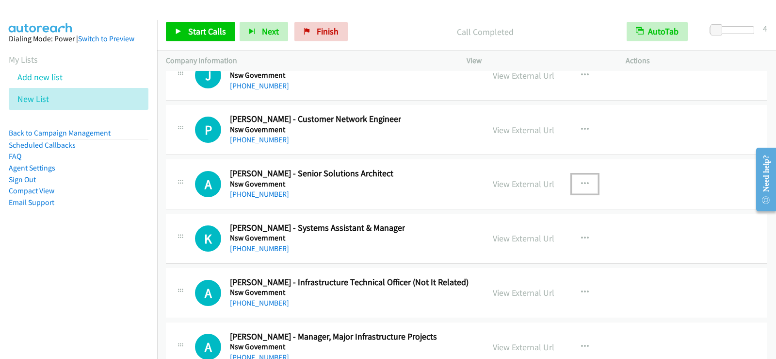
click at [584, 183] on icon "button" at bounding box center [585, 184] width 8 height 8
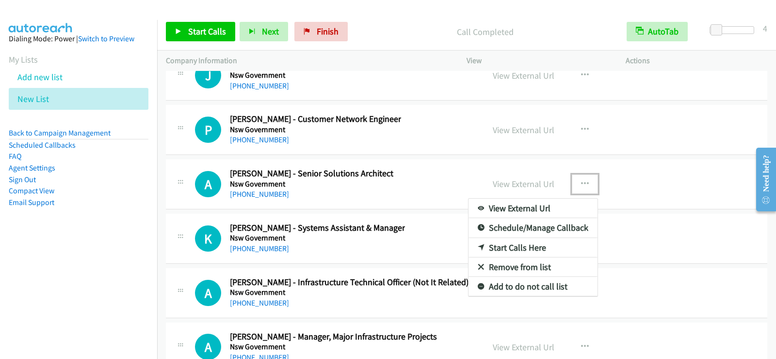
click at [500, 248] on link "Start Calls Here" at bounding box center [533, 247] width 129 height 19
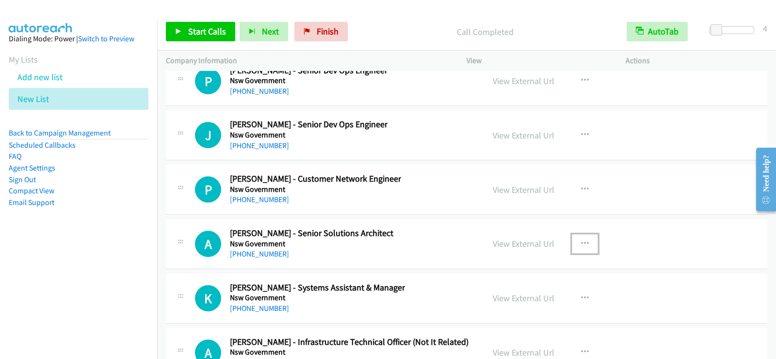
scroll to position [14461, 0]
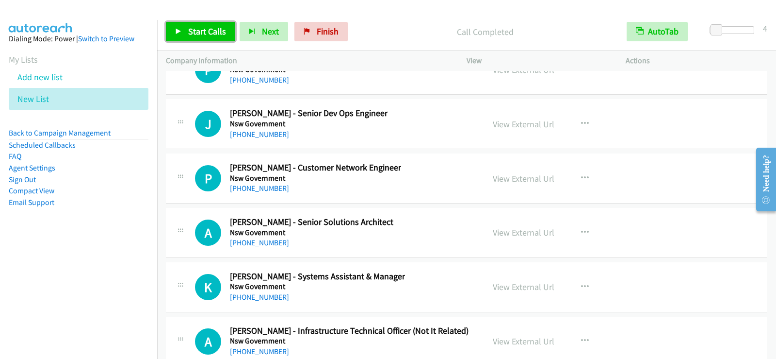
click at [201, 27] on span "Start Calls" at bounding box center [207, 31] width 38 height 11
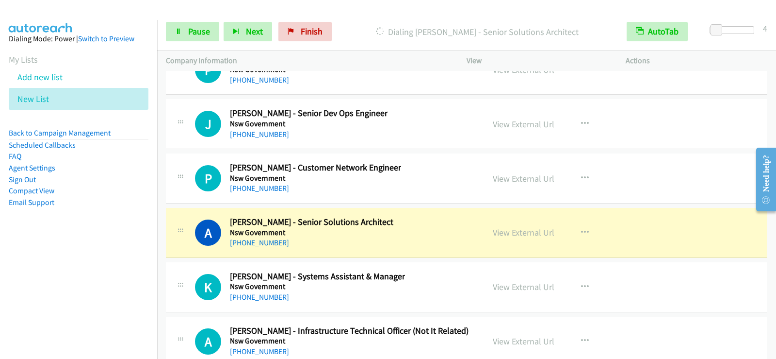
click at [387, 226] on h2 "Abhilash Narendran - Senior Solutions Architect" at bounding box center [312, 221] width 164 height 11
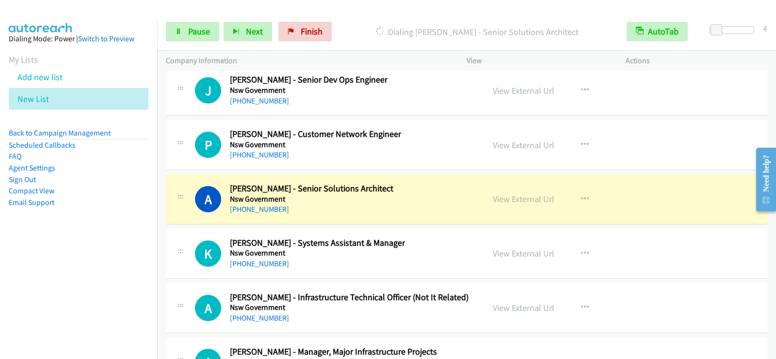
scroll to position [14558, 0]
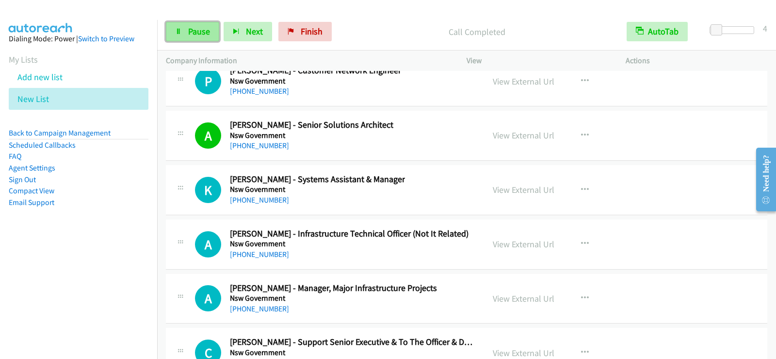
click at [209, 34] on span "Pause" at bounding box center [199, 31] width 22 height 11
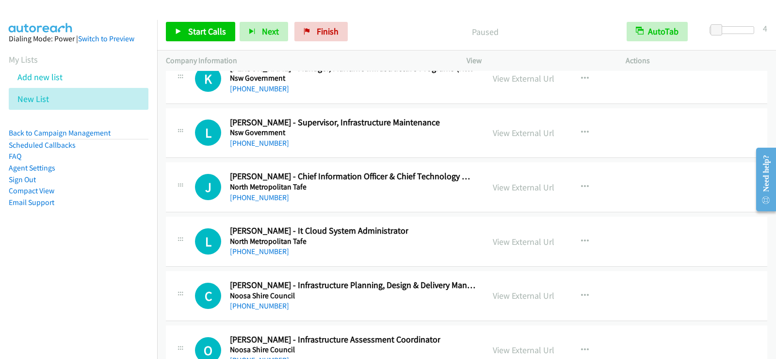
scroll to position [15043, 0]
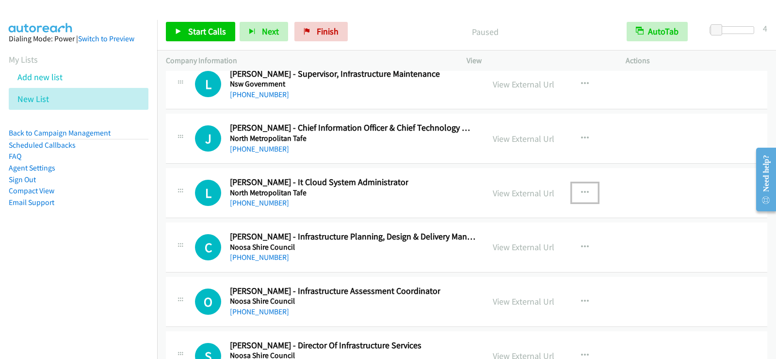
click at [588, 188] on button "button" at bounding box center [585, 192] width 26 height 19
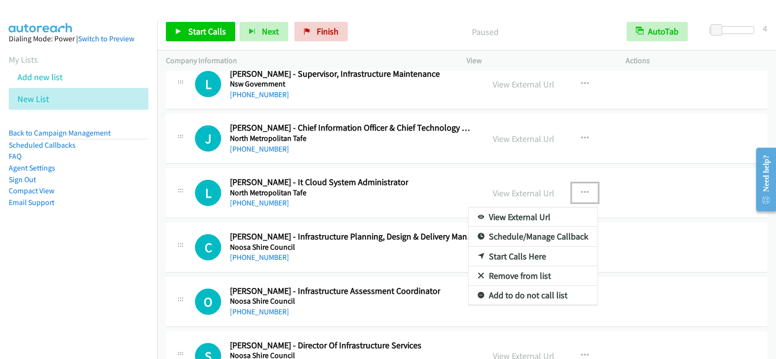
click at [500, 257] on link "Start Calls Here" at bounding box center [533, 256] width 129 height 19
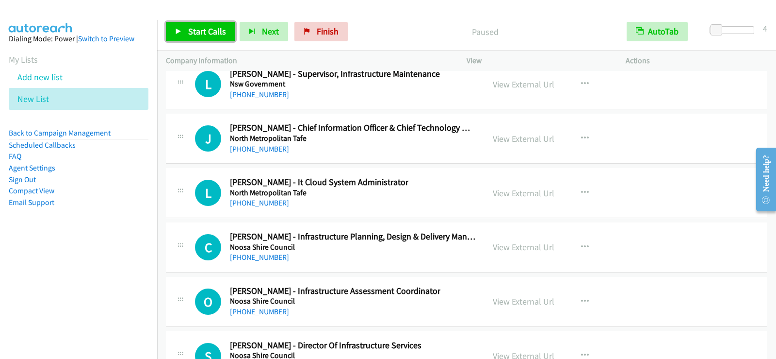
click at [197, 26] on span "Start Calls" at bounding box center [207, 31] width 38 height 11
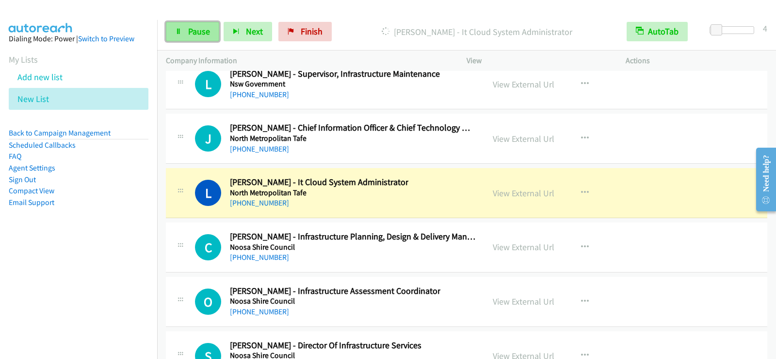
click at [193, 33] on span "Pause" at bounding box center [199, 31] width 22 height 11
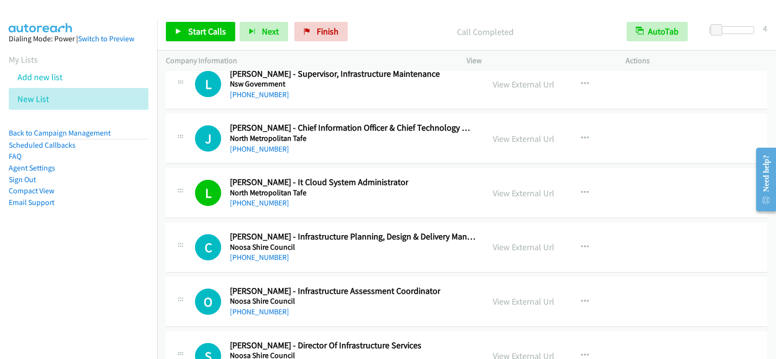
scroll to position [14946, 0]
